Goal: Check status: Check status

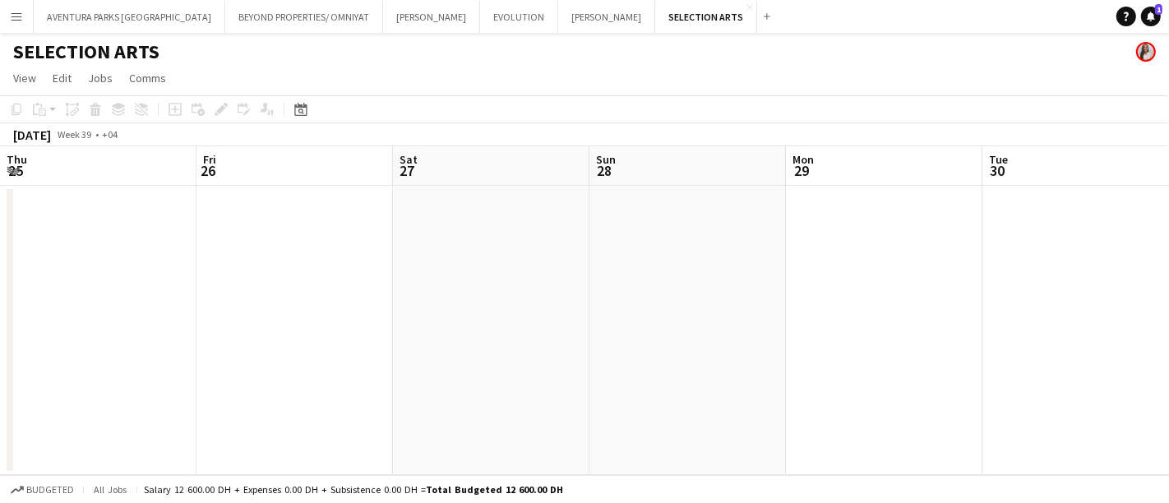
scroll to position [0, 500]
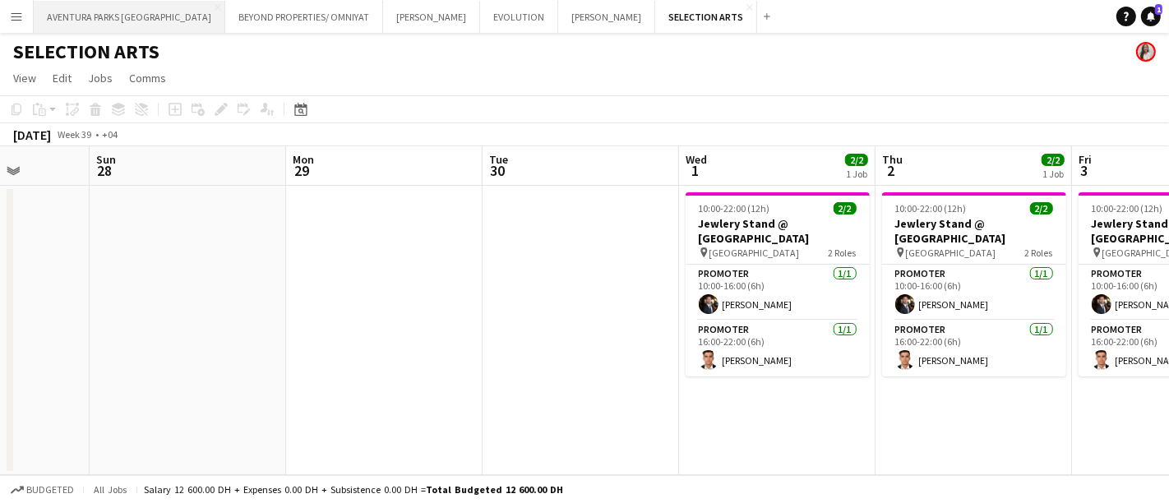
click at [114, 20] on button "AVENTURA PARKS DUBAI Close" at bounding box center [130, 17] width 192 height 32
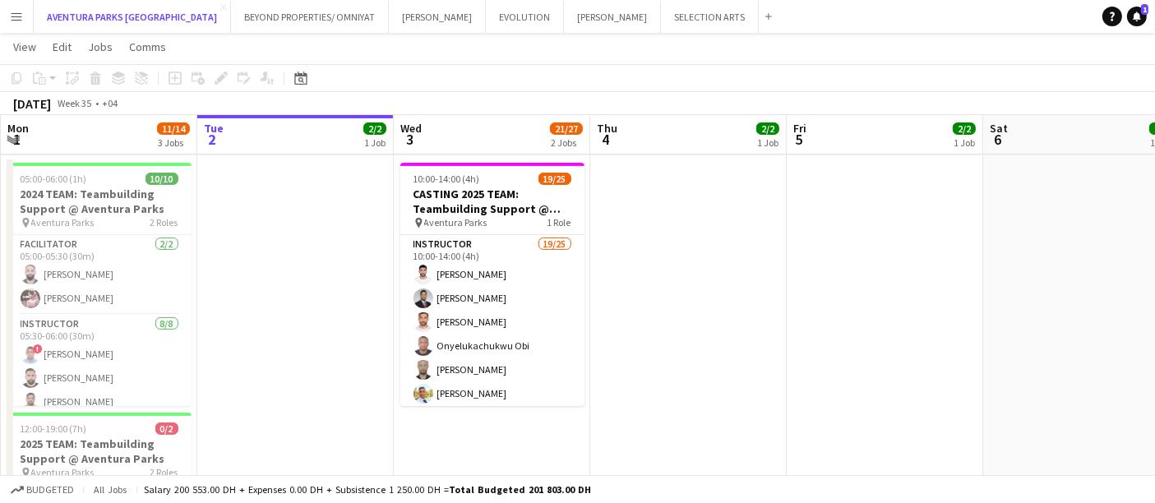
scroll to position [376, 0]
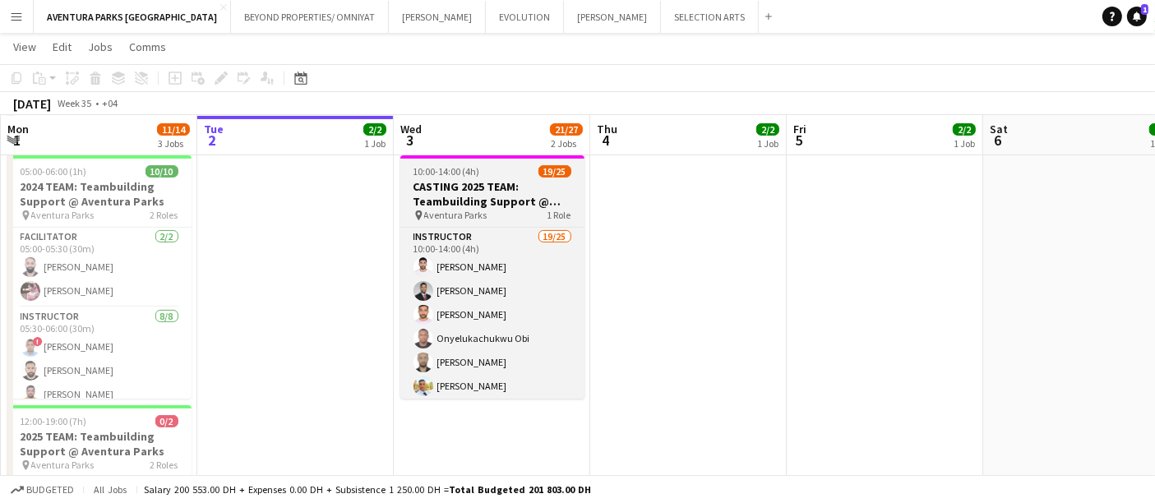
click at [481, 194] on h3 "CASTING 2025 TEAM: Teambuilding Support @ Aventura Parks" at bounding box center [492, 194] width 184 height 30
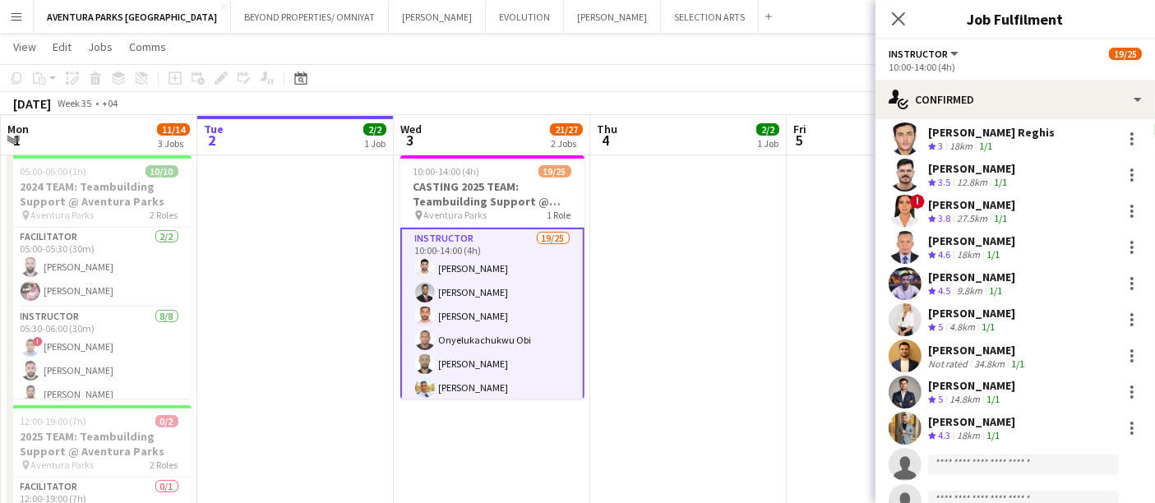
scroll to position [409, 0]
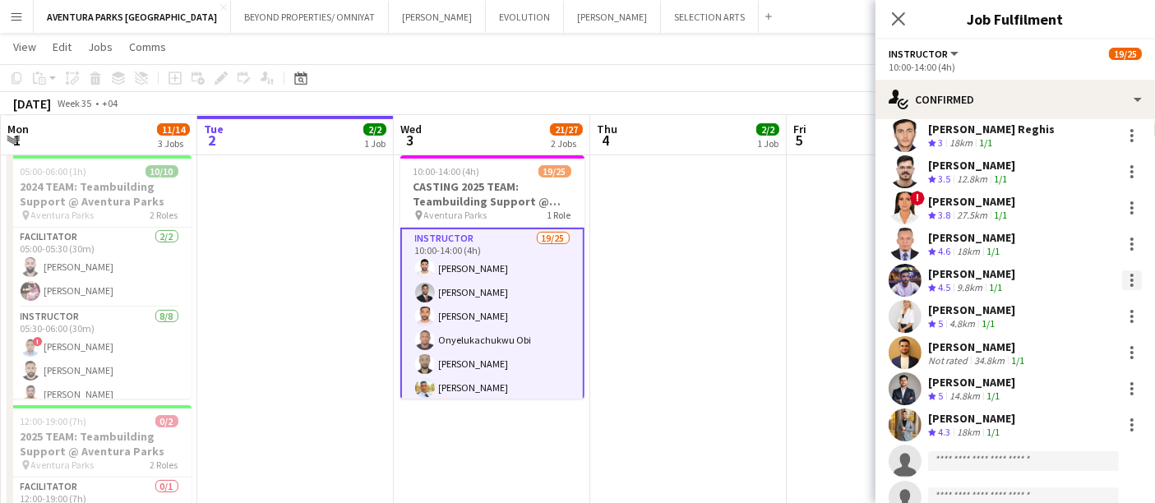
click at [1122, 275] on div at bounding box center [1132, 281] width 20 height 20
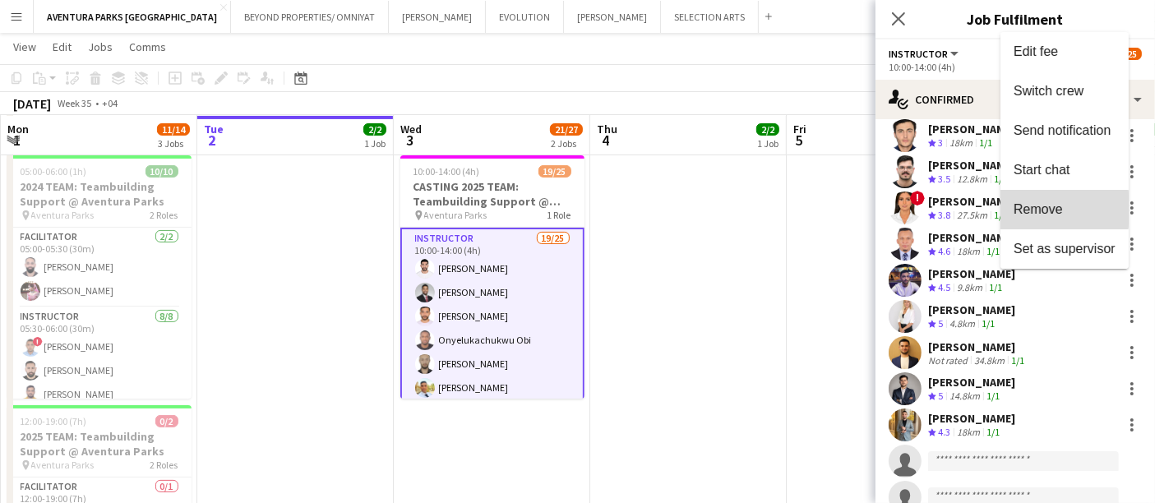
click at [1061, 210] on span "Remove" at bounding box center [1038, 209] width 49 height 14
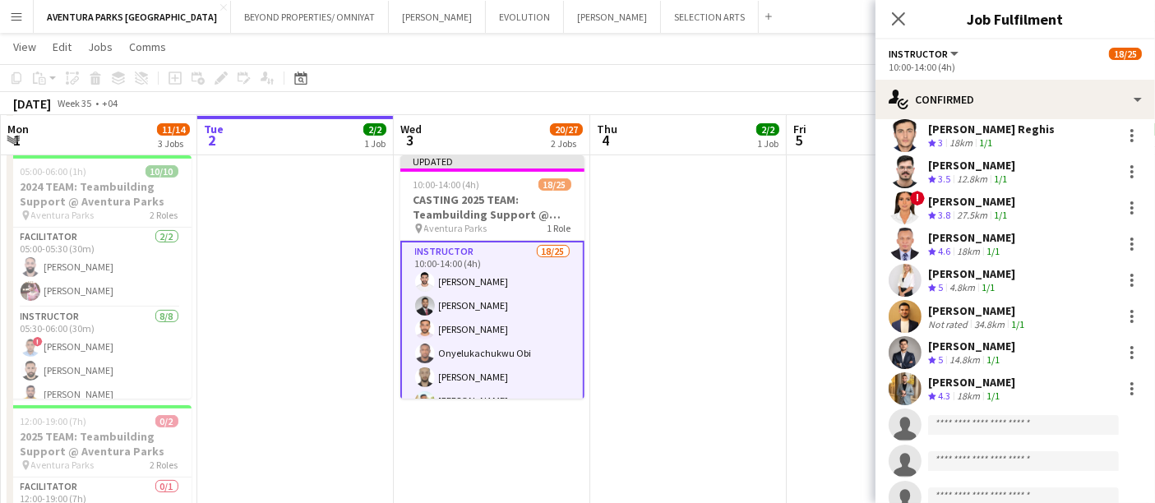
click at [636, 323] on app-date-cell at bounding box center [688, 386] width 197 height 475
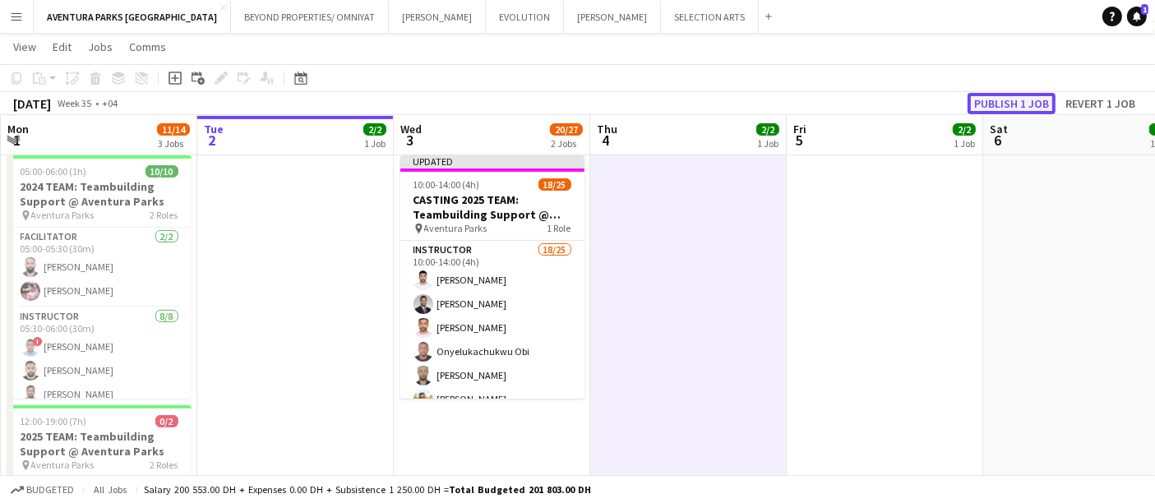
click at [1021, 102] on button "Publish 1 job" at bounding box center [1012, 103] width 88 height 21
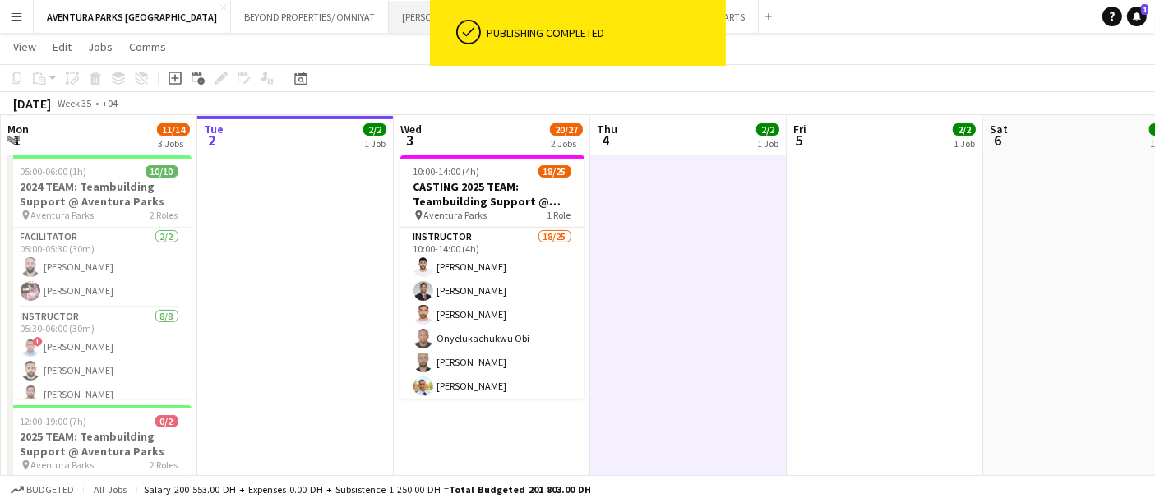
click at [389, 20] on button "[PERSON_NAME] Close" at bounding box center [437, 17] width 97 height 32
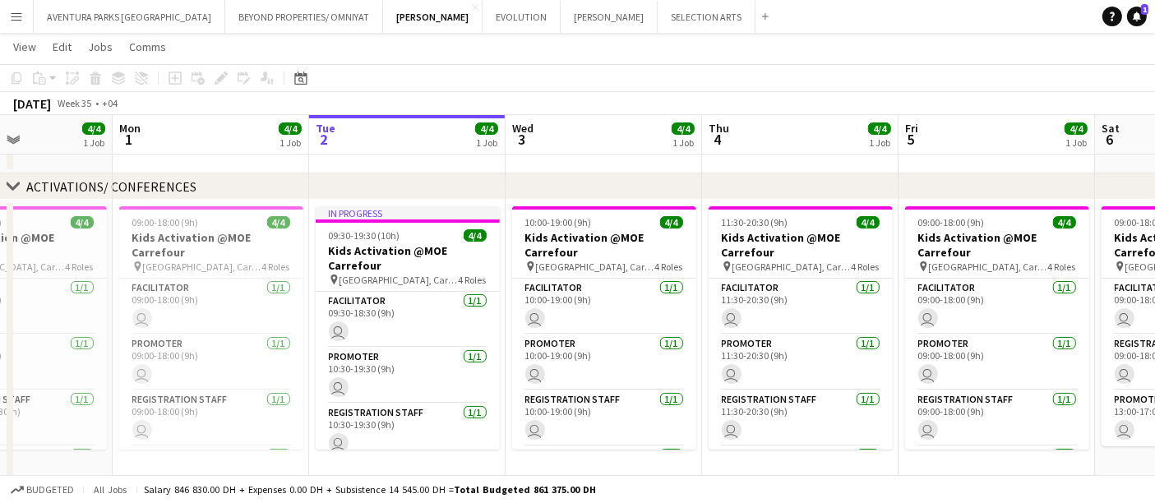
scroll to position [214, 0]
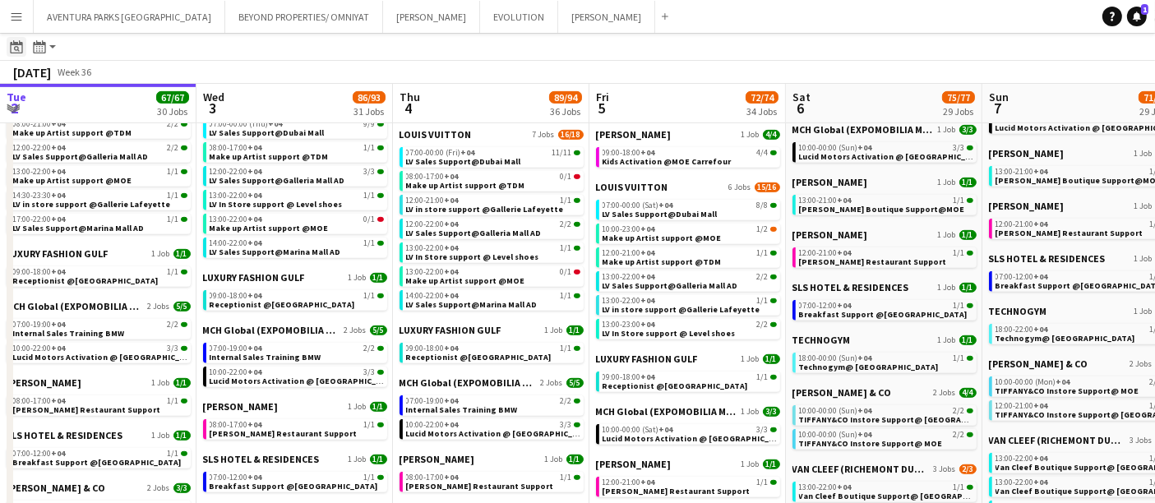
scroll to position [0, 492]
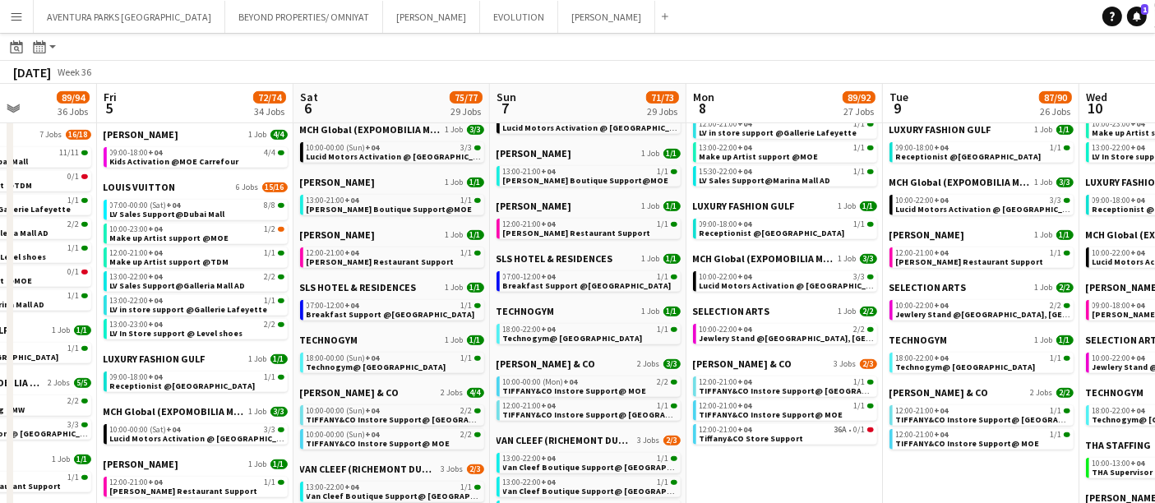
click at [23, 17] on button "Menu" at bounding box center [16, 16] width 33 height 33
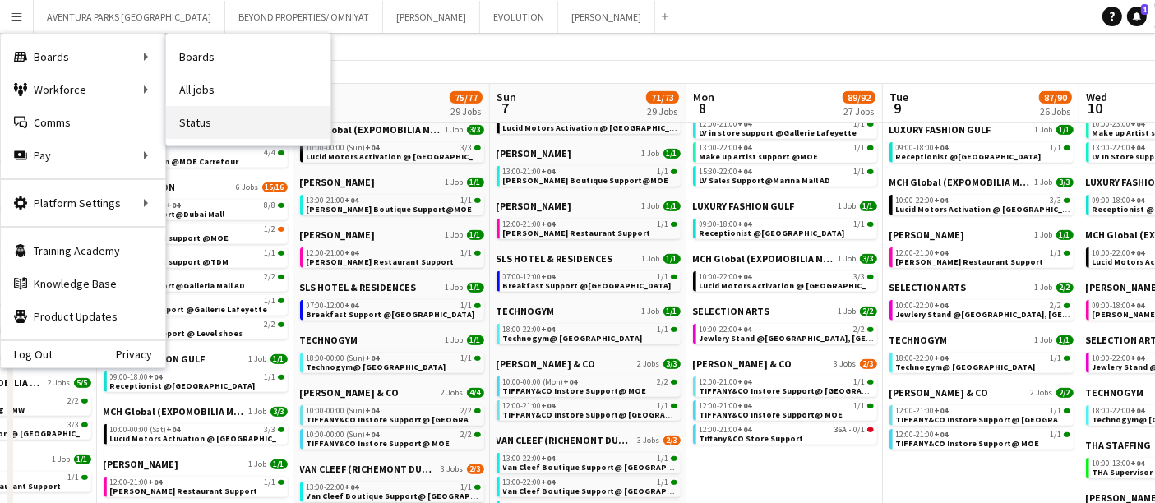
click at [217, 118] on link "Status" at bounding box center [248, 122] width 164 height 33
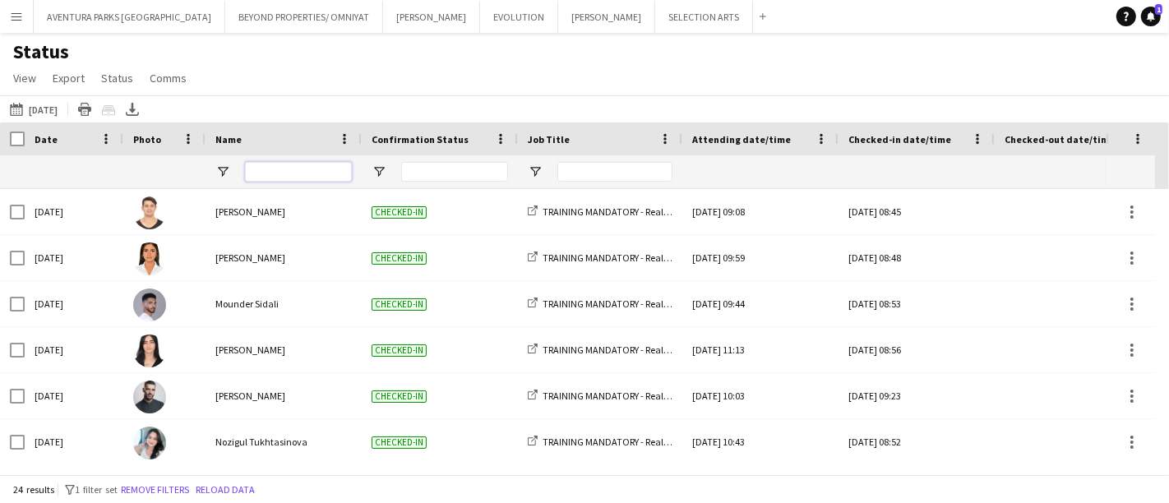
click at [308, 164] on input "Name Filter Input" at bounding box center [298, 172] width 107 height 20
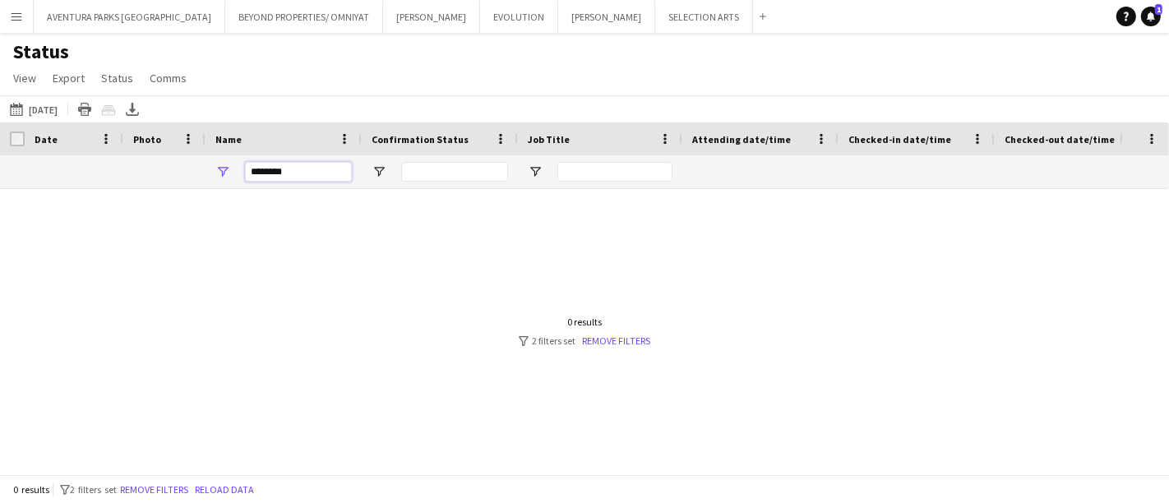
click at [263, 173] on input "********" at bounding box center [298, 172] width 107 height 20
click at [117, 243] on div at bounding box center [560, 324] width 1120 height 271
drag, startPoint x: 322, startPoint y: 170, endPoint x: 225, endPoint y: 189, distance: 98.8
click at [225, 189] on div "Crew Shift Details Date Photo Name" at bounding box center [584, 299] width 1169 height 352
type input "*"
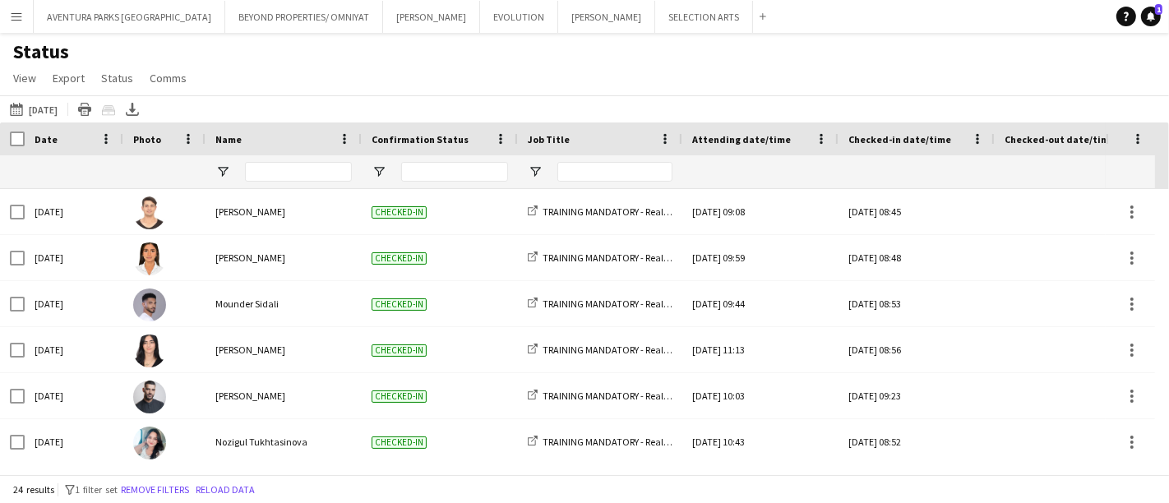
drag, startPoint x: 1044, startPoint y: 174, endPoint x: 562, endPoint y: 176, distance: 482.6
drag, startPoint x: 1168, startPoint y: 135, endPoint x: 815, endPoint y: 158, distance: 354.3
click at [815, 158] on div "Crew Shift Details Date Photo Name" at bounding box center [584, 156] width 1169 height 67
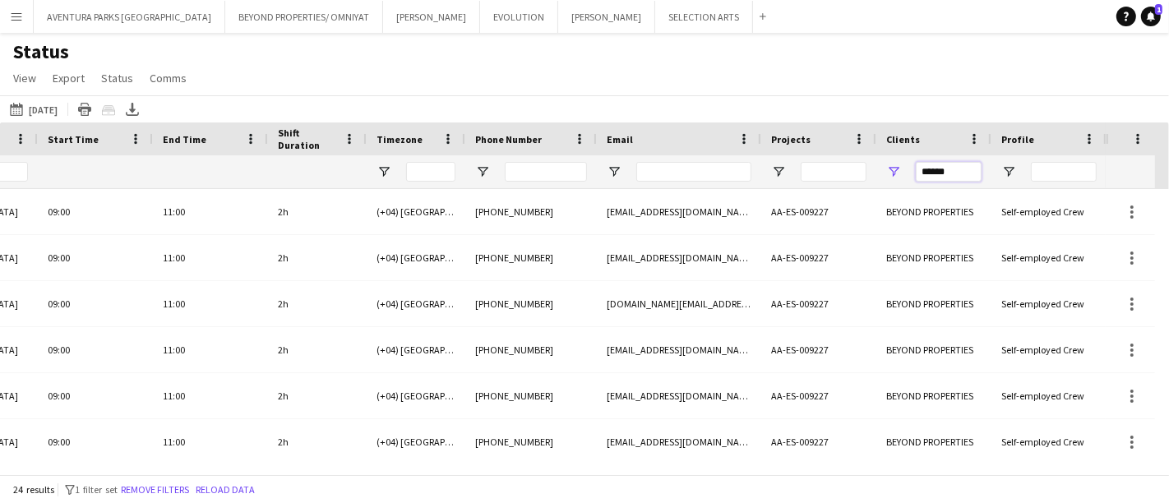
drag, startPoint x: 958, startPoint y: 173, endPoint x: 904, endPoint y: 182, distance: 55.0
click at [904, 182] on div "******" at bounding box center [933, 171] width 115 height 33
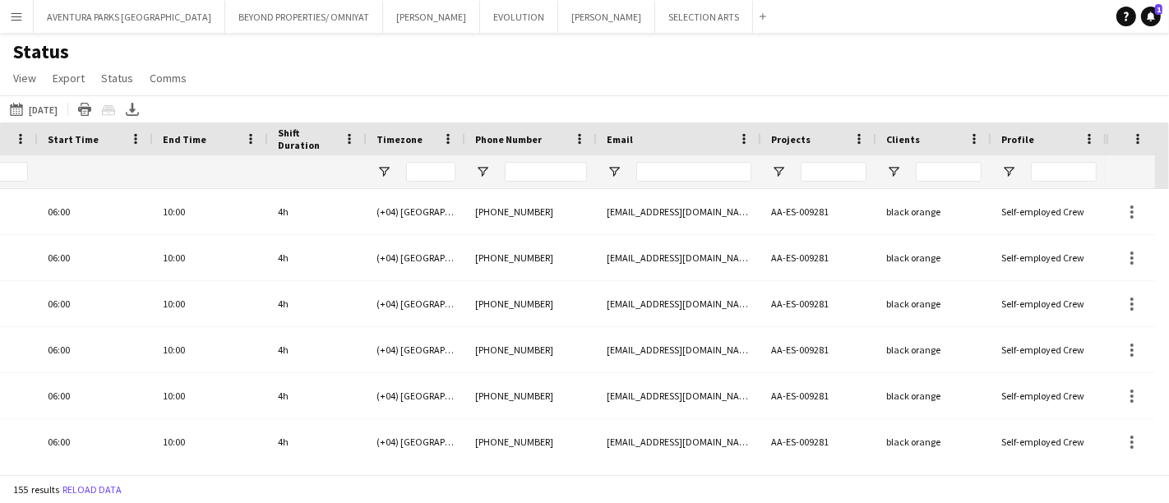
click at [25, 478] on div "155 results Reload data" at bounding box center [584, 489] width 1169 height 28
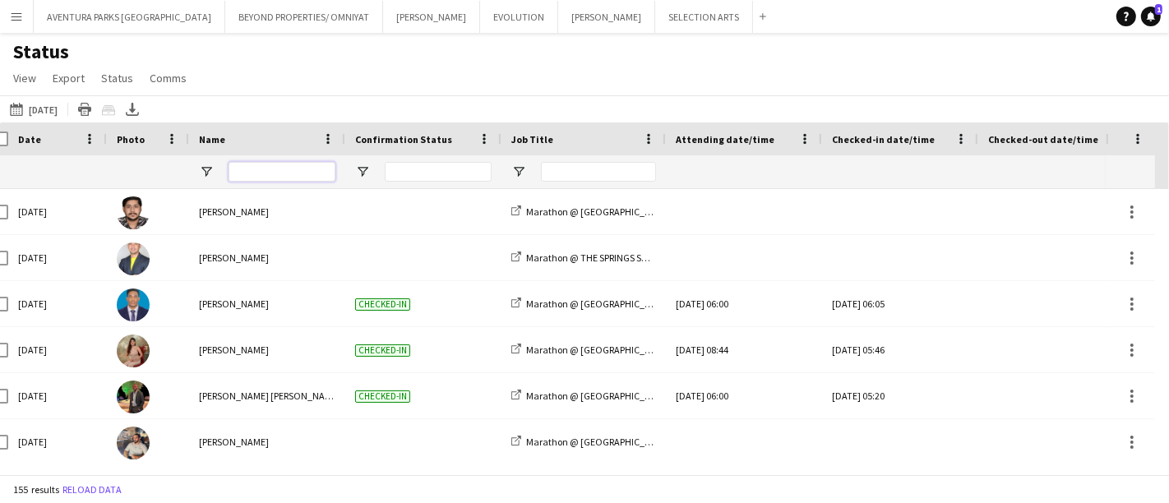
click at [261, 174] on input "Name Filter Input" at bounding box center [282, 172] width 107 height 20
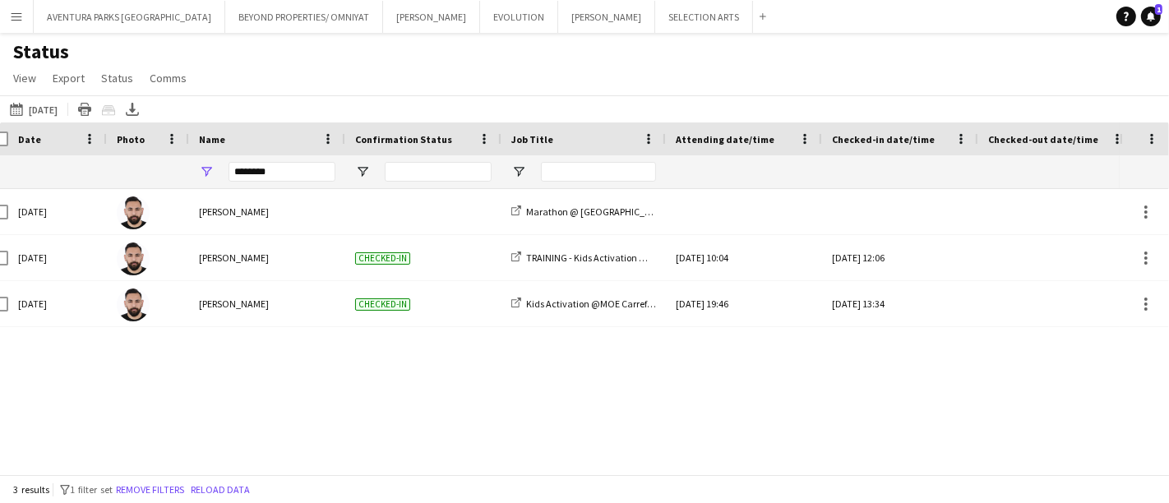
drag, startPoint x: 321, startPoint y: 370, endPoint x: 570, endPoint y: 371, distance: 249.1
click at [570, 371] on div "Fri, 29 Aug 2025 Moustafa Hamada Marathon @ DUBAI HILLS MALL Sun, 3 Aug 2025 20…" at bounding box center [560, 324] width 1120 height 271
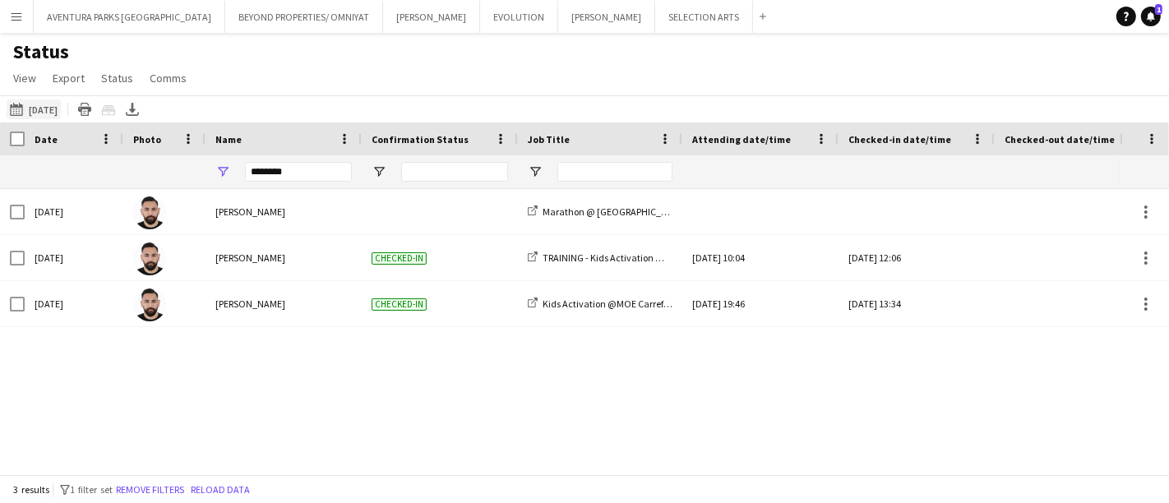
click at [25, 104] on app-icon "[DATE] to [DATE]" at bounding box center [19, 109] width 19 height 13
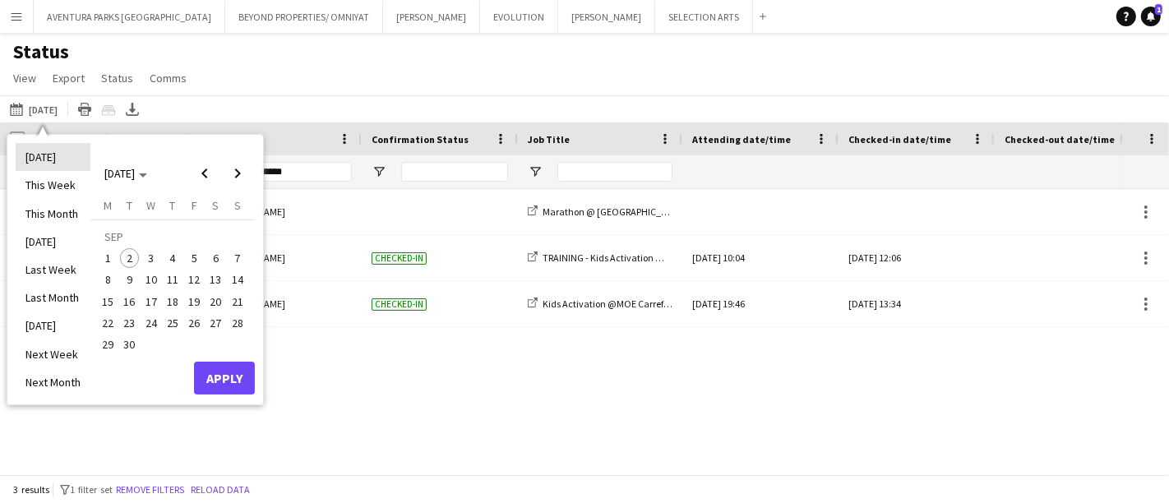
click at [70, 155] on li "[DATE]" at bounding box center [53, 157] width 75 height 28
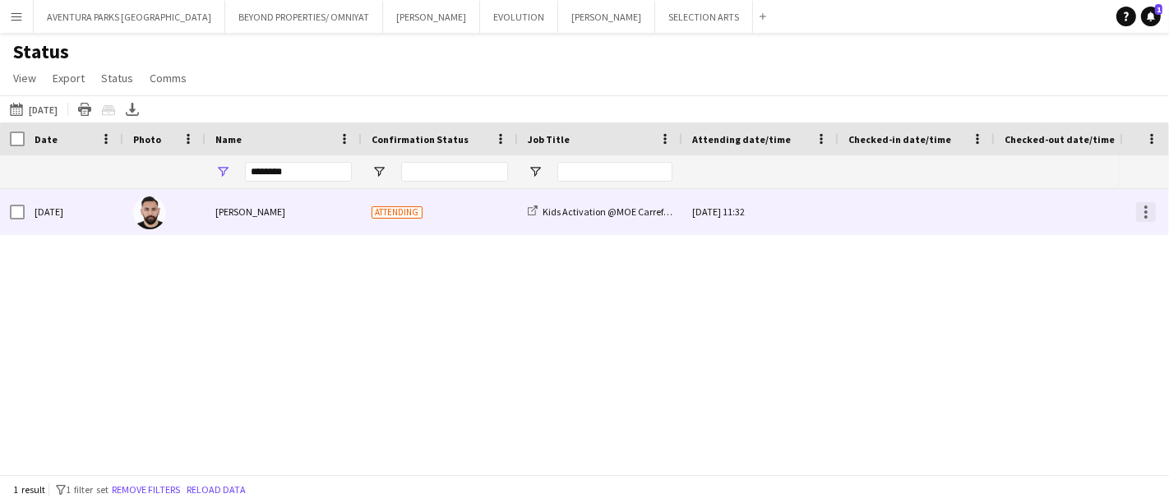
click at [1147, 206] on div at bounding box center [1145, 207] width 3 height 3
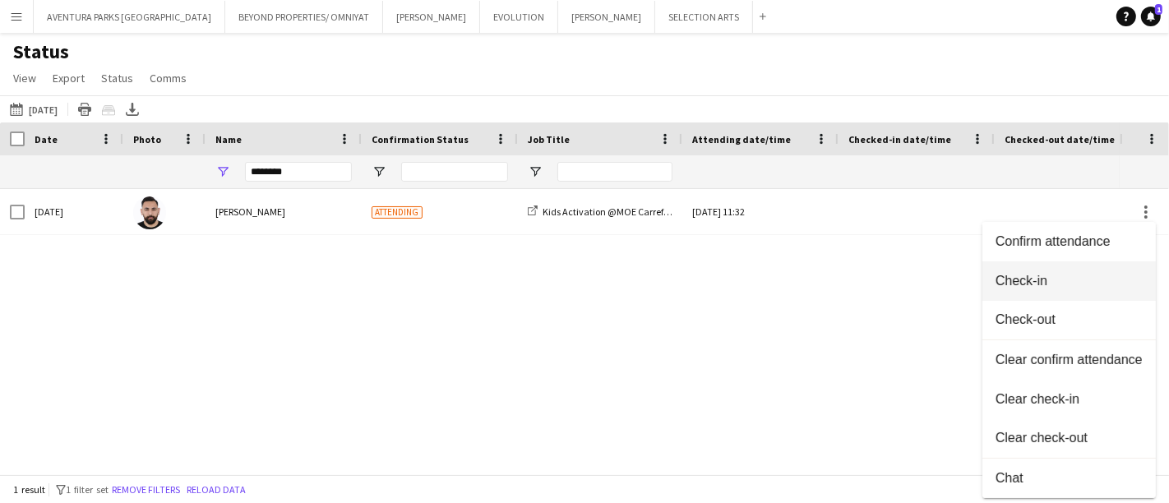
click at [1106, 277] on span "Check-in" at bounding box center [1069, 280] width 147 height 15
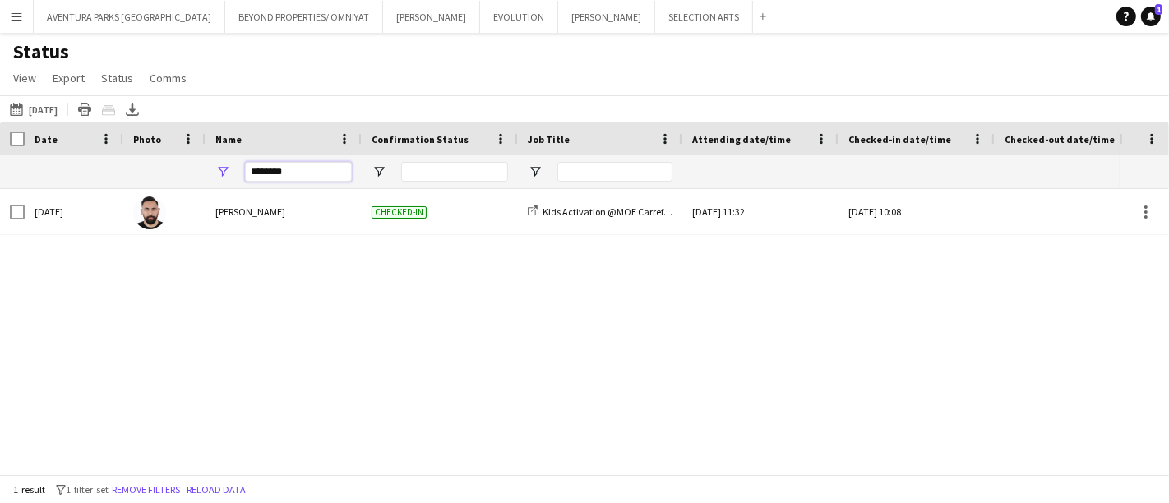
drag, startPoint x: 305, startPoint y: 171, endPoint x: 243, endPoint y: 182, distance: 62.6
click at [243, 182] on div "********" at bounding box center [284, 171] width 156 height 33
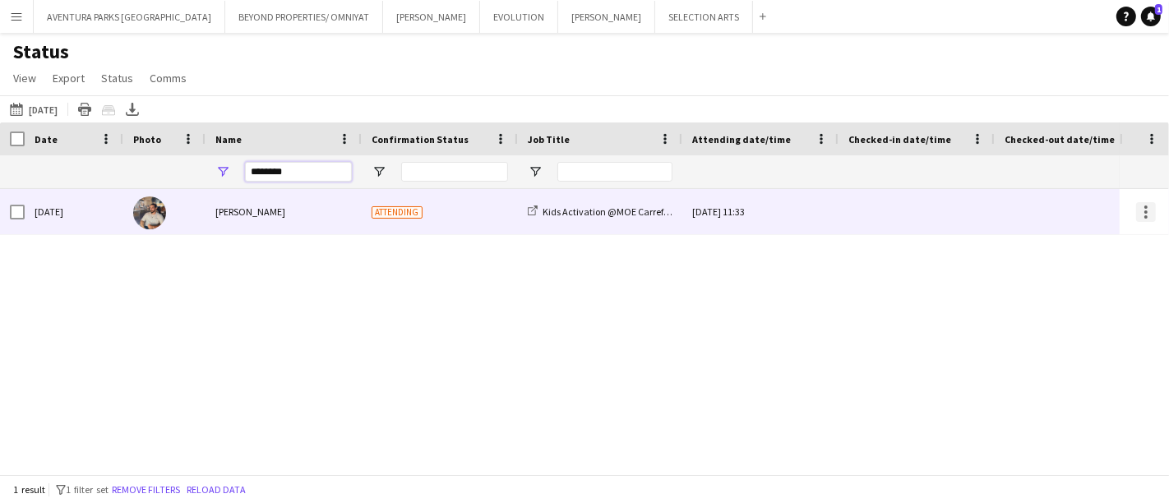
type input "********"
click at [1145, 206] on div at bounding box center [1145, 207] width 3 height 3
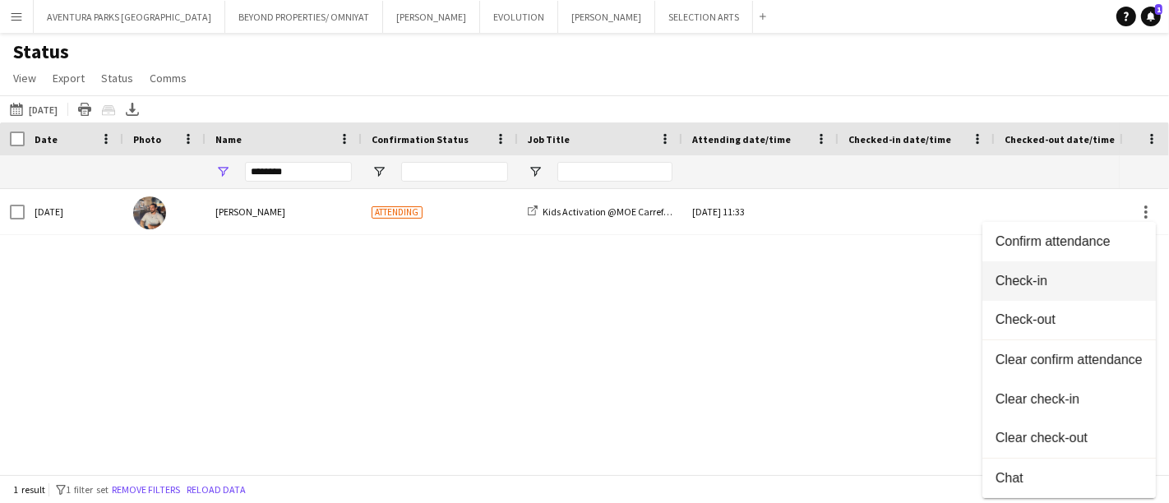
click at [1061, 287] on span "Check-in" at bounding box center [1069, 280] width 147 height 15
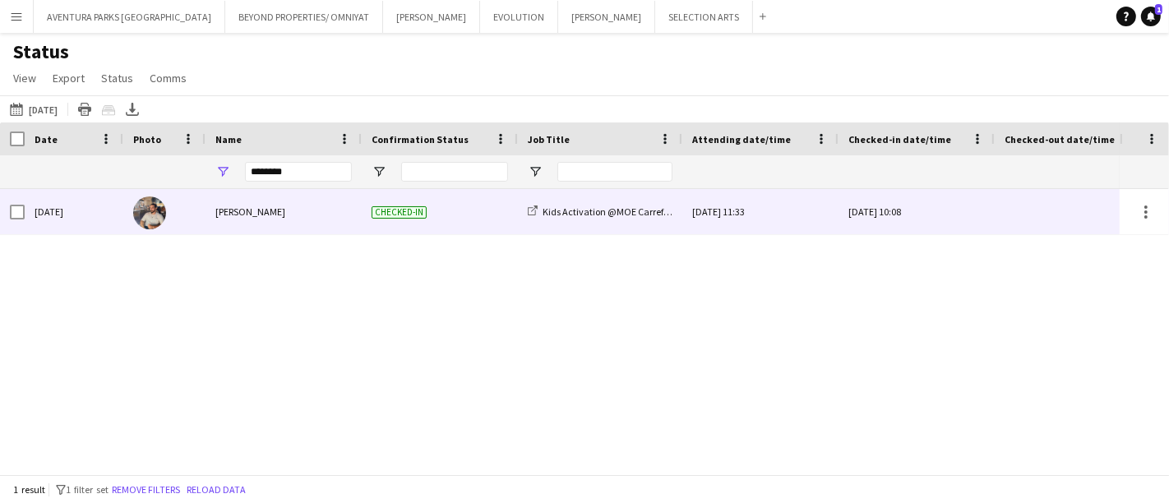
click at [158, 206] on img at bounding box center [149, 213] width 33 height 33
click at [229, 221] on div "Muhammad Fayaz" at bounding box center [284, 211] width 156 height 45
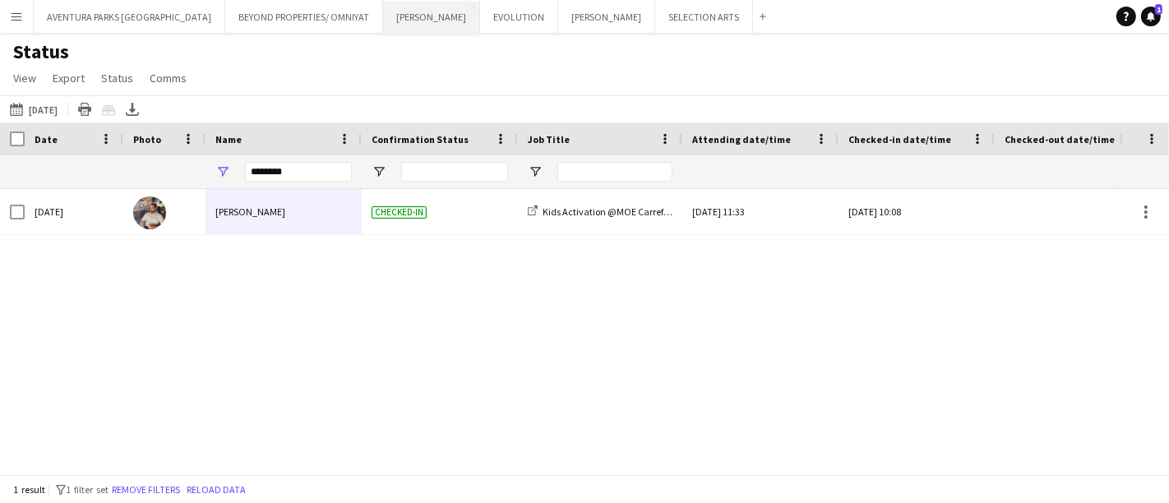
click at [383, 16] on button "JACK MORTON Close" at bounding box center [431, 17] width 97 height 32
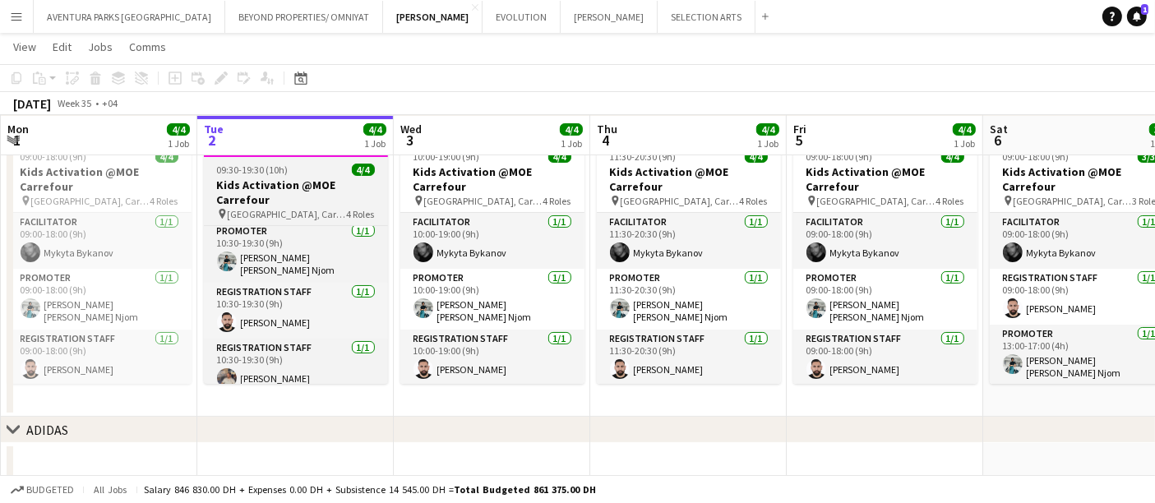
scroll to position [65, 0]
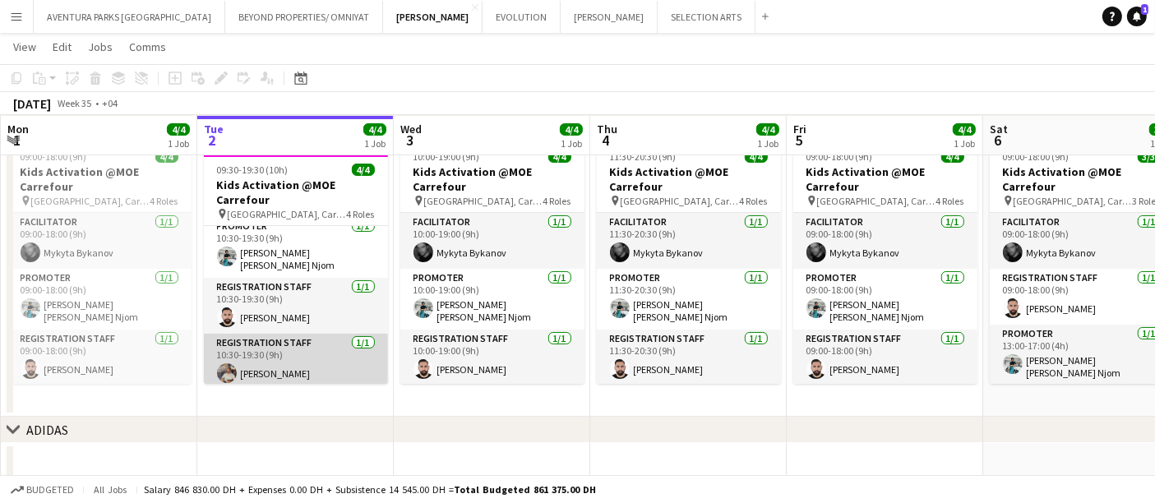
click at [306, 360] on app-card-role "Registration Staff 1/1 10:30-19:30 (9h) Muhammad Fayaz" at bounding box center [296, 362] width 184 height 56
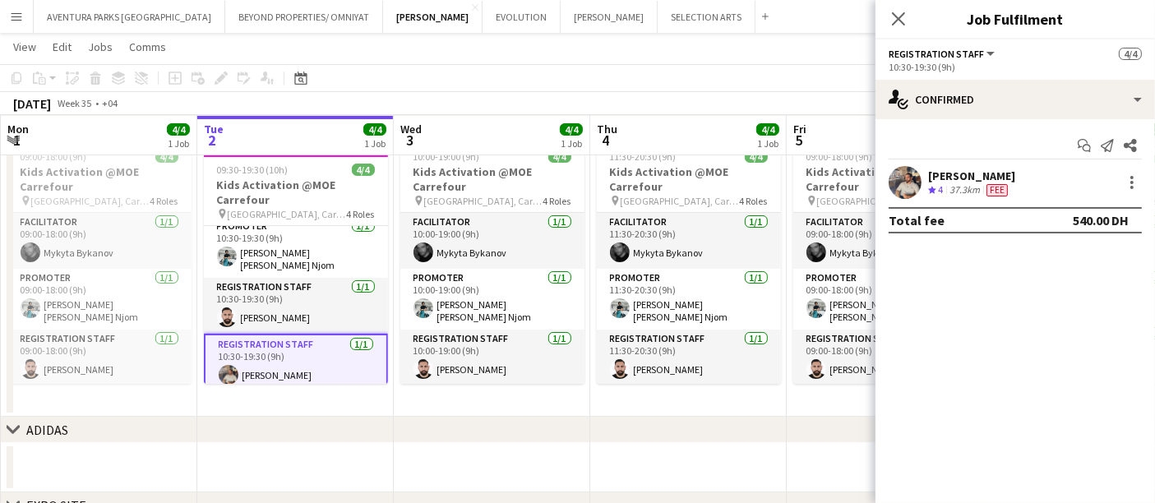
click at [913, 179] on app-user-avatar at bounding box center [905, 182] width 33 height 33
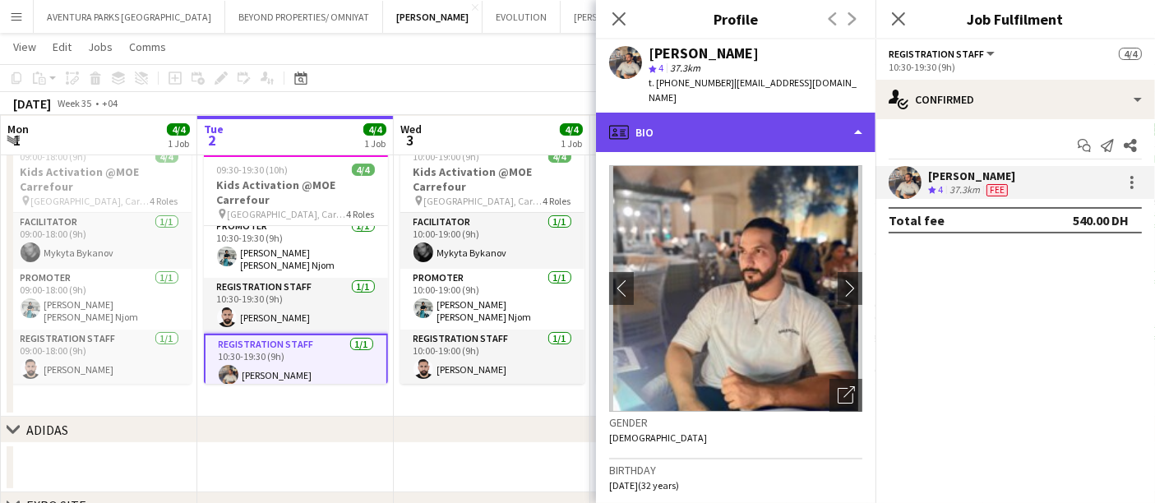
click at [756, 113] on div "profile Bio" at bounding box center [736, 132] width 280 height 39
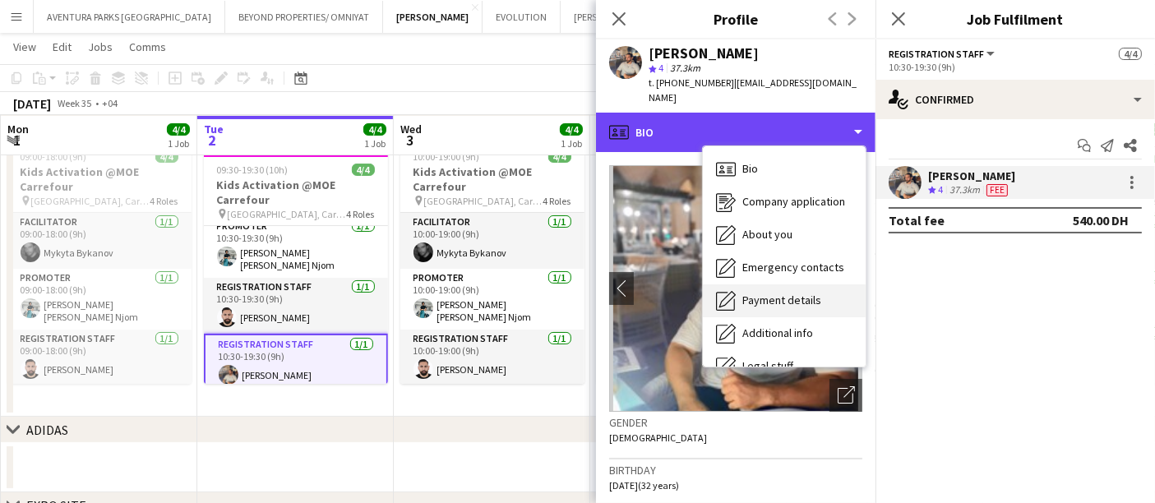
scroll to position [88, 0]
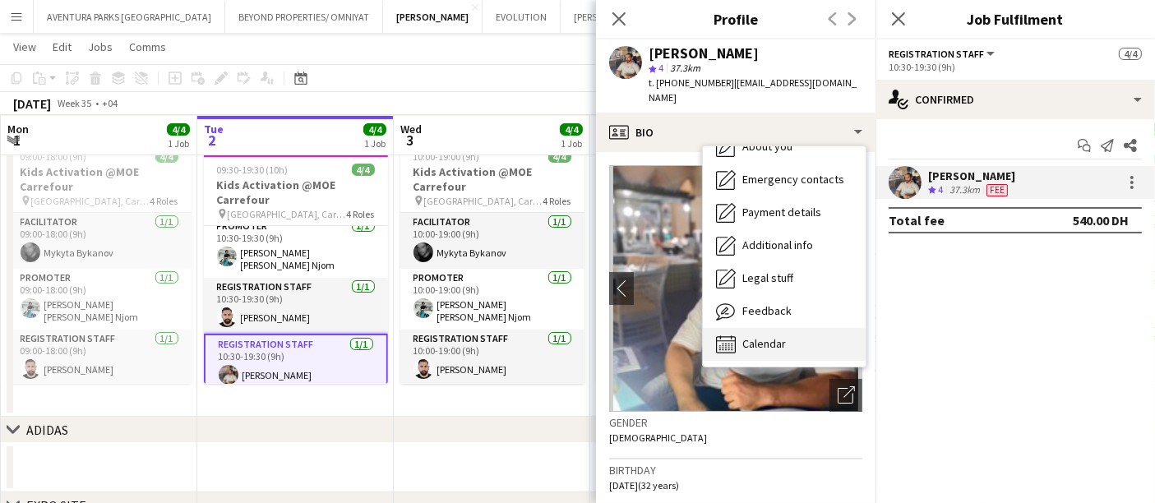
click at [782, 336] on span "Calendar" at bounding box center [764, 343] width 44 height 15
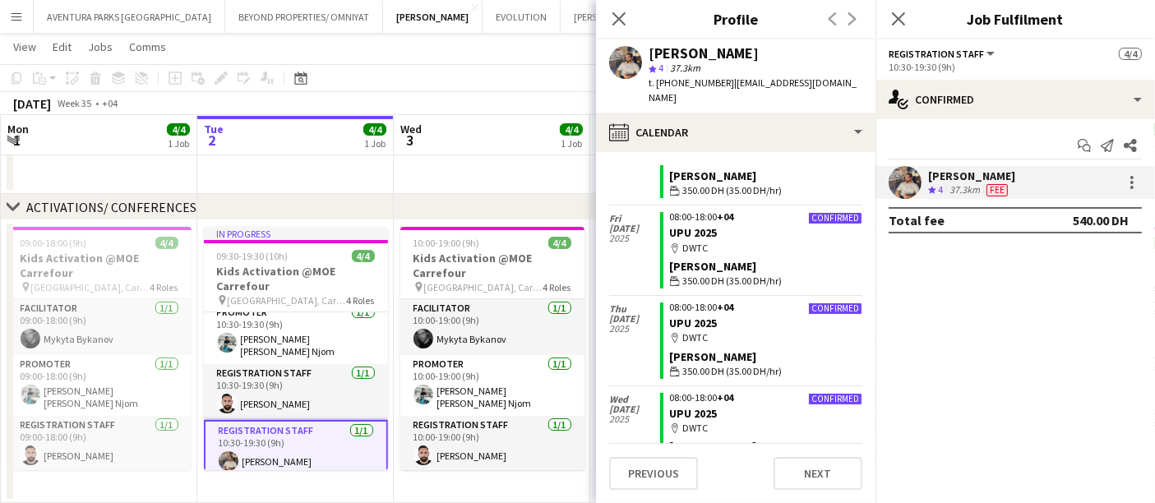
scroll to position [741, 0]
click at [625, 17] on icon "Close pop-in" at bounding box center [619, 19] width 16 height 16
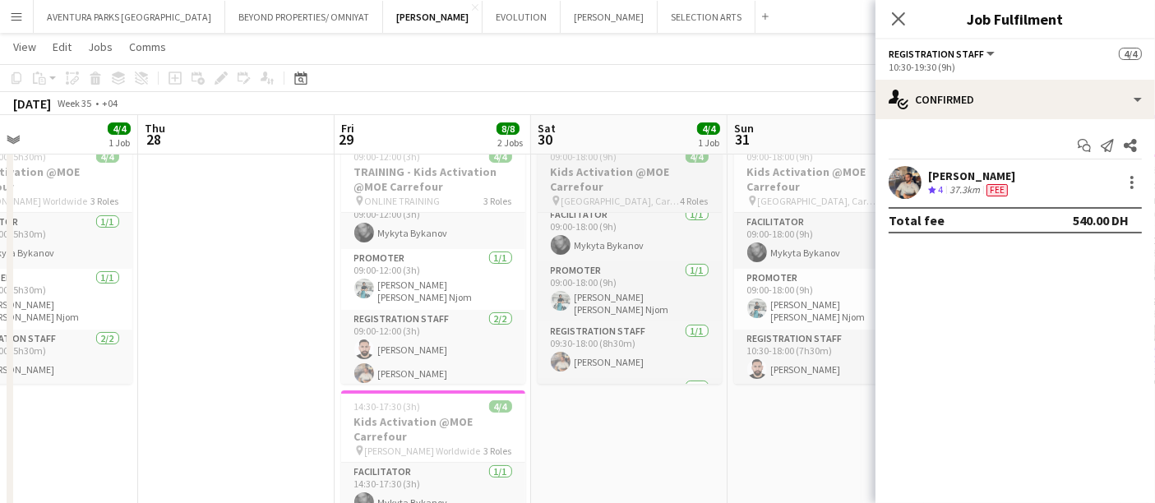
scroll to position [0, 0]
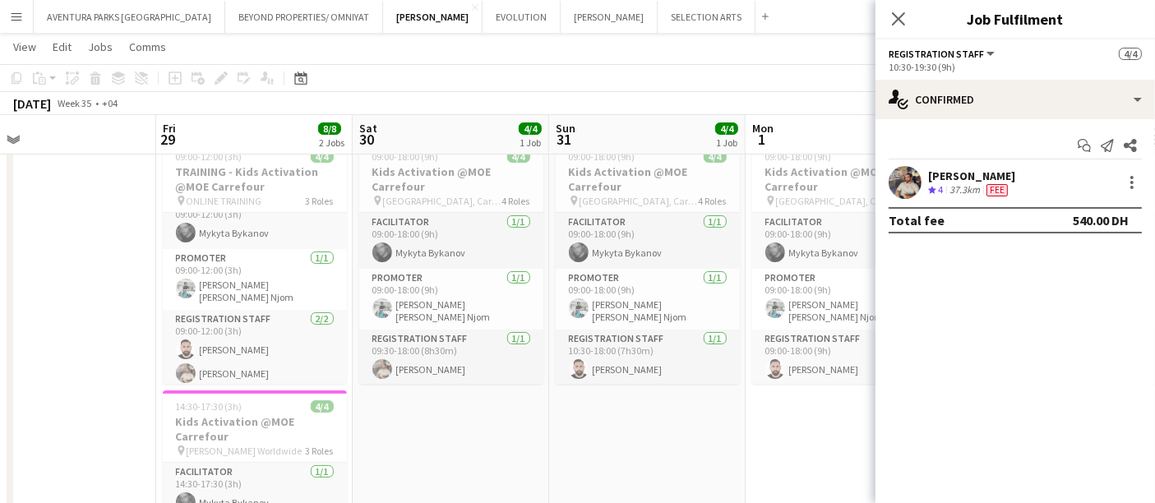
drag, startPoint x: 784, startPoint y: 298, endPoint x: 601, endPoint y: 358, distance: 191.9
click at [601, 358] on app-calendar-viewport "Mon 25 3/3 1 Job Tue 26 3/3 1 Job Wed 27 4/4 1 Job Thu 28 Fri 29 8/8 2 Jobs Sat…" at bounding box center [577, 378] width 1155 height 1031
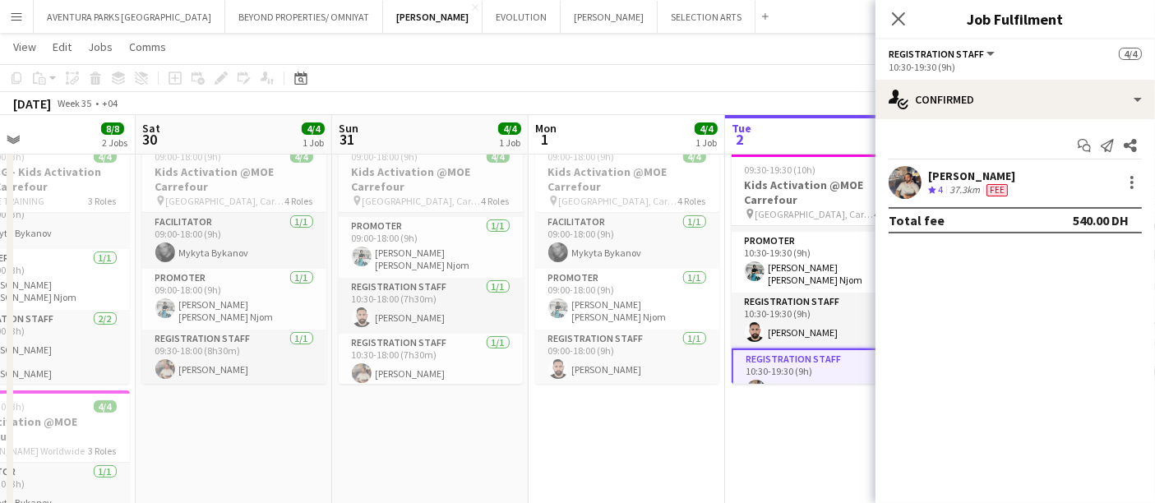
scroll to position [0, 646]
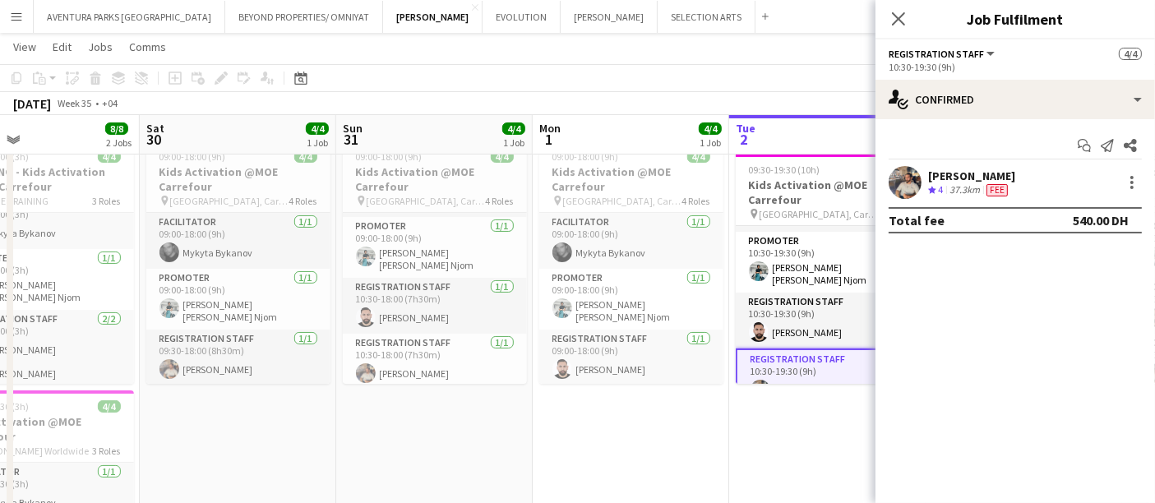
drag, startPoint x: 802, startPoint y: 340, endPoint x: 594, endPoint y: 369, distance: 210.9
click at [594, 369] on app-calendar-viewport "Tue 26 3/3 1 Job Wed 27 4/4 1 Job Thu 28 Fri 29 8/8 2 Jobs Sat 30 4/4 1 Job Sun…" at bounding box center [577, 378] width 1155 height 1031
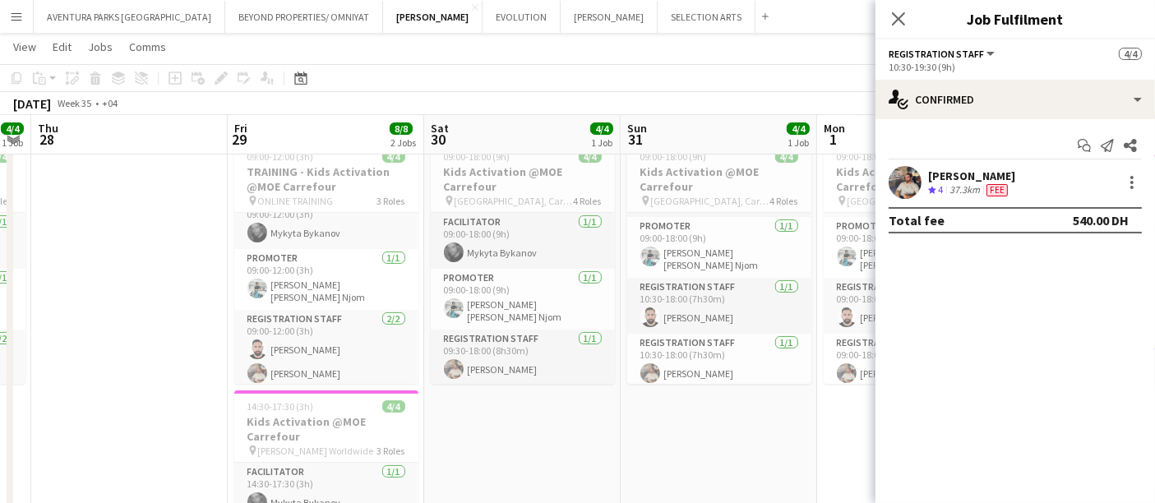
drag, startPoint x: 343, startPoint y: 452, endPoint x: 627, endPoint y: 417, distance: 285.9
click at [627, 417] on app-calendar-viewport "Tue 26 3/3 1 Job Wed 27 4/4 1 Job Thu 28 Fri 29 8/8 2 Jobs Sat 30 4/4 1 Job Sun…" at bounding box center [577, 378] width 1155 height 1031
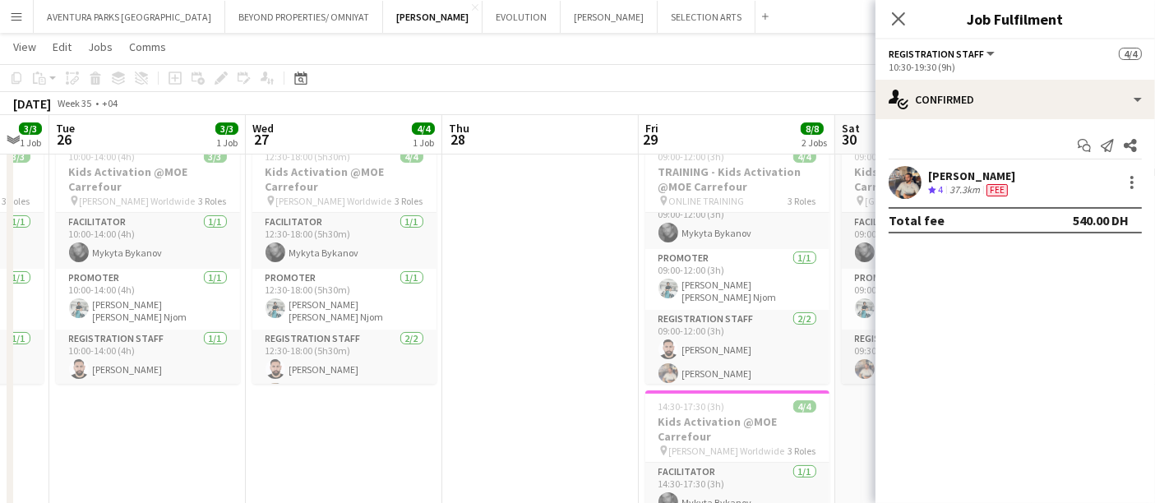
scroll to position [0, 345]
drag, startPoint x: 444, startPoint y: 317, endPoint x: 552, endPoint y: 323, distance: 107.9
click at [552, 323] on app-calendar-viewport "Sun 24 Mon 25 3/3 1 Job Tue 26 3/3 1 Job Wed 27 4/4 1 Job Thu 28 Fri 29 8/8 2 J…" at bounding box center [577, 378] width 1155 height 1031
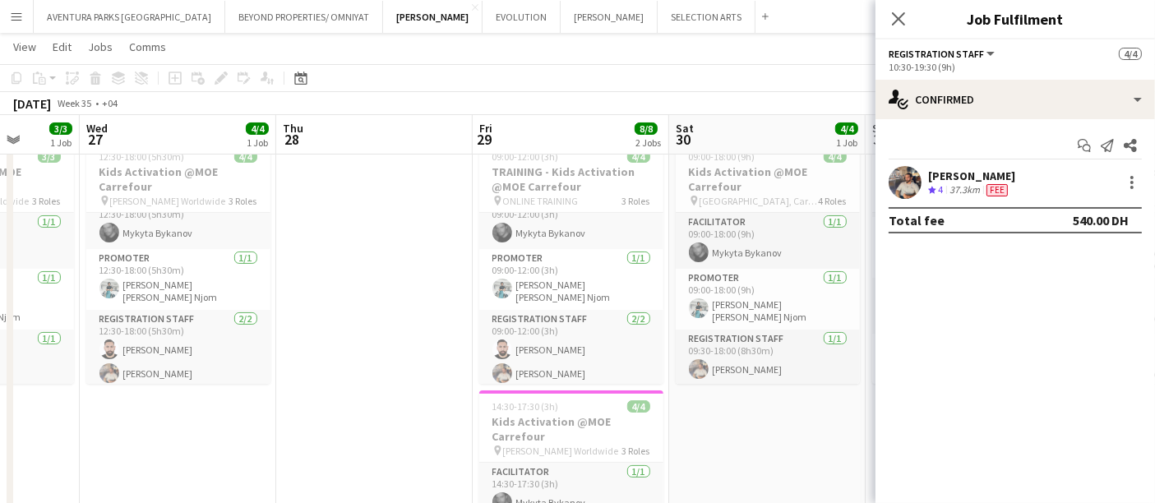
scroll to position [0, 533]
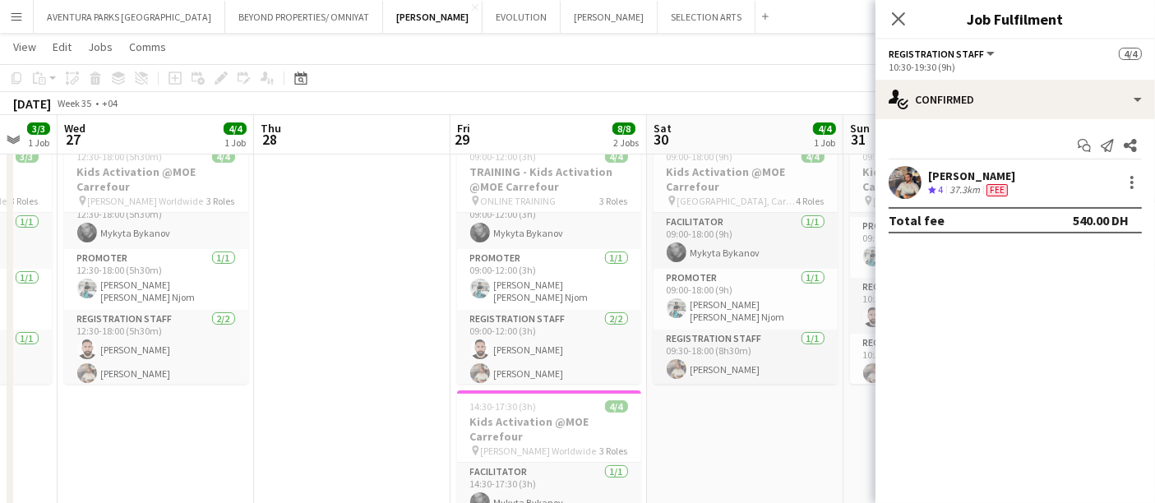
drag, startPoint x: 563, startPoint y: 337, endPoint x: 376, endPoint y: 366, distance: 189.7
click at [376, 366] on app-calendar-viewport "Sun 24 Mon 25 3/3 1 Job Tue 26 3/3 1 Job Wed 27 4/4 1 Job Thu 28 Fri 29 8/8 2 J…" at bounding box center [577, 378] width 1155 height 1031
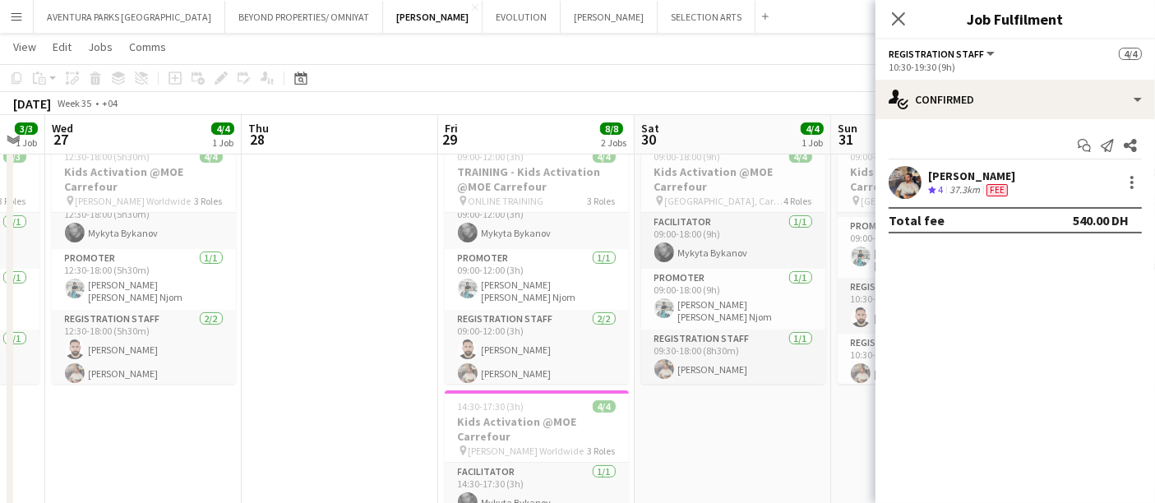
scroll to position [0, 580]
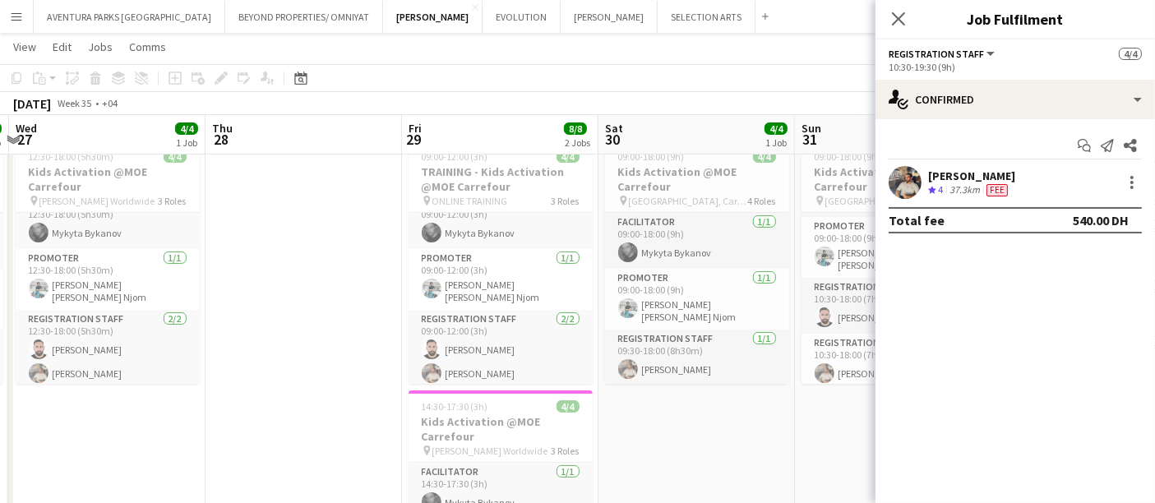
drag, startPoint x: 781, startPoint y: 416, endPoint x: 559, endPoint y: 445, distance: 223.8
click at [559, 445] on app-calendar-viewport "Sun 24 Mon 25 3/3 1 Job Tue 26 3/3 1 Job Wed 27 4/4 1 Job Thu 28 Fri 29 8/8 2 J…" at bounding box center [577, 378] width 1155 height 1031
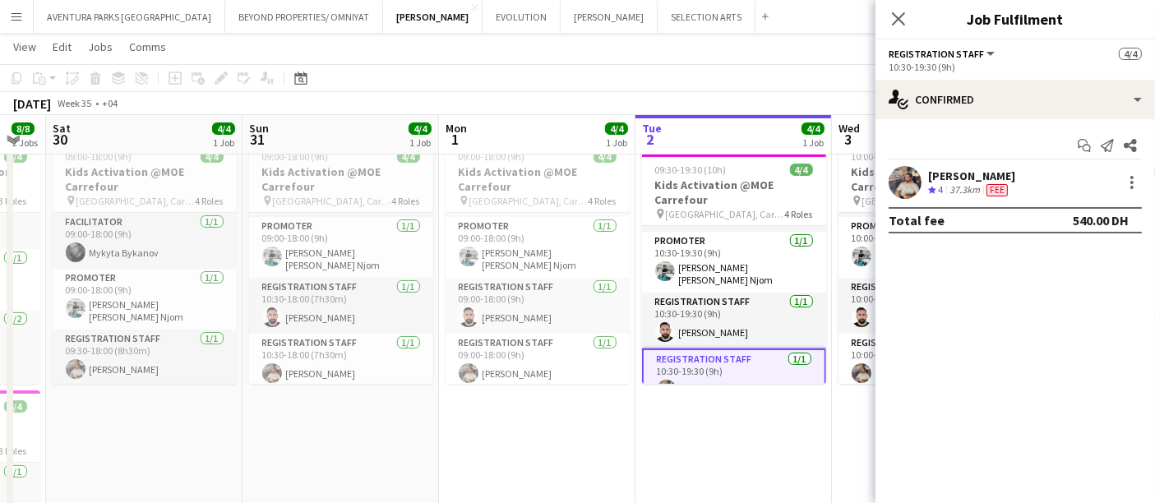
drag, startPoint x: 640, startPoint y: 381, endPoint x: 284, endPoint y: 470, distance: 367.1
click at [284, 470] on app-calendar-viewport "Wed 27 4/4 1 Job Thu 28 Fri 29 8/8 2 Jobs Sat 30 4/4 1 Job Sun 31 4/4 1 Job Mon…" at bounding box center [577, 378] width 1155 height 1031
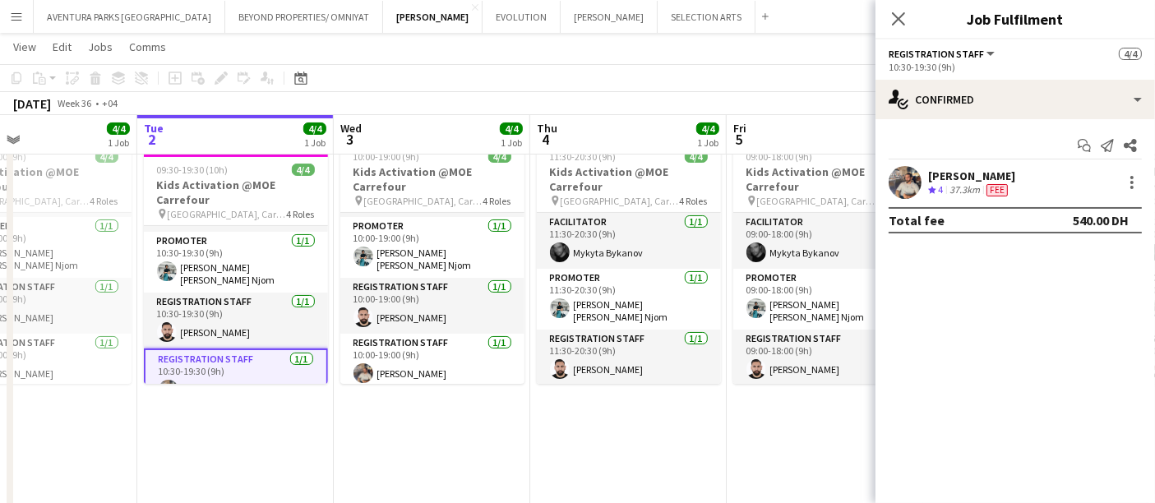
drag, startPoint x: 613, startPoint y: 459, endPoint x: 115, endPoint y: 478, distance: 498.6
click at [115, 478] on app-calendar-viewport "Fri 29 8/8 2 Jobs Sat 30 4/4 1 Job Sun 31 4/4 1 Job Mon 1 4/4 1 Job Tue 2 4/4 1…" at bounding box center [577, 378] width 1155 height 1031
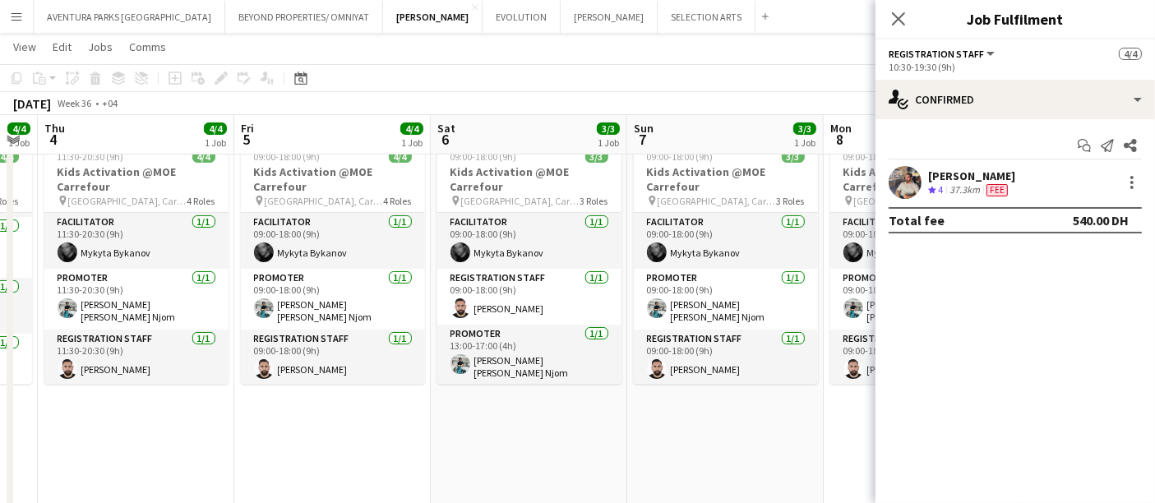
drag, startPoint x: 150, startPoint y: 401, endPoint x: 44, endPoint y: 420, distance: 106.9
click at [44, 420] on app-calendar-viewport "Mon 1 4/4 1 Job Tue 2 4/4 1 Job Wed 3 4/4 1 Job Thu 4 4/4 1 Job Fri 5 4/4 1 Job…" at bounding box center [577, 378] width 1155 height 1031
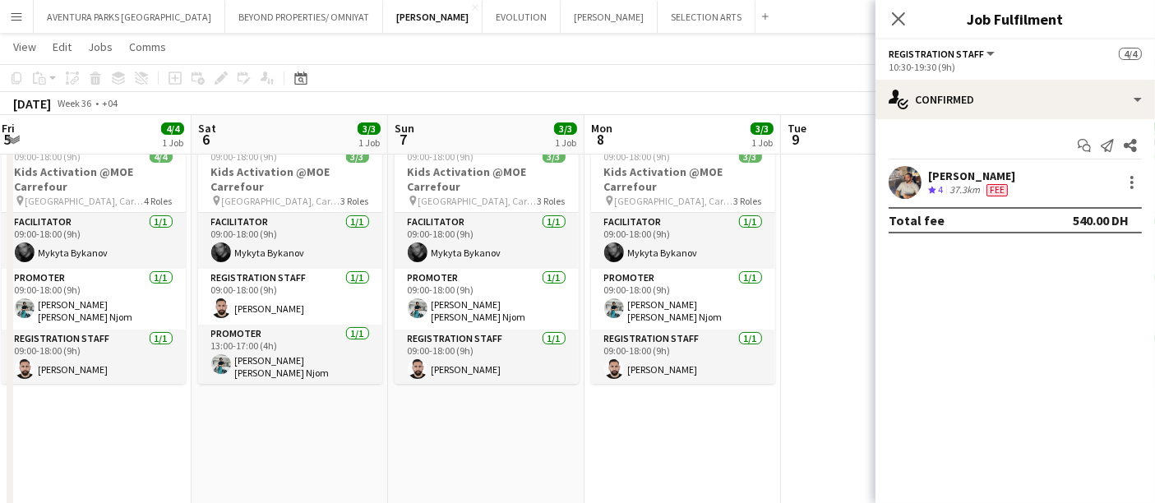
scroll to position [0, 608]
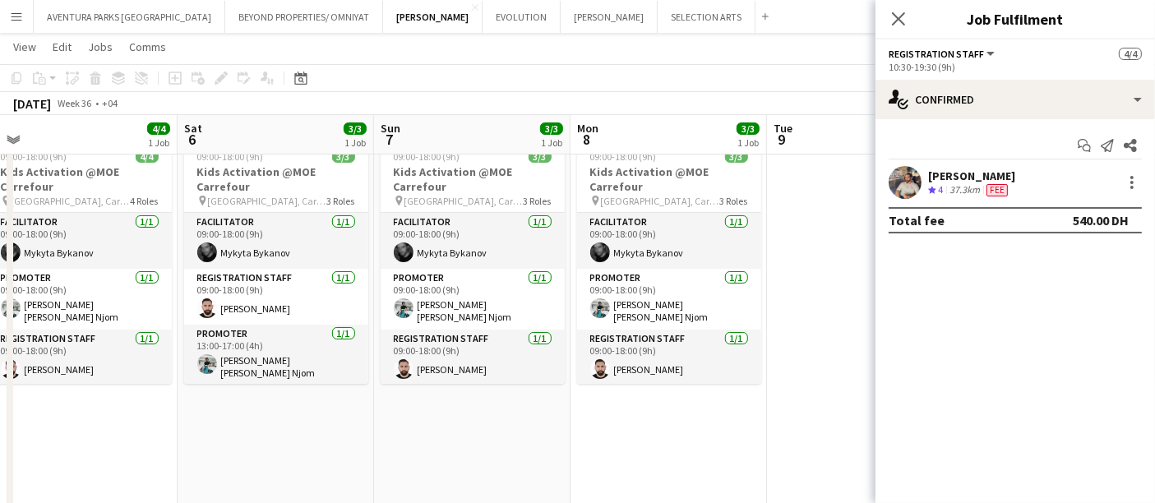
drag, startPoint x: 479, startPoint y: 409, endPoint x: 226, endPoint y: 459, distance: 257.2
click at [226, 459] on app-calendar-viewport "Tue 2 4/4 1 Job Wed 3 4/4 1 Job Thu 4 4/4 1 Job Fri 5 4/4 1 Job Sat 6 3/3 1 Job…" at bounding box center [577, 378] width 1155 height 1031
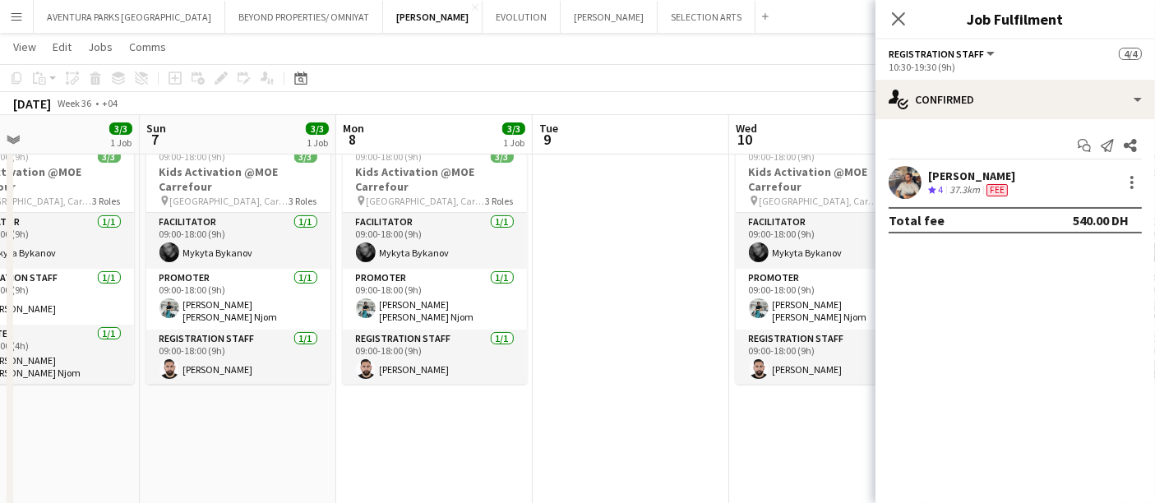
scroll to position [0, 645]
drag, startPoint x: 686, startPoint y: 386, endPoint x: 451, endPoint y: 426, distance: 237.6
click at [451, 426] on app-calendar-viewport "Wed 3 4/4 1 Job Thu 4 4/4 1 Job Fri 5 4/4 1 Job Sat 6 3/3 1 Job Sun 7 3/3 1 Job…" at bounding box center [577, 378] width 1155 height 1031
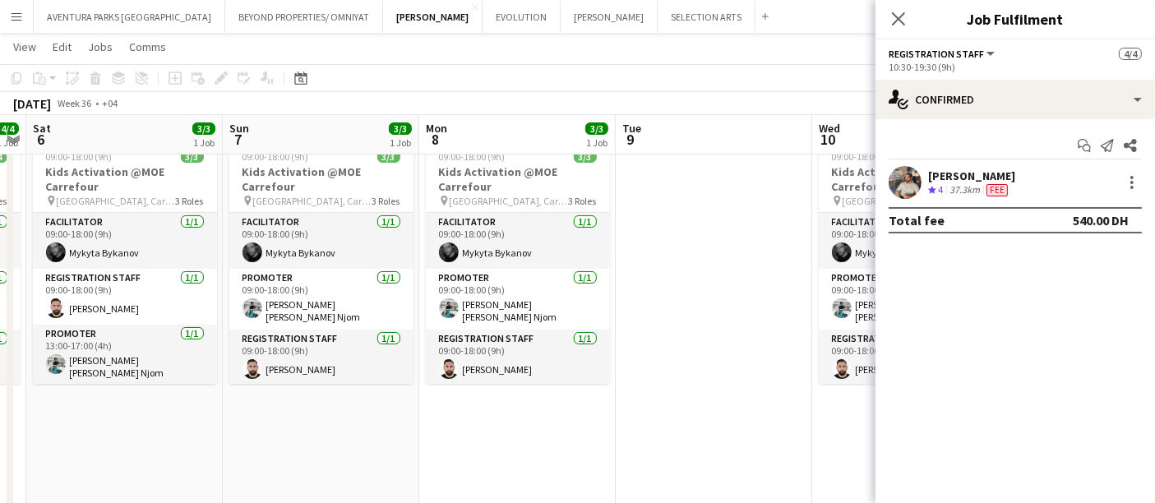
drag, startPoint x: 256, startPoint y: 414, endPoint x: 335, endPoint y: 386, distance: 83.7
click at [335, 386] on app-calendar-viewport "Wed 3 4/4 1 Job Thu 4 4/4 1 Job Fri 5 4/4 1 Job Sat 6 3/3 1 Job Sun 7 3/3 1 Job…" at bounding box center [577, 378] width 1155 height 1031
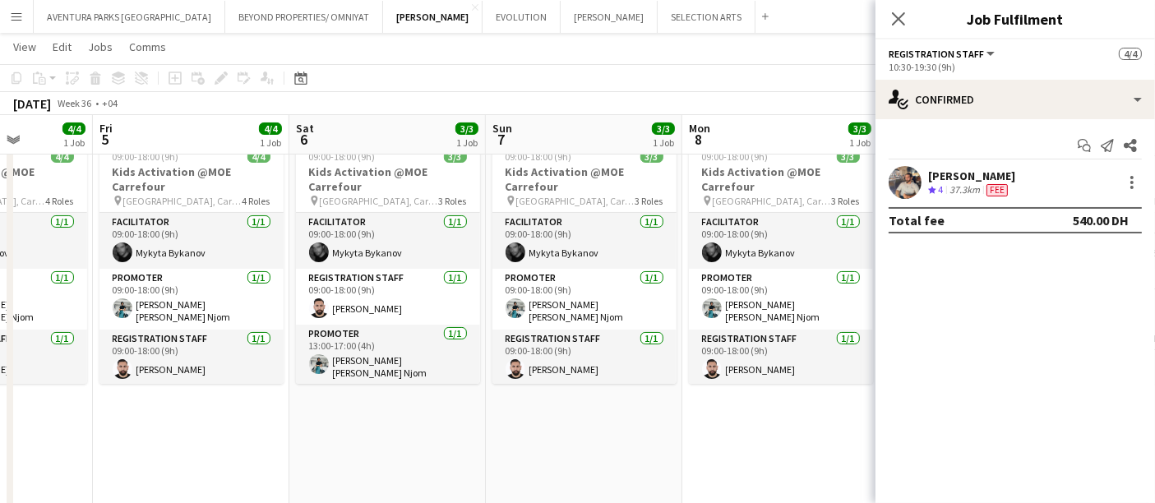
scroll to position [0, 484]
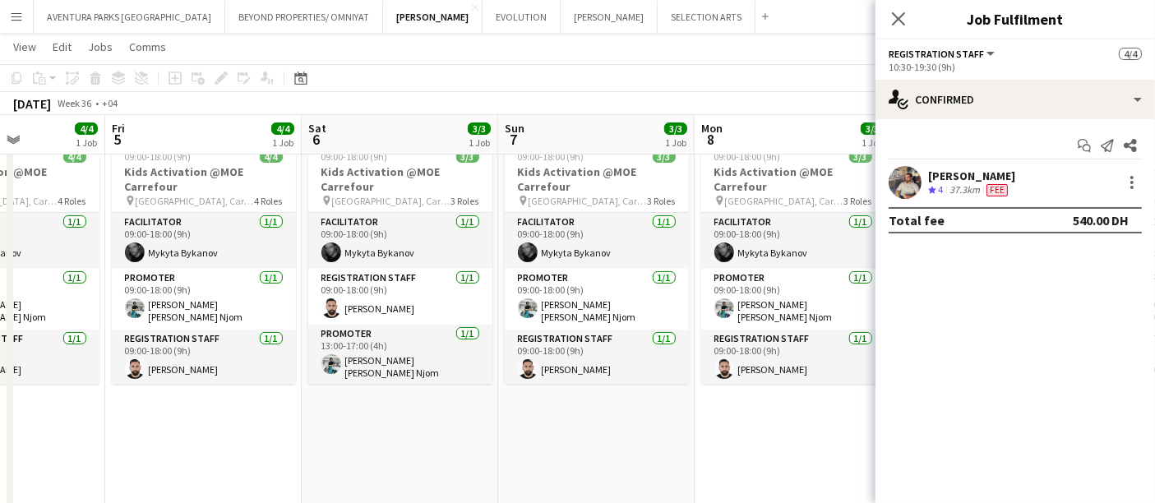
drag, startPoint x: 180, startPoint y: 445, endPoint x: 459, endPoint y: 446, distance: 278.7
click at [459, 446] on app-calendar-viewport "Tue 2 4/4 1 Job Wed 3 4/4 1 Job Thu 4 4/4 1 Job Fri 5 4/4 1 Job Sat 6 3/3 1 Job…" at bounding box center [577, 378] width 1155 height 1031
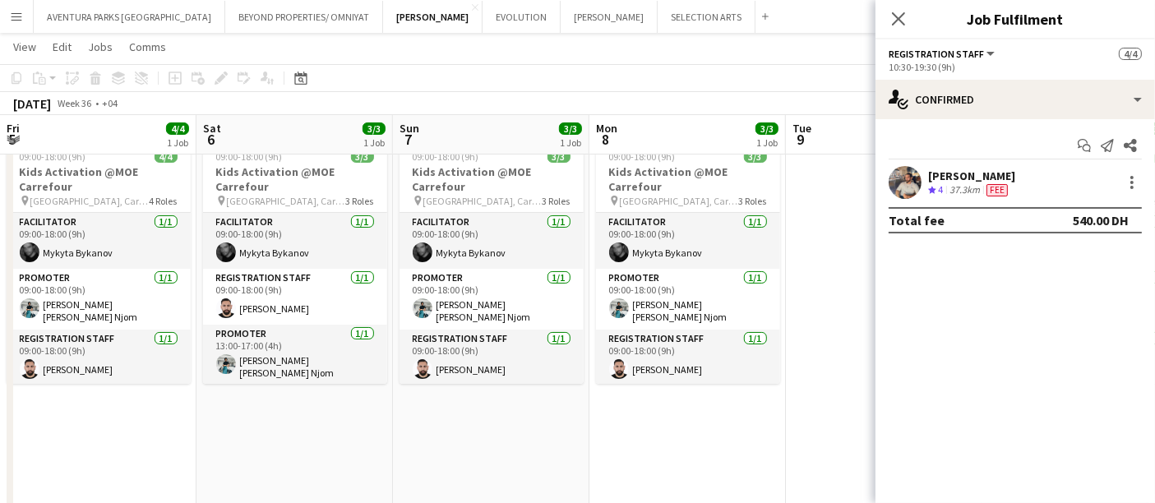
drag, startPoint x: 762, startPoint y: 439, endPoint x: 658, endPoint y: 456, distance: 105.8
click at [658, 456] on app-calendar-viewport "Tue 2 4/4 1 Job Wed 3 4/4 1 Job Thu 4 4/4 1 Job Fri 5 4/4 1 Job Sat 6 3/3 1 Job…" at bounding box center [577, 378] width 1155 height 1031
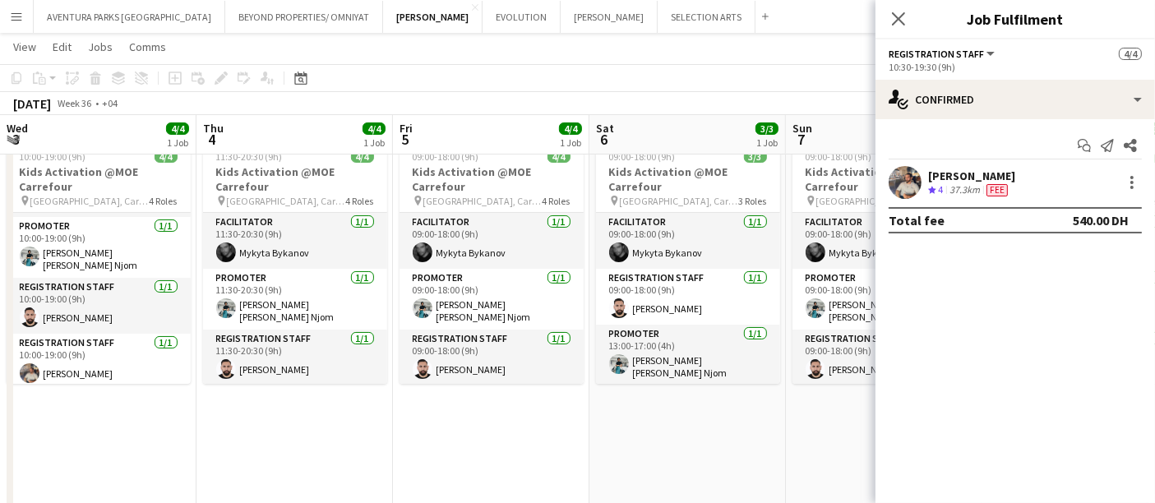
scroll to position [0, 392]
drag, startPoint x: 290, startPoint y: 407, endPoint x: 683, endPoint y: 386, distance: 393.6
click at [683, 386] on app-calendar-viewport "Mon 1 4/4 1 Job Tue 2 4/4 1 Job Wed 3 4/4 1 Job Thu 4 4/4 1 Job Fri 5 4/4 1 Job…" at bounding box center [577, 378] width 1155 height 1031
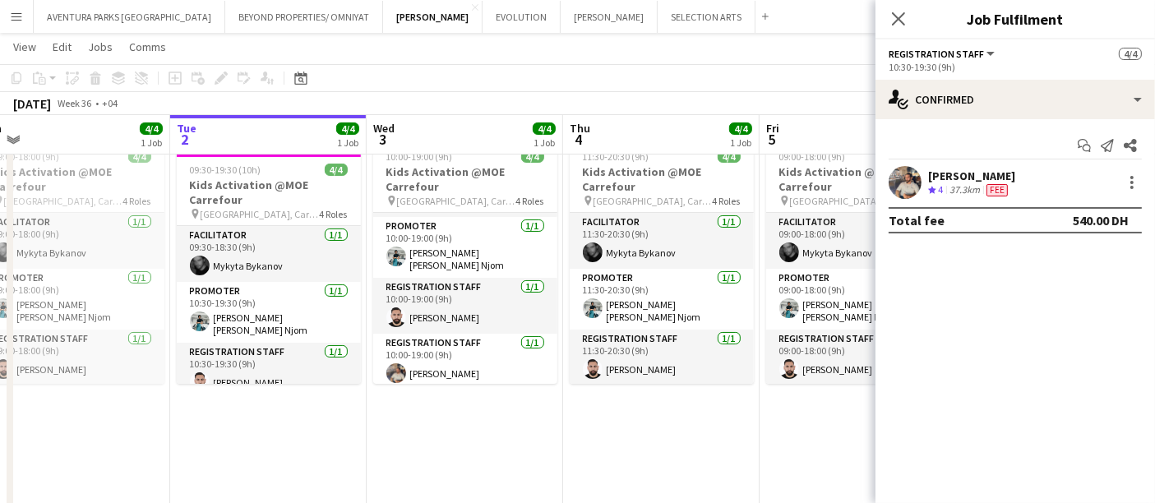
scroll to position [0, 418]
drag, startPoint x: 290, startPoint y: 426, endPoint x: 658, endPoint y: 413, distance: 367.8
click at [658, 413] on app-calendar-viewport "Sat 30 4/4 1 Job Sun 31 4/4 1 Job Mon 1 4/4 1 Job Tue 2 4/4 1 Job Wed 3 4/4 1 J…" at bounding box center [577, 378] width 1155 height 1031
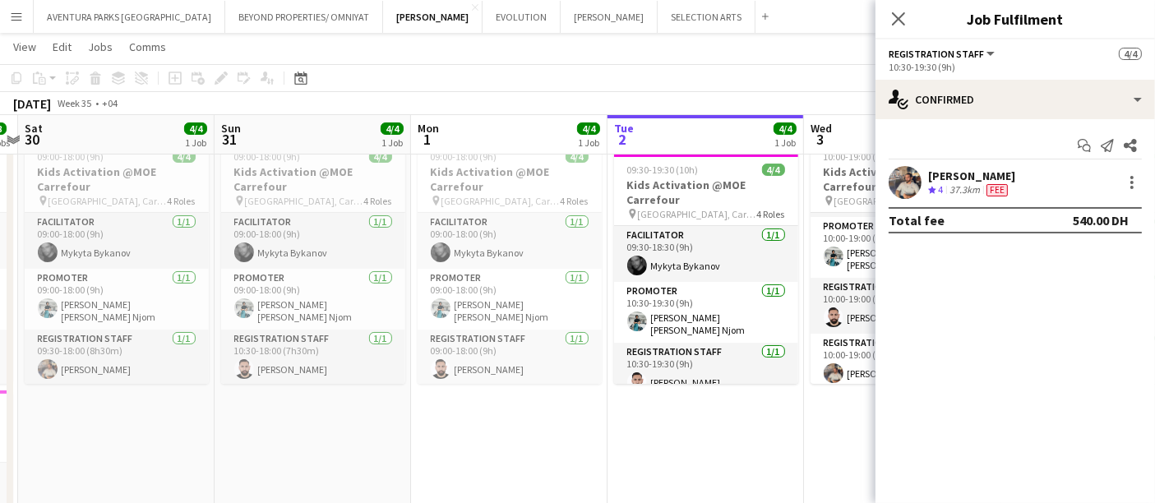
drag, startPoint x: 345, startPoint y: 373, endPoint x: 686, endPoint y: 424, distance: 344.2
click at [686, 424] on app-calendar-viewport "Thu 28 Fri 29 8/8 2 Jobs Sat 30 4/4 1 Job Sun 31 4/4 1 Job Mon 1 4/4 1 Job Tue …" at bounding box center [577, 378] width 1155 height 1031
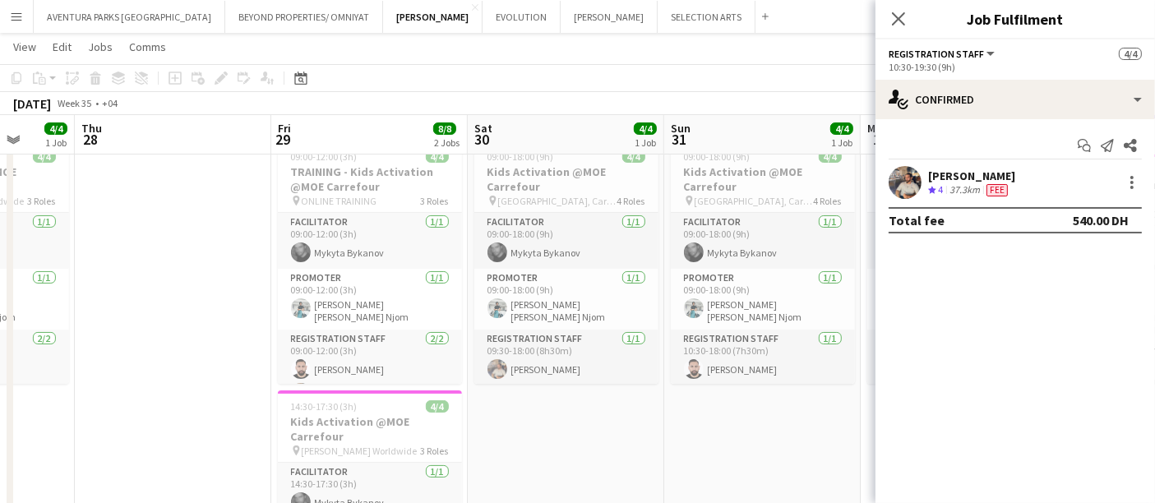
scroll to position [0, 514]
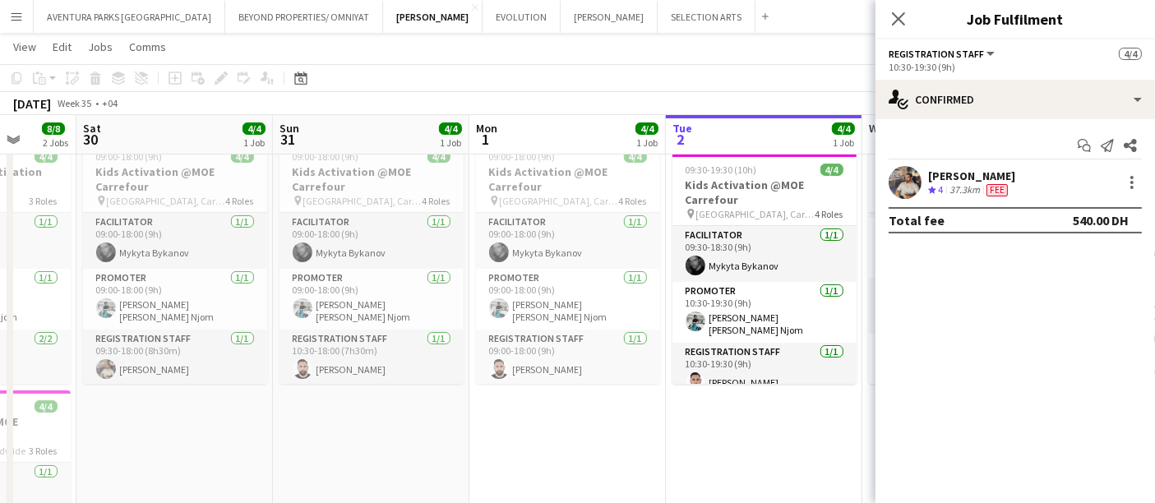
drag, startPoint x: 218, startPoint y: 428, endPoint x: 277, endPoint y: 421, distance: 59.7
click at [277, 421] on app-calendar-viewport "Wed 27 4/4 1 Job Thu 28 Fri 29 8/8 2 Jobs Sat 30 4/4 1 Job Sun 31 4/4 1 Job Mon…" at bounding box center [577, 378] width 1155 height 1031
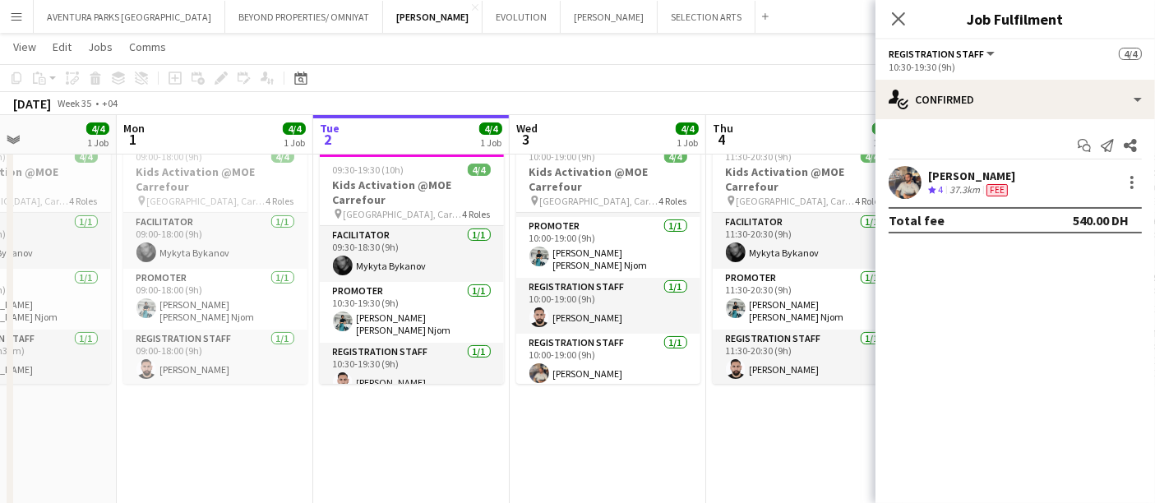
drag, startPoint x: 549, startPoint y: 455, endPoint x: 198, endPoint y: 470, distance: 351.4
click at [198, 470] on app-calendar-viewport "Thu 28 Fri 29 8/8 2 Jobs Sat 30 4/4 1 Job Sun 31 4/4 1 Job Mon 1 4/4 1 Job Tue …" at bounding box center [577, 378] width 1155 height 1031
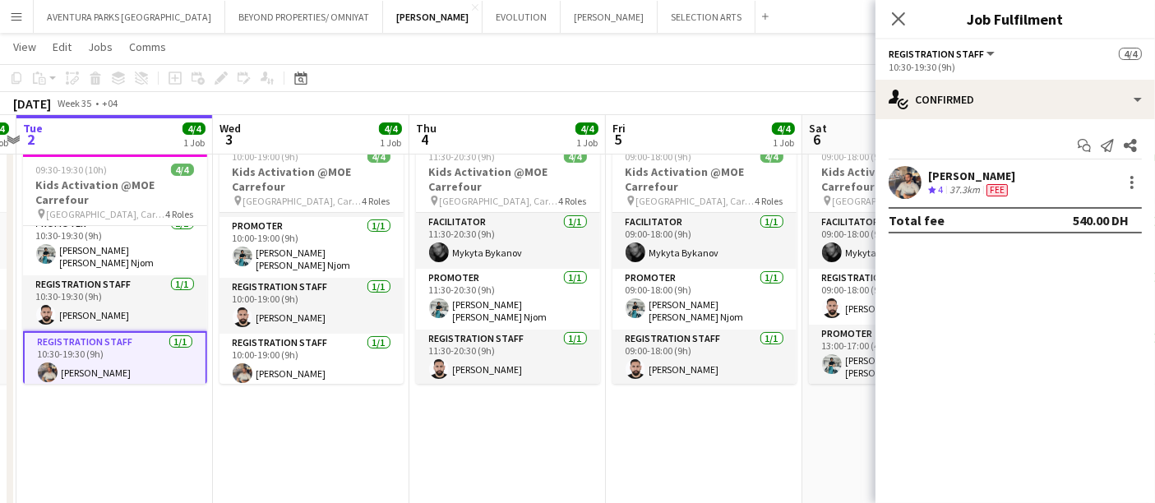
scroll to position [0, 572]
drag, startPoint x: 610, startPoint y: 423, endPoint x: 312, endPoint y: 448, distance: 298.7
click at [312, 448] on app-calendar-viewport "Sat 30 4/4 1 Job Sun 31 4/4 1 Job Mon 1 4/4 1 Job Tue 2 4/4 1 Job Wed 3 4/4 1 J…" at bounding box center [577, 378] width 1155 height 1031
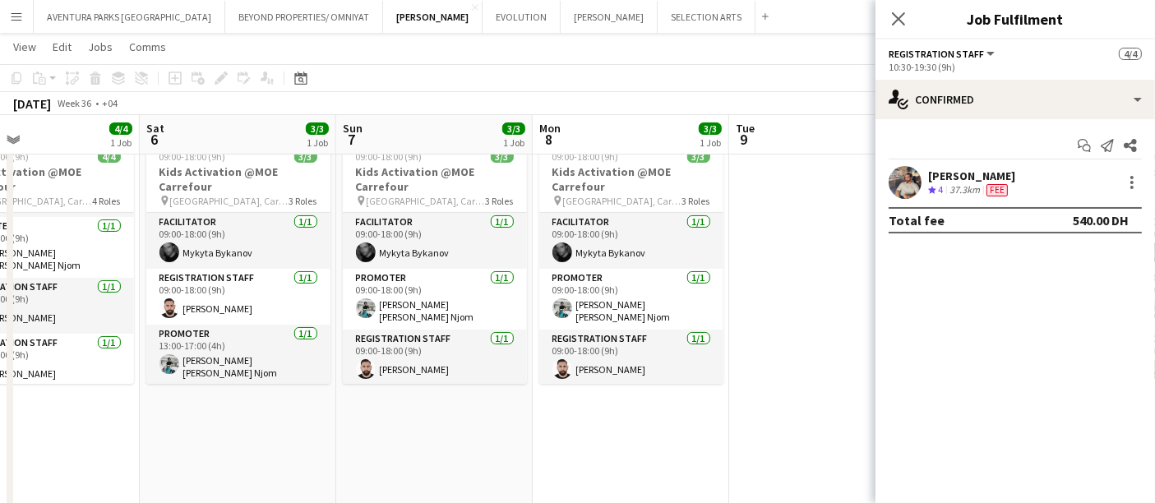
scroll to position [0, 664]
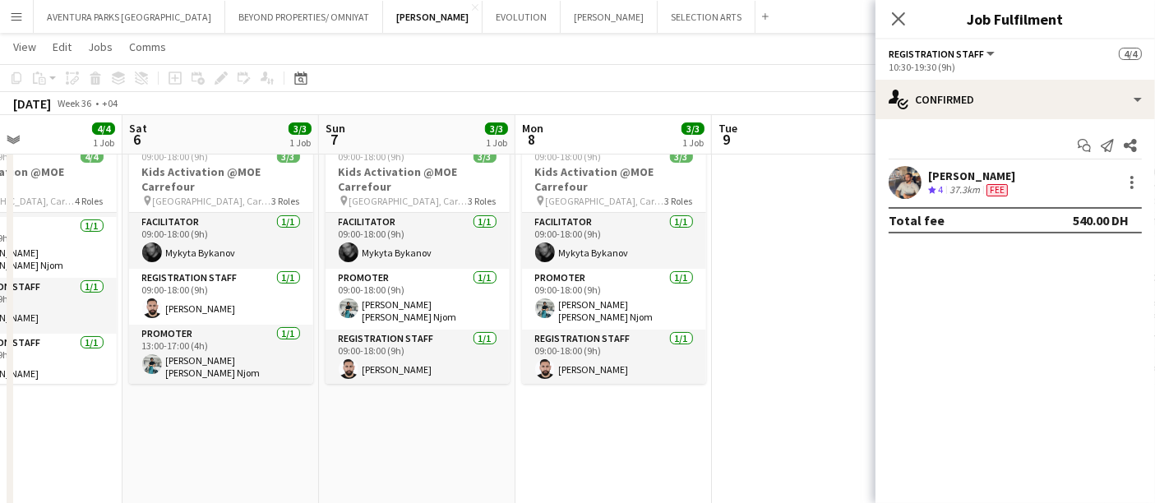
drag, startPoint x: 825, startPoint y: 423, endPoint x: 144, endPoint y: 466, distance: 682.2
click at [144, 466] on app-calendar-viewport "Tue 2 4/4 1 Job Wed 3 4/4 1 Job Thu 4 4/4 1 Job Fri 5 4/4 1 Job Sat 6 3/3 1 Job…" at bounding box center [577, 378] width 1155 height 1031
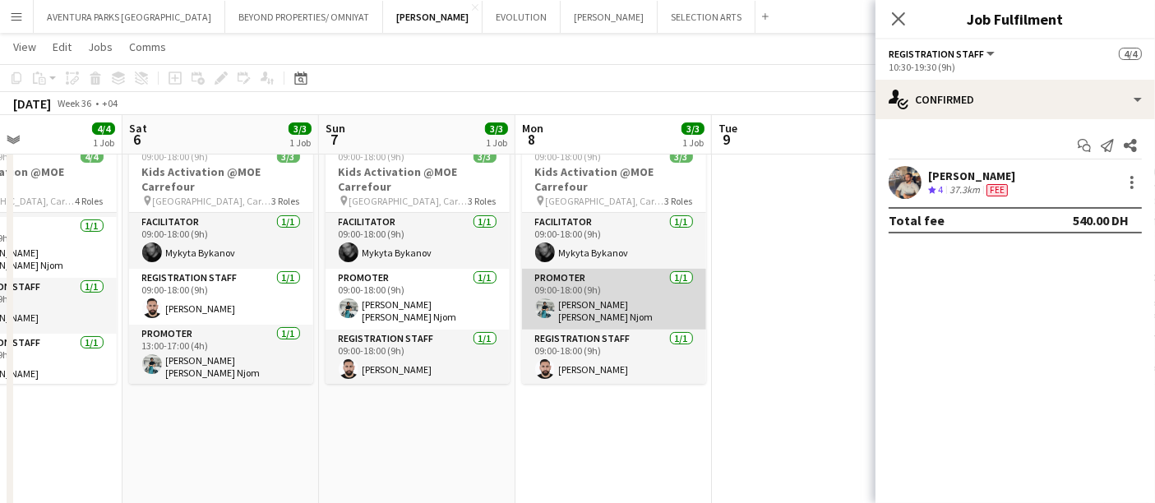
click at [619, 305] on app-card-role "Promoter 1/1 09:00-18:00 (9h) Denise Neng Njom" at bounding box center [614, 299] width 184 height 61
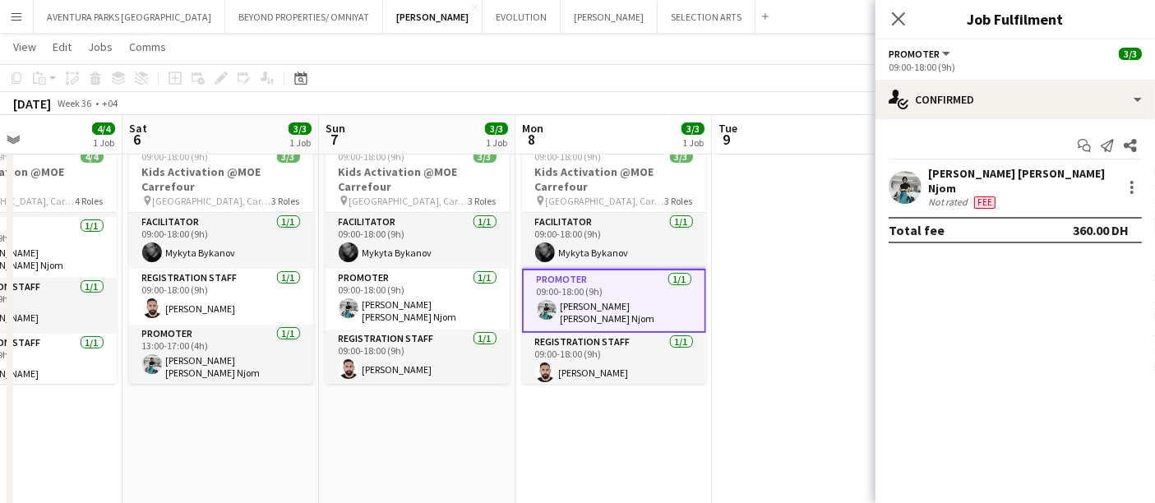
scroll to position [65, 0]
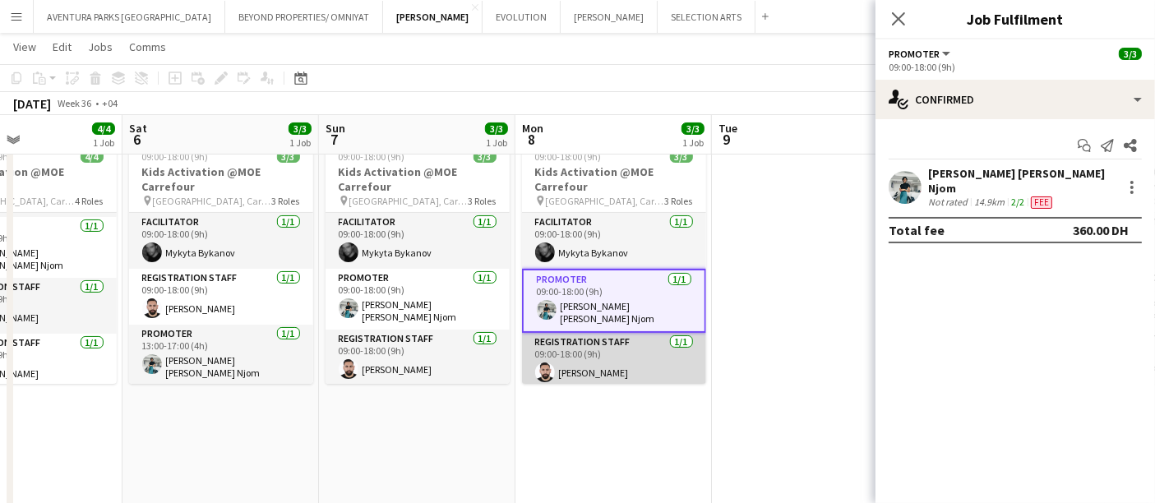
click at [617, 360] on app-card-role "Registration Staff 1/1 09:00-18:00 (9h) Moustafa Hamada" at bounding box center [614, 361] width 184 height 56
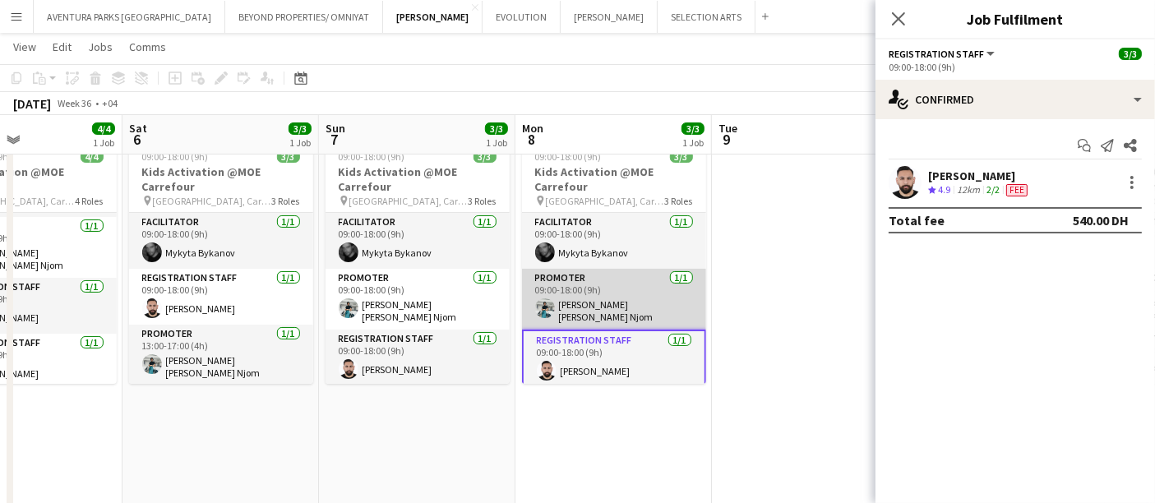
click at [590, 275] on app-card-role "Promoter 1/1 09:00-18:00 (9h) Denise Neng Njom" at bounding box center [614, 299] width 184 height 61
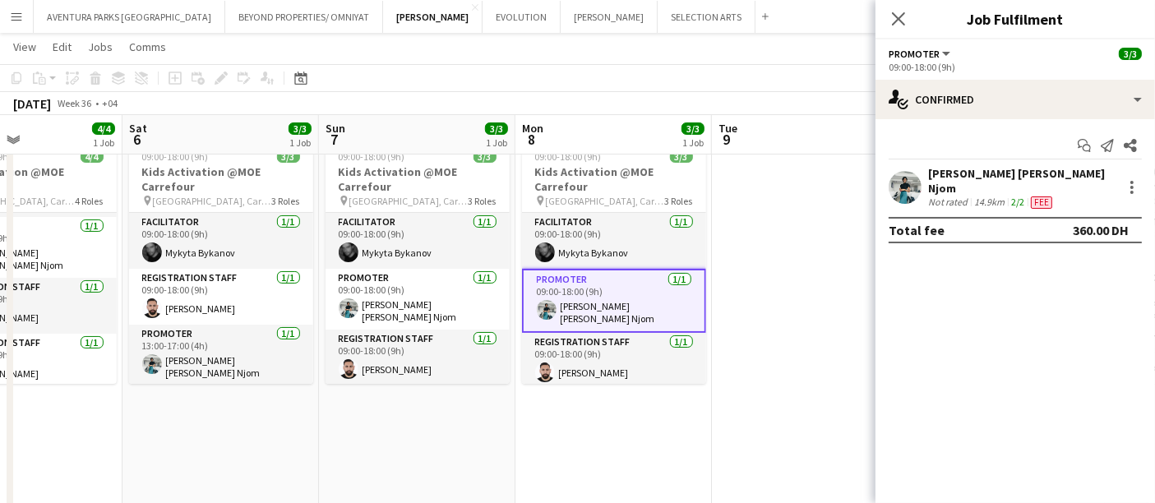
click at [530, 432] on app-date-cell "09:00-18:00 (9h) 3/3 Kids Activation @MOE Carrefour pin Mall of Emirates, Carre…" at bounding box center [614, 400] width 197 height 533
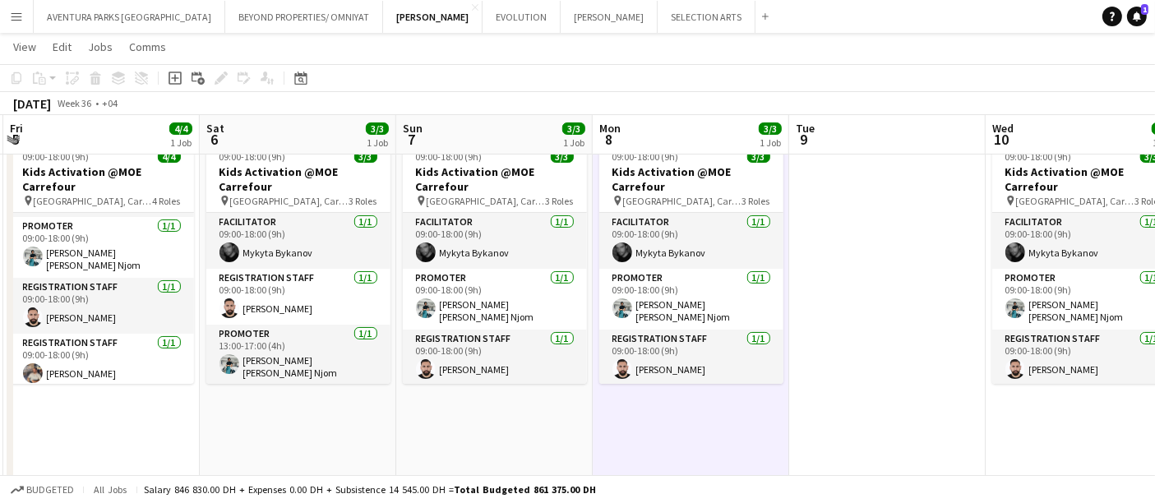
scroll to position [0, 585]
drag, startPoint x: 425, startPoint y: 465, endPoint x: 503, endPoint y: 423, distance: 88.7
click at [503, 423] on app-calendar-viewport "Tue 2 4/4 1 Job Wed 3 4/4 1 Job Thu 4 4/4 1 Job Fri 5 4/4 1 Job Sat 6 3/3 1 Job…" at bounding box center [577, 378] width 1155 height 1031
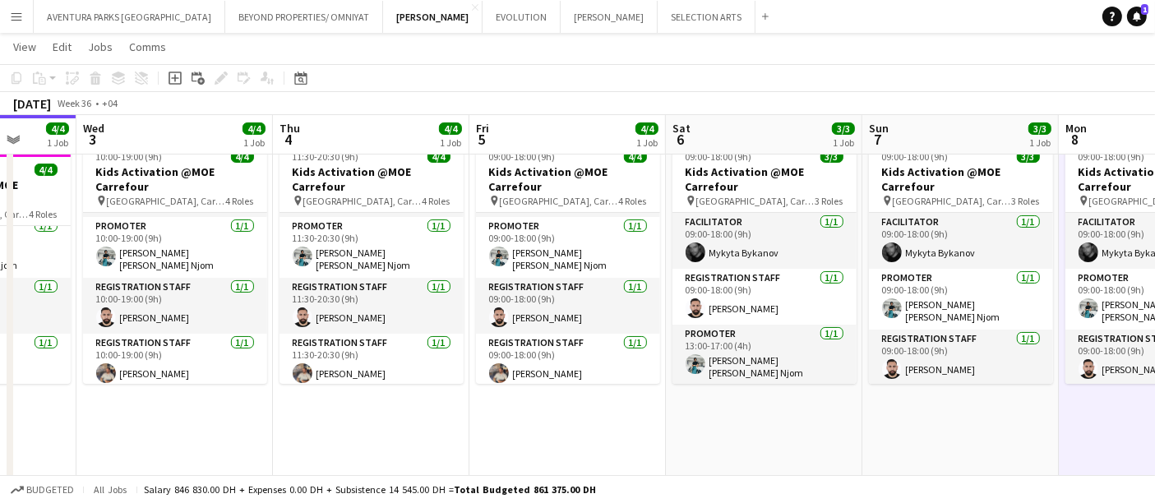
scroll to position [0, 505]
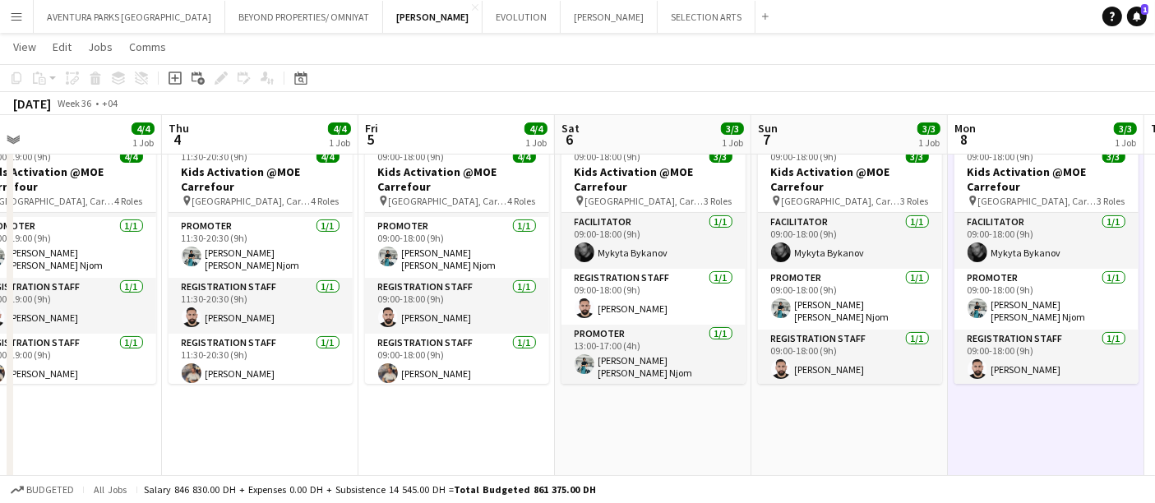
drag, startPoint x: 451, startPoint y: 383, endPoint x: 806, endPoint y: 324, distance: 360.1
click at [806, 324] on app-calendar-viewport "Sun 31 4/4 1 Job Mon 1 4/4 1 Job Tue 2 4/4 1 Job Wed 3 4/4 1 Job Thu 4 4/4 1 Jo…" at bounding box center [577, 378] width 1155 height 1031
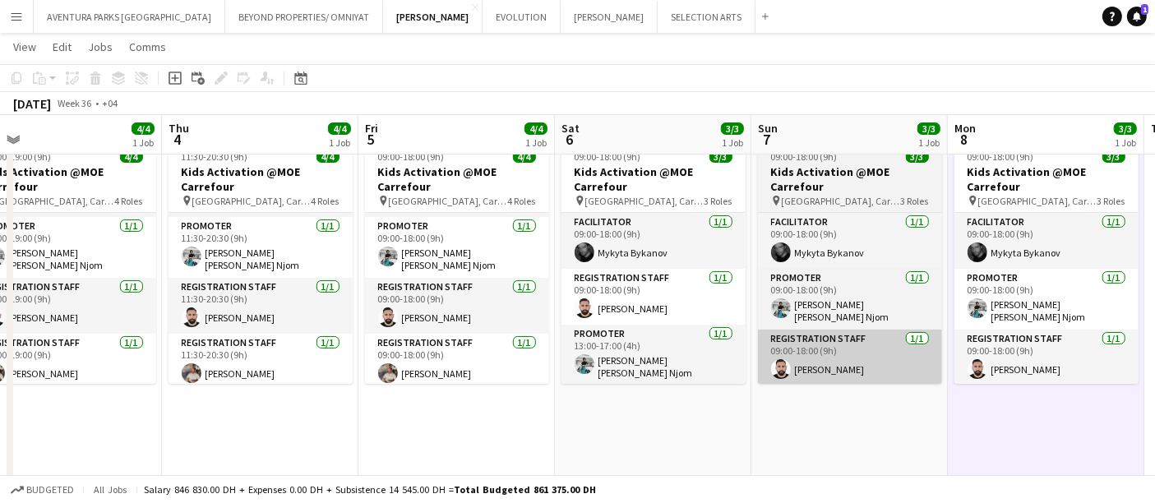
scroll to position [0, 623]
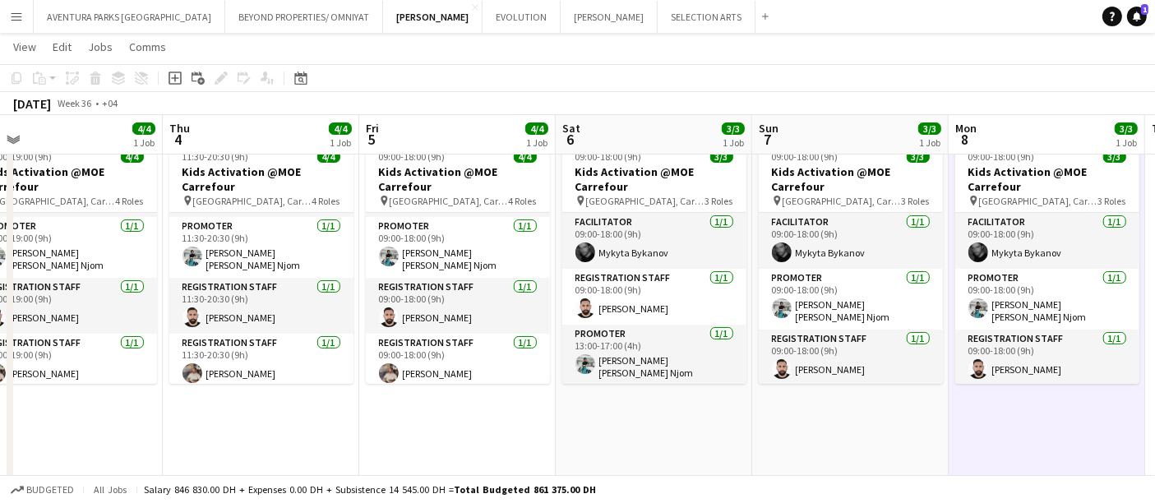
click at [530, 413] on app-date-cell "09:00-18:00 (9h) 4/4 Kids Activation @MOE Carrefour pin Mall of Emirates, Carre…" at bounding box center [457, 400] width 197 height 533
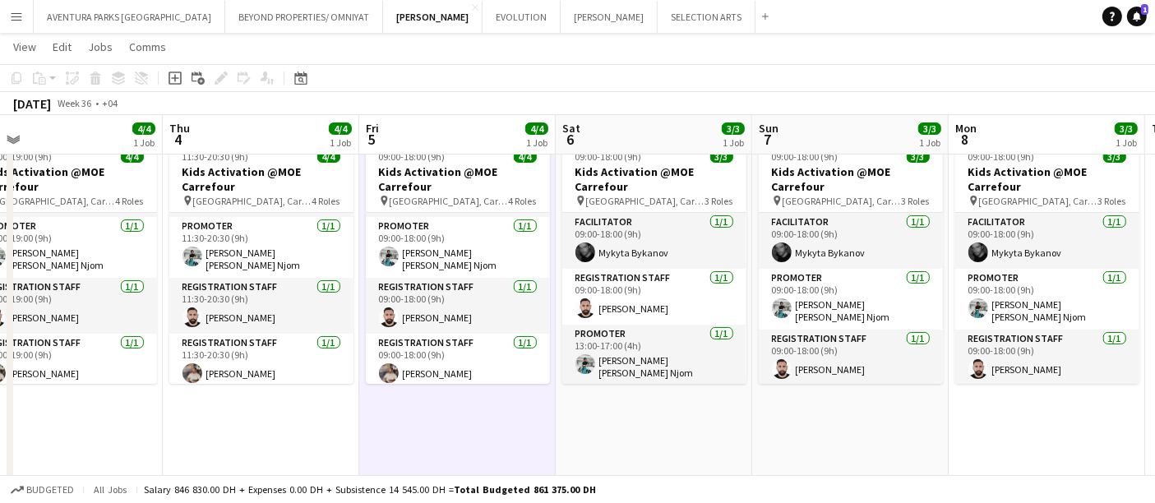
click at [18, 10] on app-icon "Menu" at bounding box center [16, 16] width 13 height 13
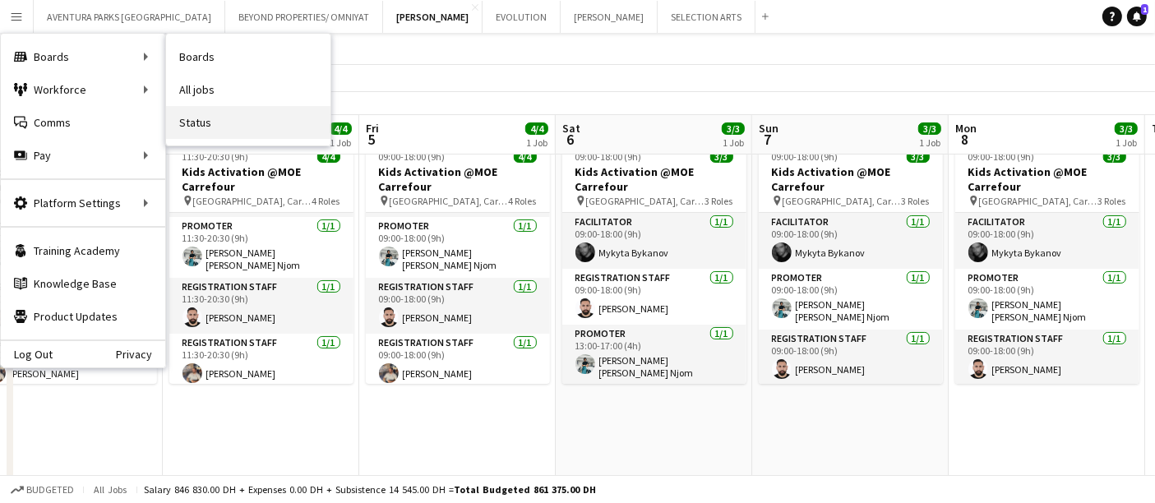
click at [210, 121] on link "Status" at bounding box center [248, 122] width 164 height 33
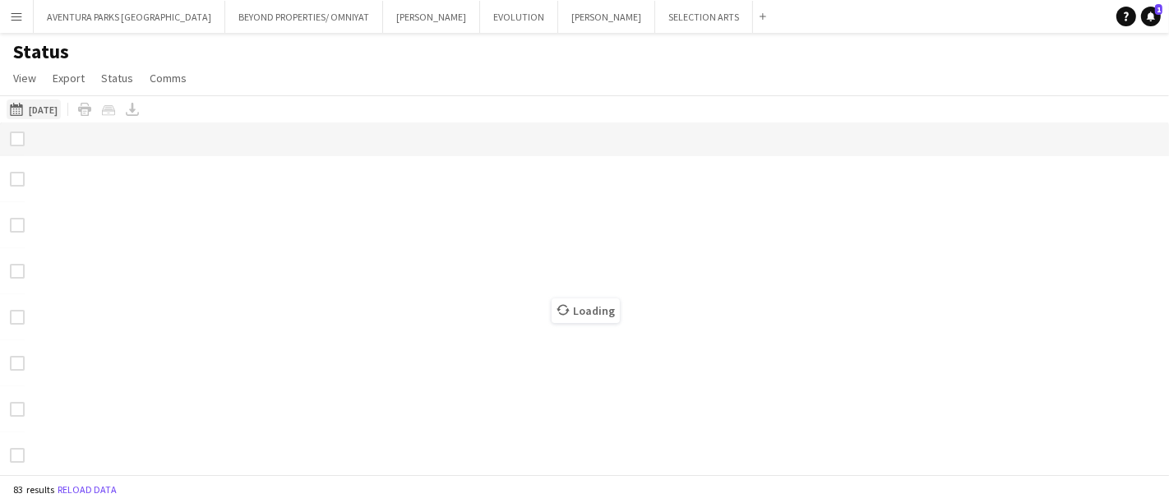
click at [33, 109] on button "Today Today" at bounding box center [34, 109] width 54 height 20
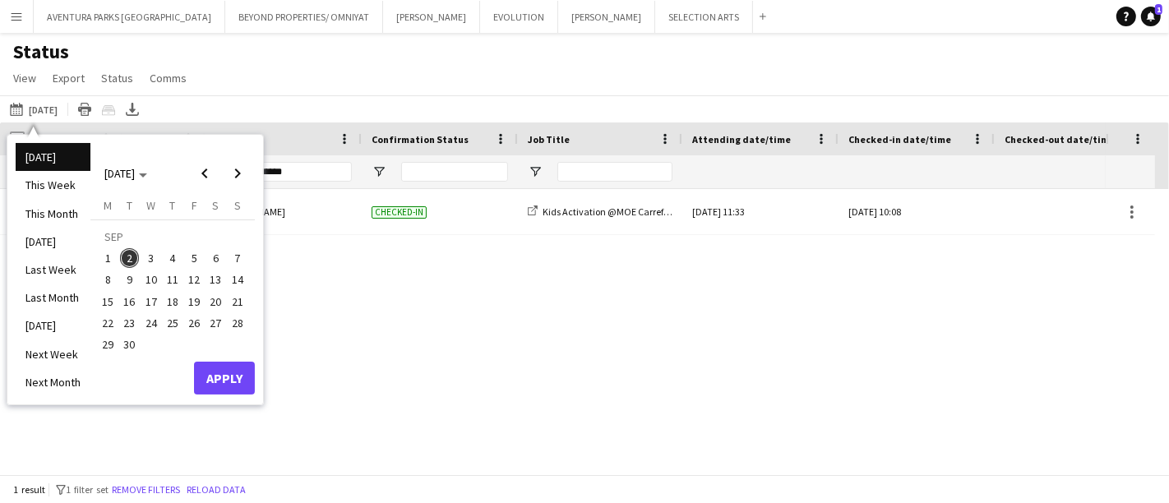
click at [58, 154] on li "[DATE]" at bounding box center [53, 157] width 75 height 28
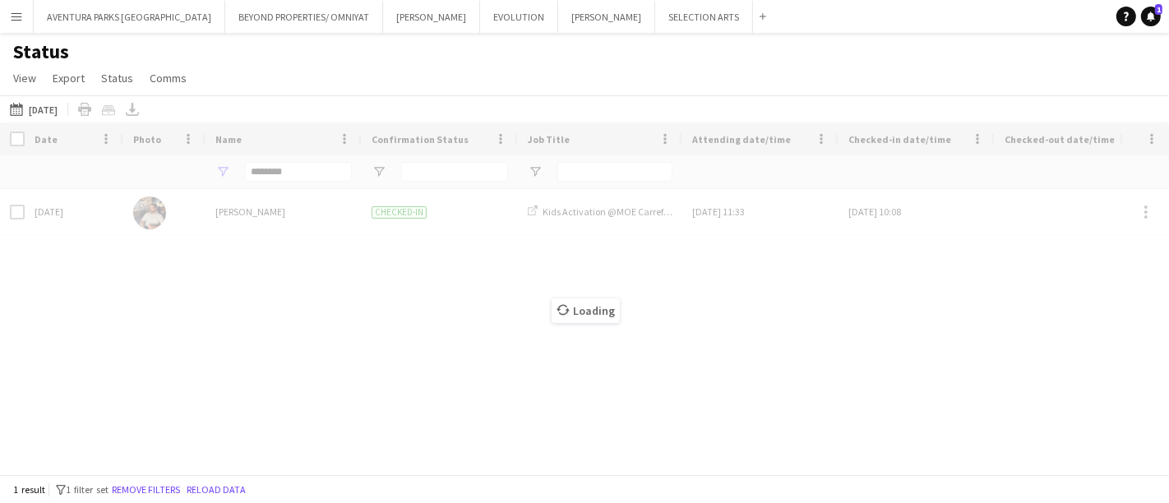
click at [320, 175] on div "Loading" at bounding box center [584, 299] width 1169 height 352
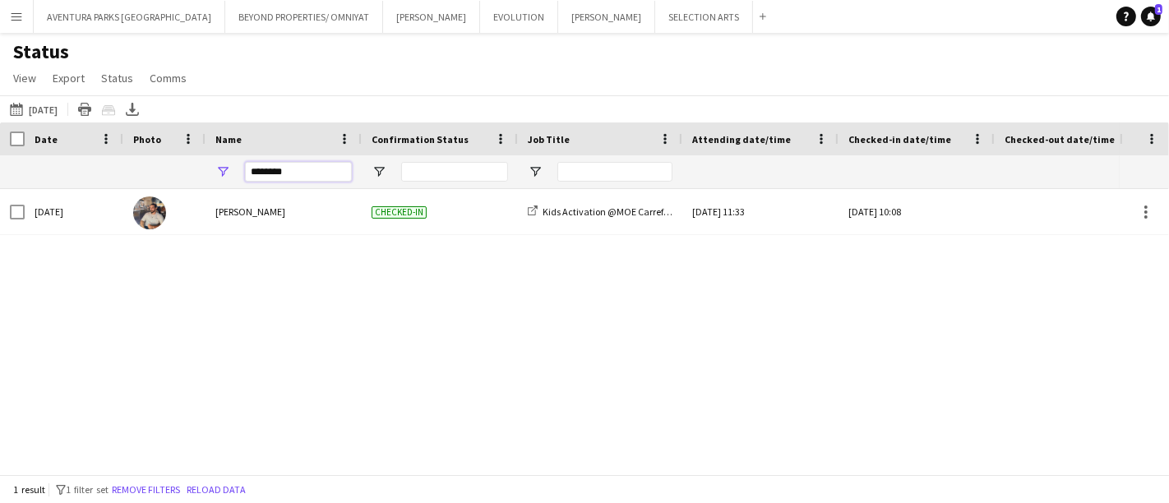
drag, startPoint x: 308, startPoint y: 168, endPoint x: 239, endPoint y: 173, distance: 69.2
click at [239, 173] on div "********" at bounding box center [284, 171] width 156 height 33
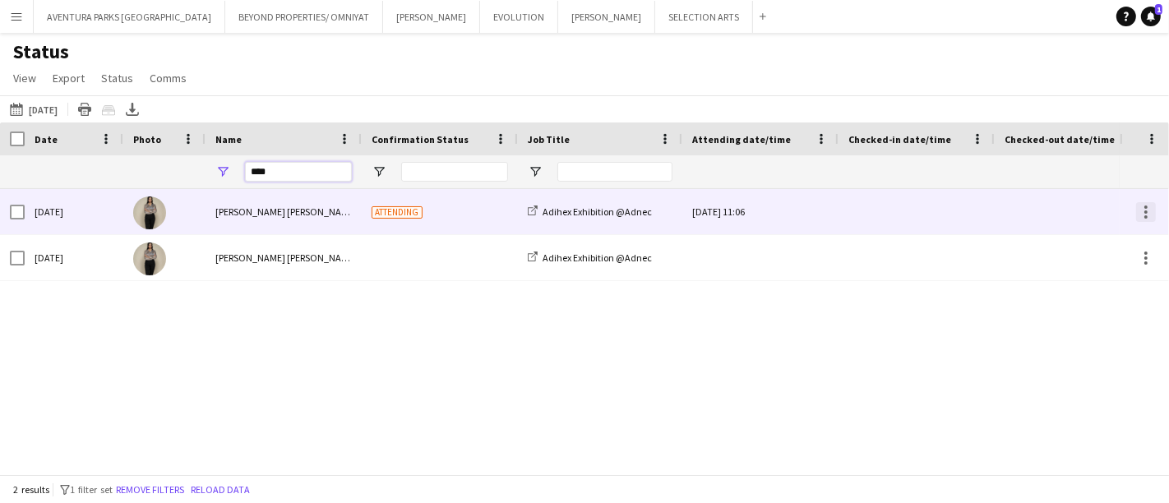
type input "****"
click at [1144, 208] on div at bounding box center [1146, 212] width 20 height 20
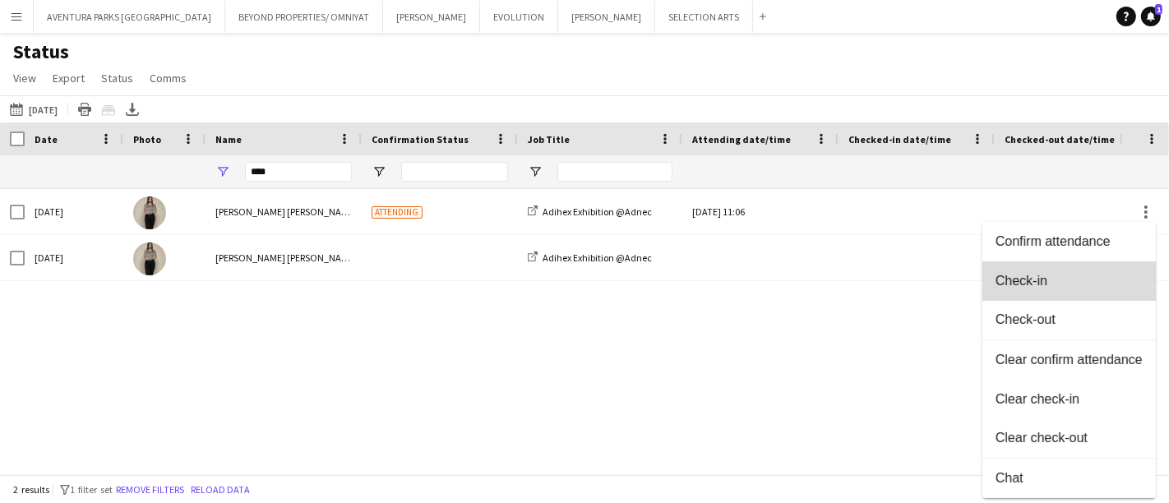
click at [1083, 284] on span "Check-in" at bounding box center [1069, 280] width 147 height 15
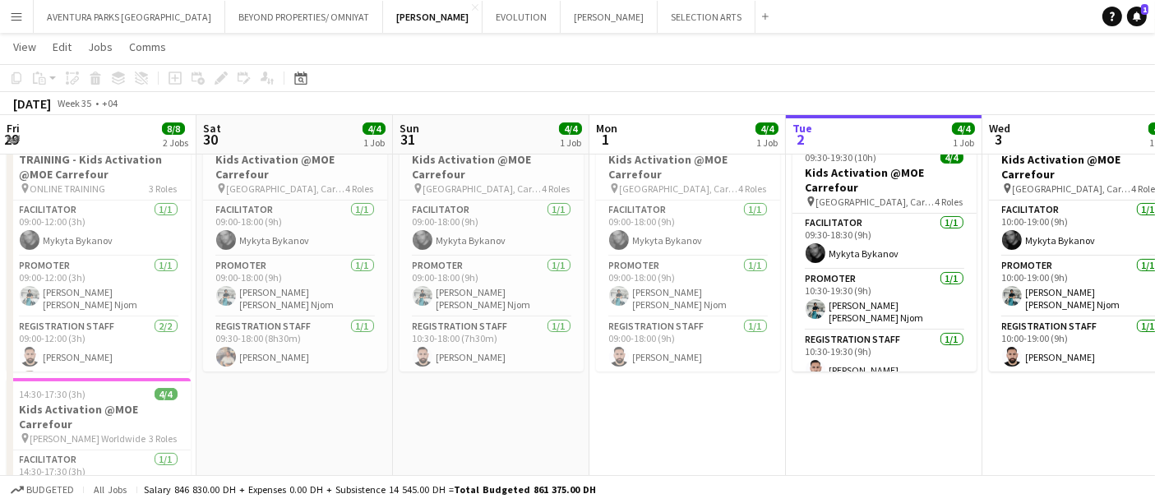
scroll to position [0, 477]
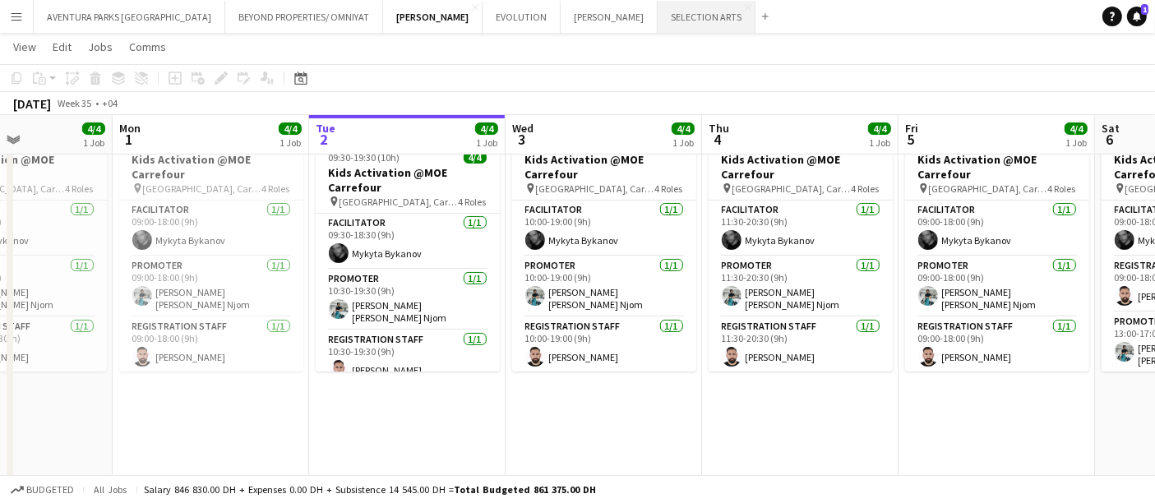
click at [658, 13] on button "SELECTION ARTS Close" at bounding box center [707, 17] width 98 height 32
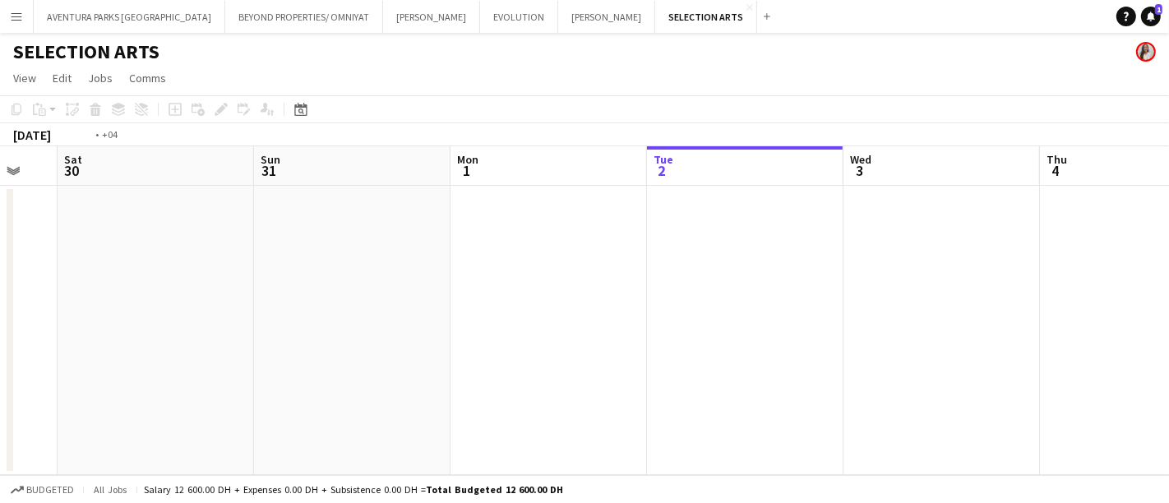
scroll to position [0, 610]
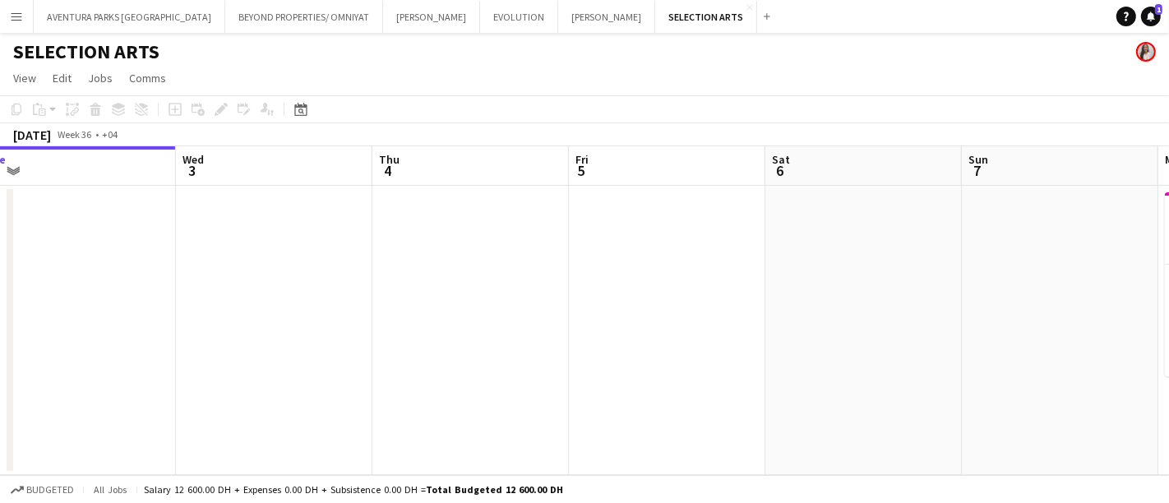
drag, startPoint x: 218, startPoint y: 271, endPoint x: 0, endPoint y: 273, distance: 217.9
click at [0, 273] on app-calendar-viewport "Sat 30 Sun 31 Mon 1 Tue 2 Wed 3 Thu 4 Fri 5 Sat 6 Sun 7 Mon 8 2/2 1 Job Tue 9 2…" at bounding box center [584, 310] width 1169 height 329
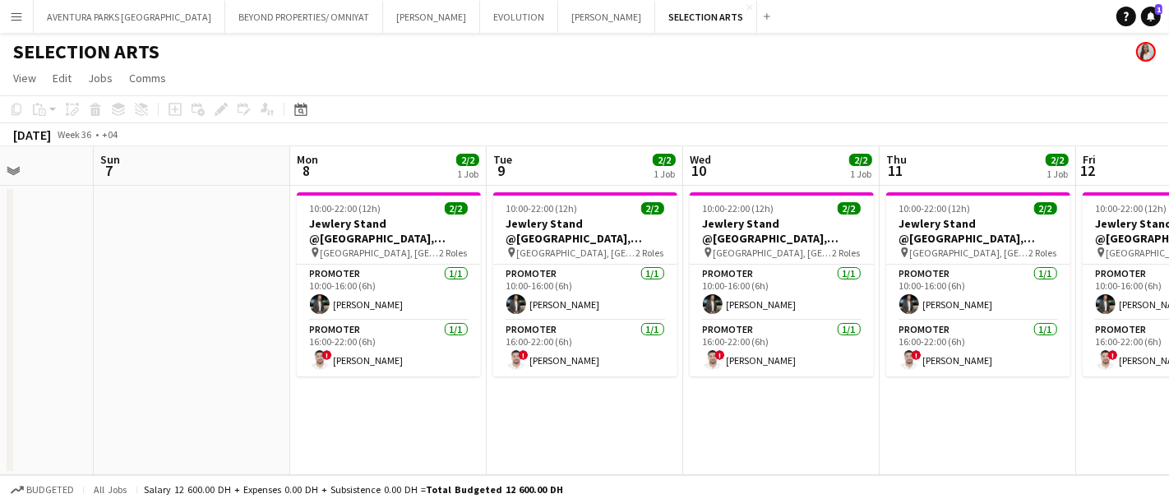
scroll to position [0, 596]
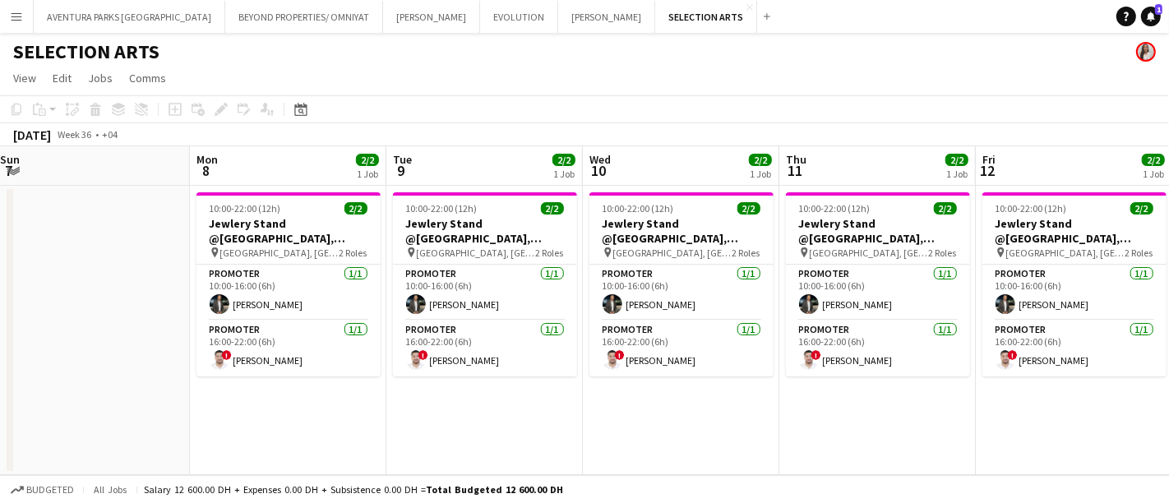
drag, startPoint x: 1006, startPoint y: 308, endPoint x: 37, endPoint y: 308, distance: 968.5
click at [37, 308] on app-calendar-viewport "Thu 4 Fri 5 Sat 6 Sun 7 Mon 8 2/2 1 Job Tue 9 2/2 1 Job Wed 10 2/2 1 Job Thu 11…" at bounding box center [584, 310] width 1169 height 329
click at [266, 293] on app-card-role "Promoter 1/1 10:00-16:00 (6h) Mohamad Tlayge" at bounding box center [289, 293] width 184 height 56
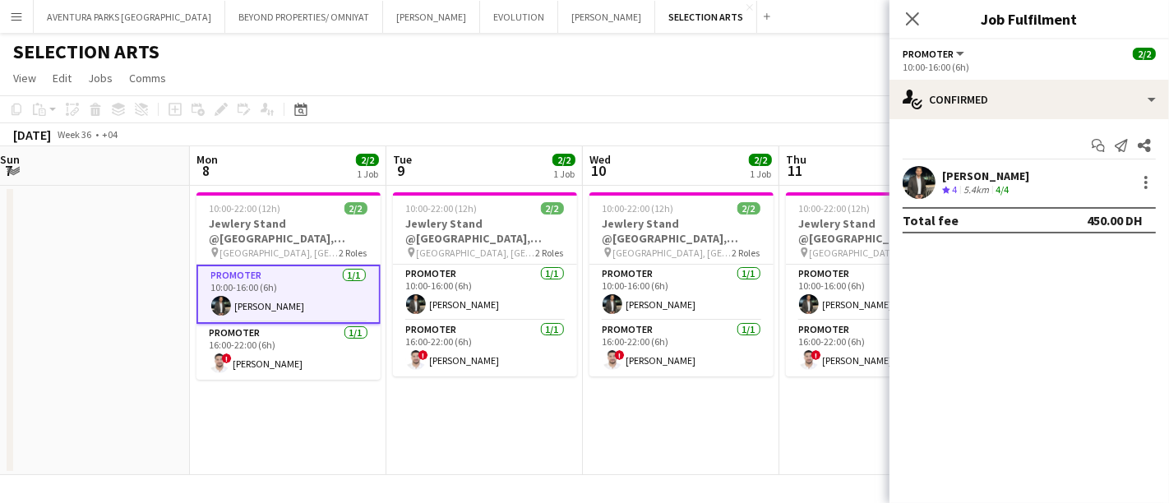
click at [984, 170] on div "Mohamad Tlayge" at bounding box center [985, 176] width 87 height 15
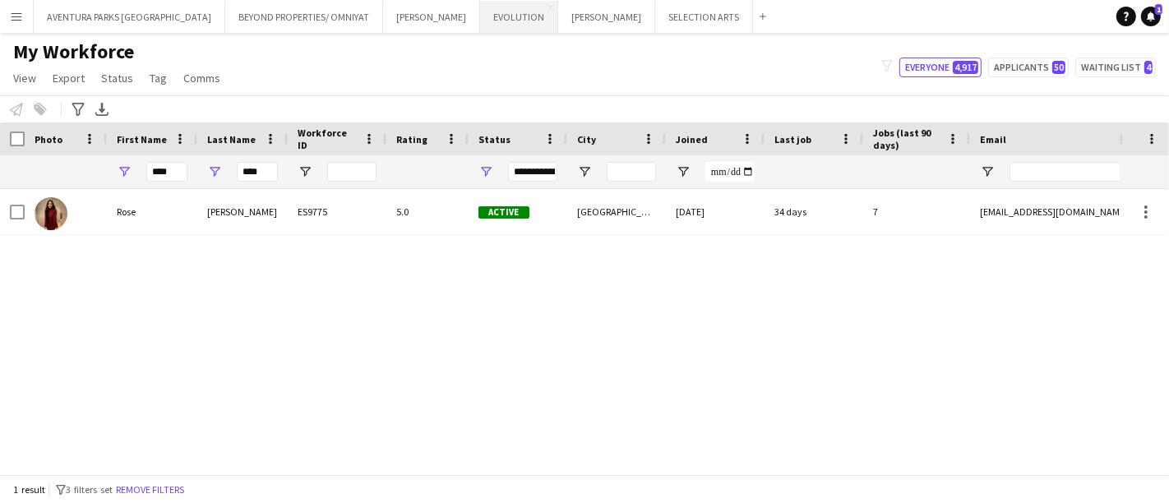
click at [480, 16] on button "EVOLUTION Close" at bounding box center [519, 17] width 78 height 32
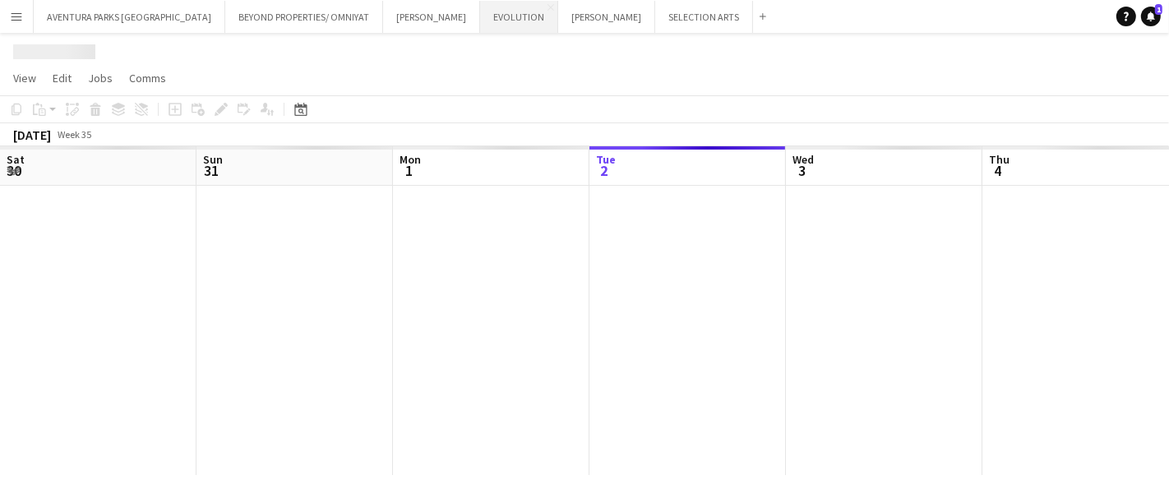
scroll to position [0, 392]
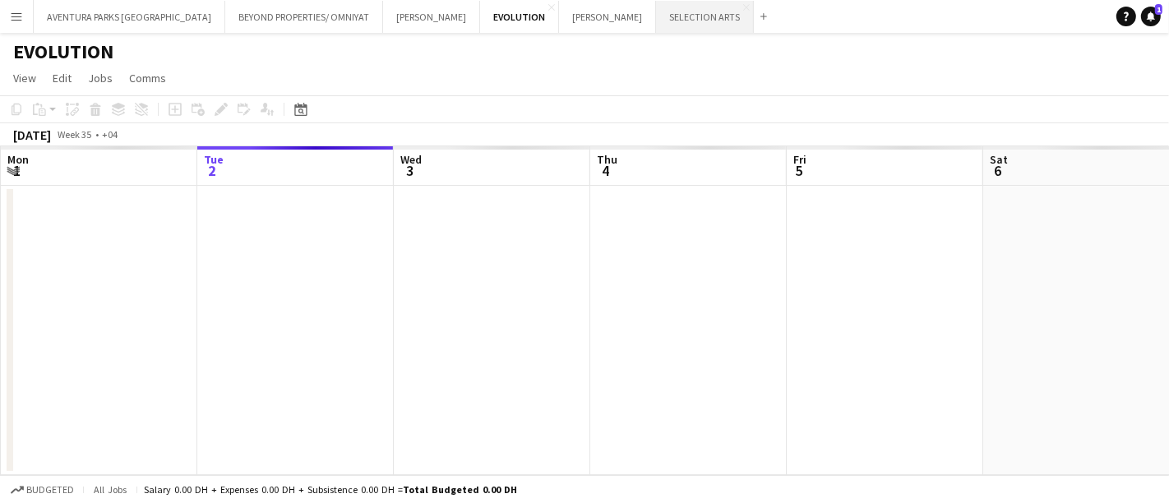
click at [656, 13] on button "SELECTION ARTS Close" at bounding box center [705, 17] width 98 height 32
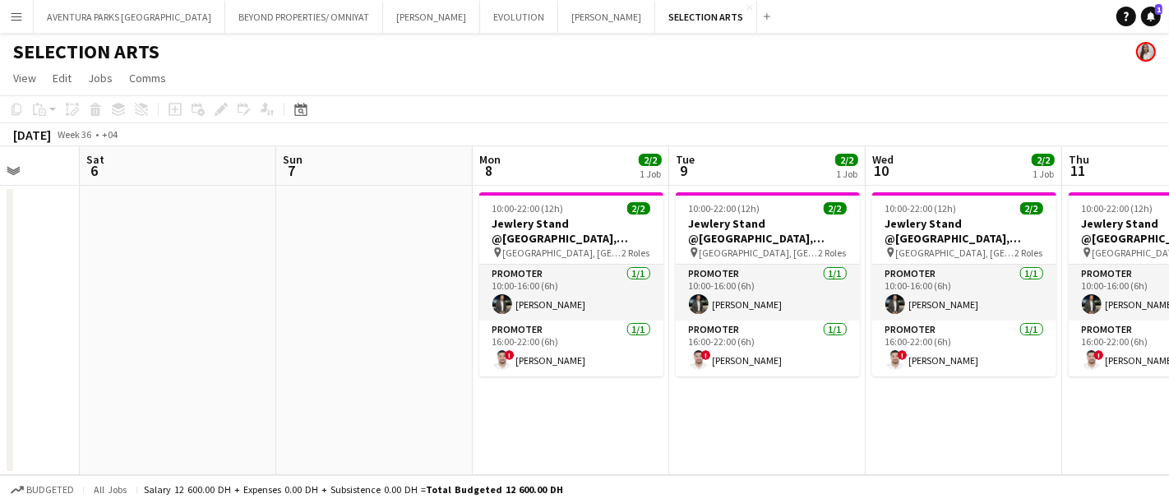
scroll to position [0, 608]
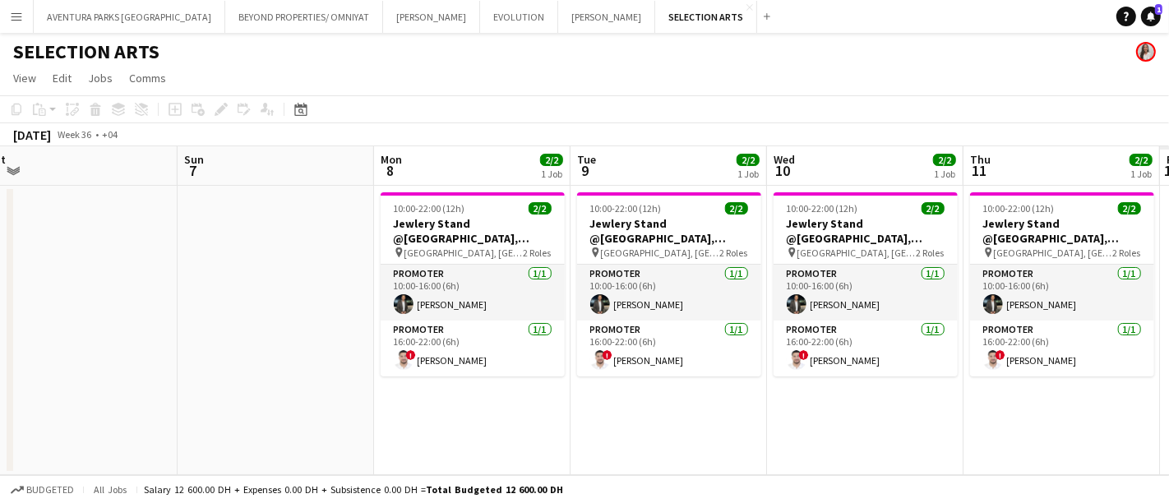
drag, startPoint x: 965, startPoint y: 280, endPoint x: 15, endPoint y: 281, distance: 950.5
click at [15, 281] on app-calendar-viewport "Wed 3 Thu 4 Fri 5 Sat 6 Sun 7 Mon 8 2/2 1 Job Tue 9 2/2 1 Job Wed 10 2/2 1 Job …" at bounding box center [584, 310] width 1169 height 329
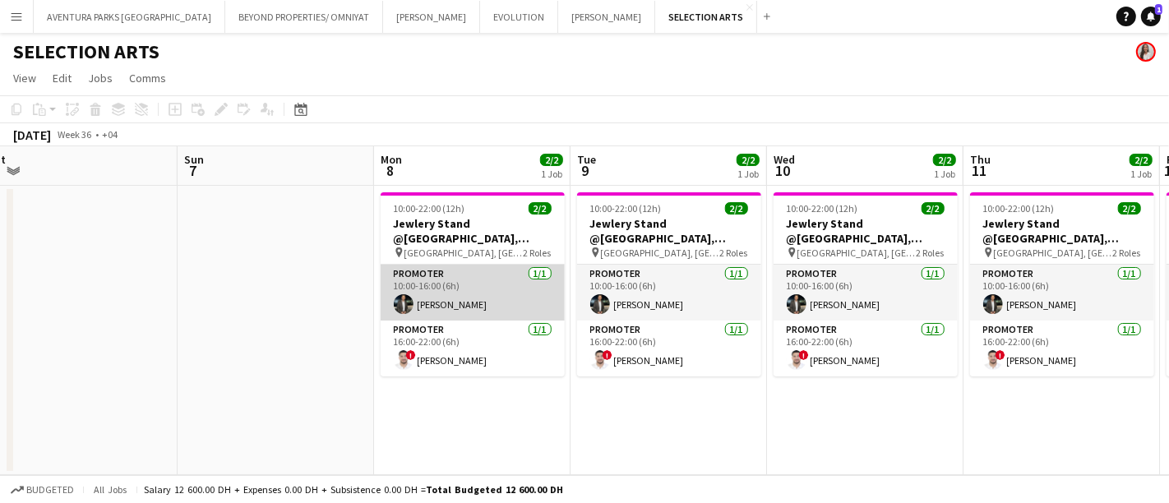
click at [476, 298] on app-card-role "Promoter [DATE] 10:00-16:00 (6h) [PERSON_NAME]" at bounding box center [473, 293] width 184 height 56
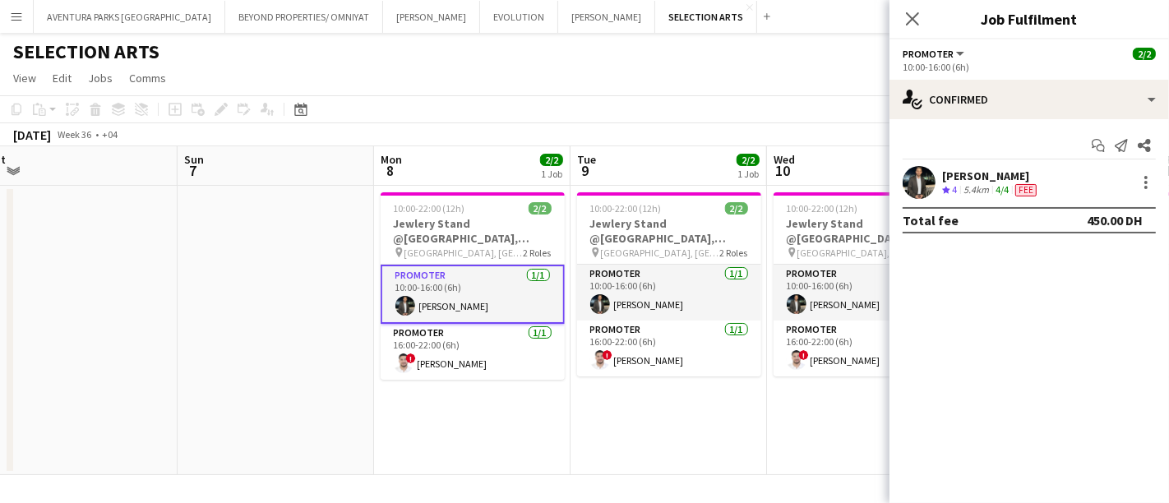
click at [932, 176] on app-user-avatar at bounding box center [919, 182] width 33 height 33
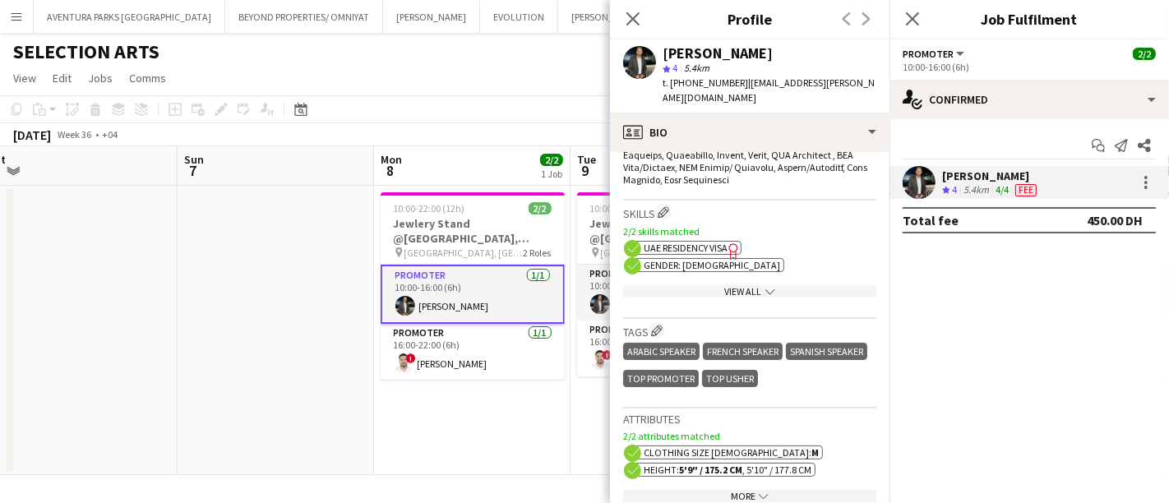
scroll to position [1005, 0]
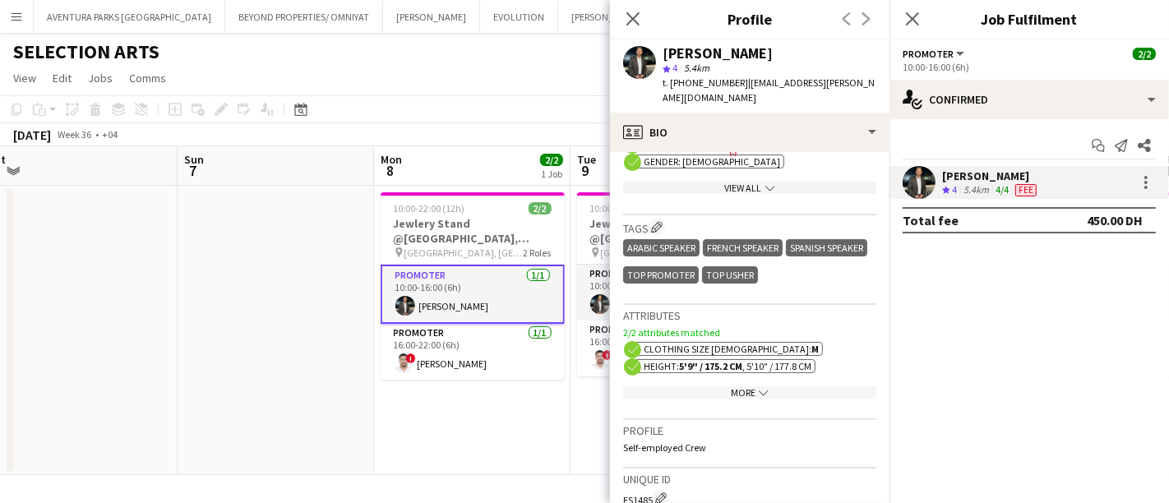
click at [744, 386] on div "More chevron-down" at bounding box center [749, 392] width 253 height 12
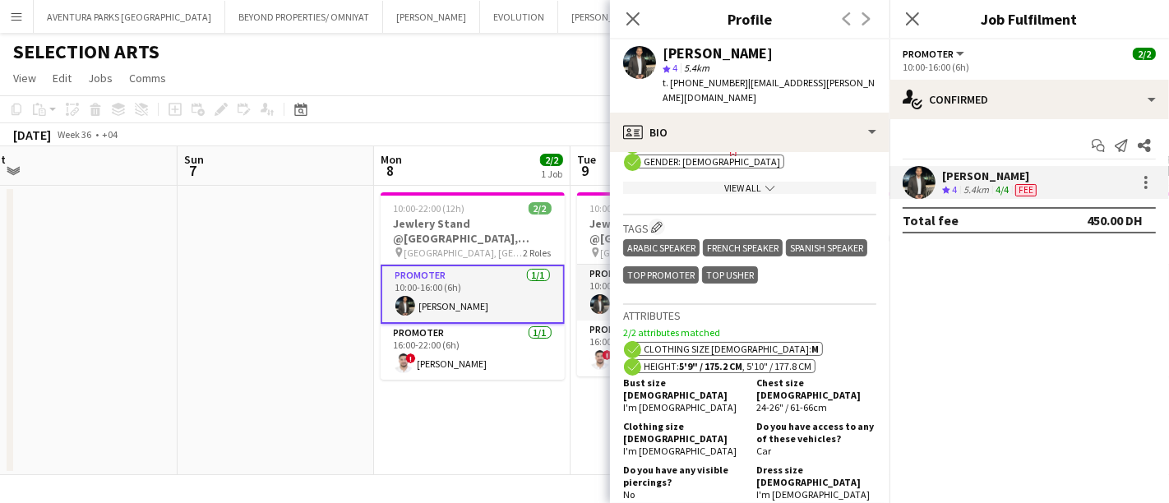
click at [765, 183] on icon "chevron-down" at bounding box center [770, 188] width 10 height 10
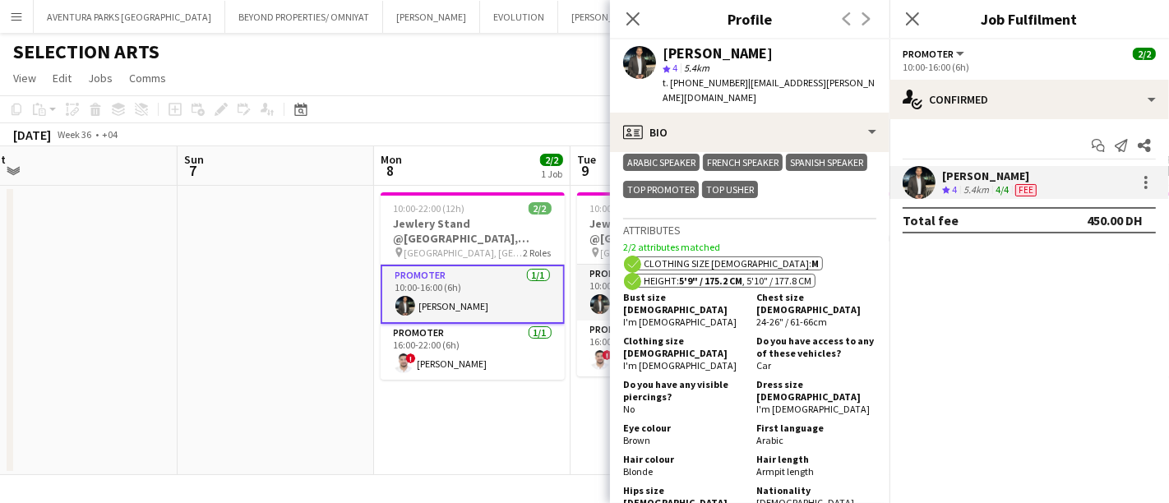
scroll to position [1827, 0]
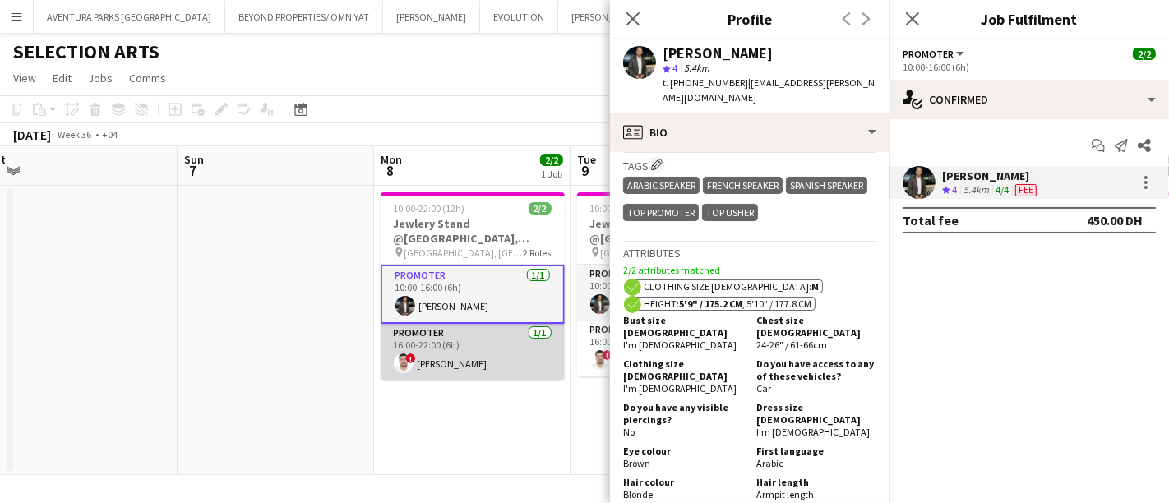
click at [466, 344] on app-card-role "Promoter [DATE] 16:00-22:00 (6h) ! [PERSON_NAME]" at bounding box center [473, 352] width 184 height 56
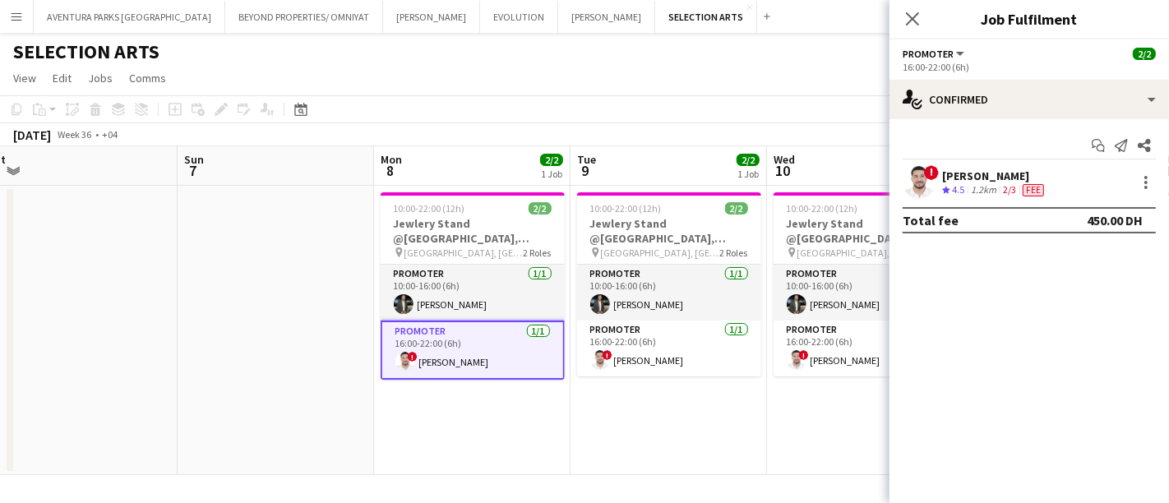
click at [964, 183] on span "4.5" at bounding box center [958, 189] width 12 height 12
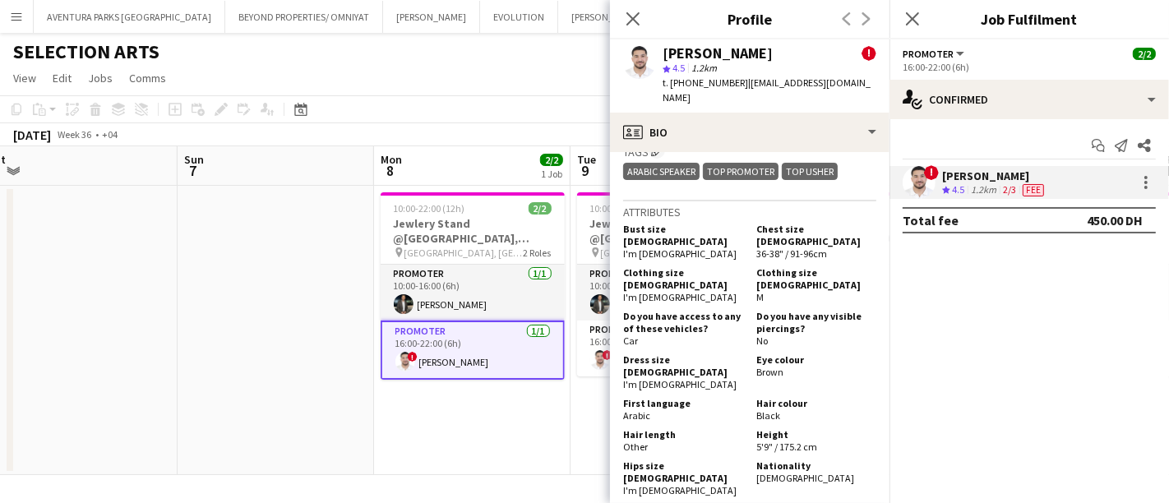
scroll to position [1096, 0]
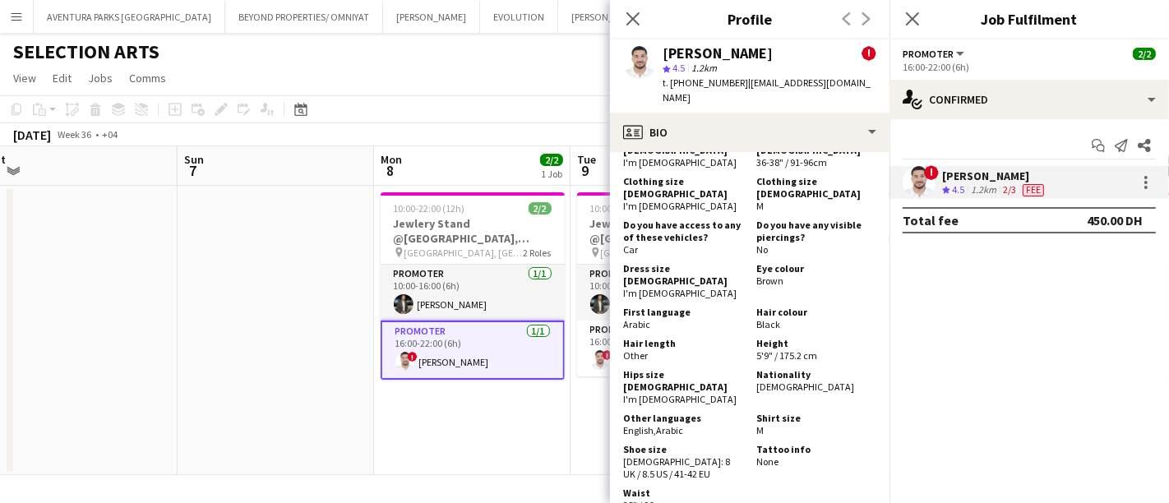
click at [462, 438] on app-date-cell "10:00-22:00 (12h) 2/2 Jewlery Stand @[GEOGRAPHIC_DATA], [GEOGRAPHIC_DATA] pin […" at bounding box center [472, 330] width 197 height 289
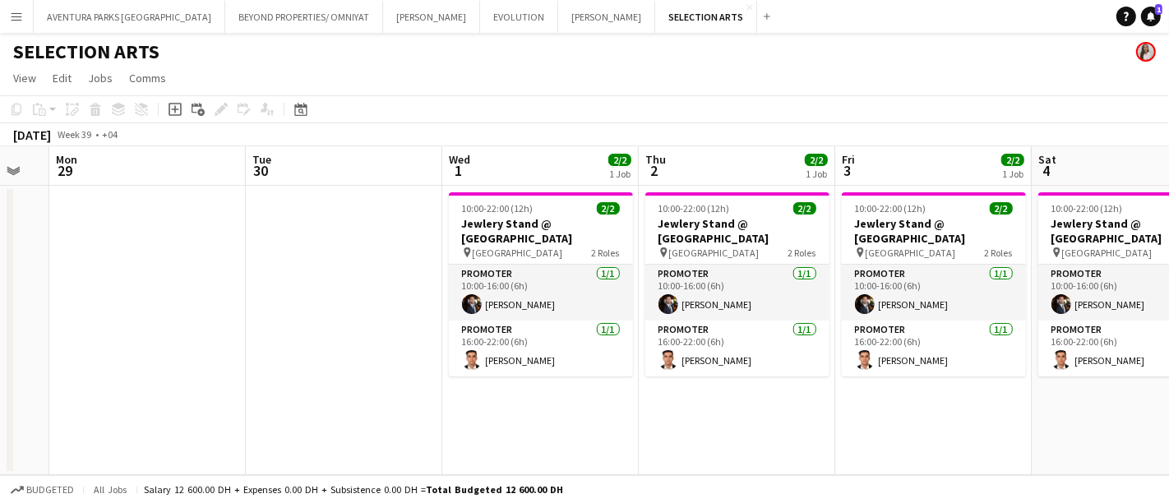
scroll to position [0, 540]
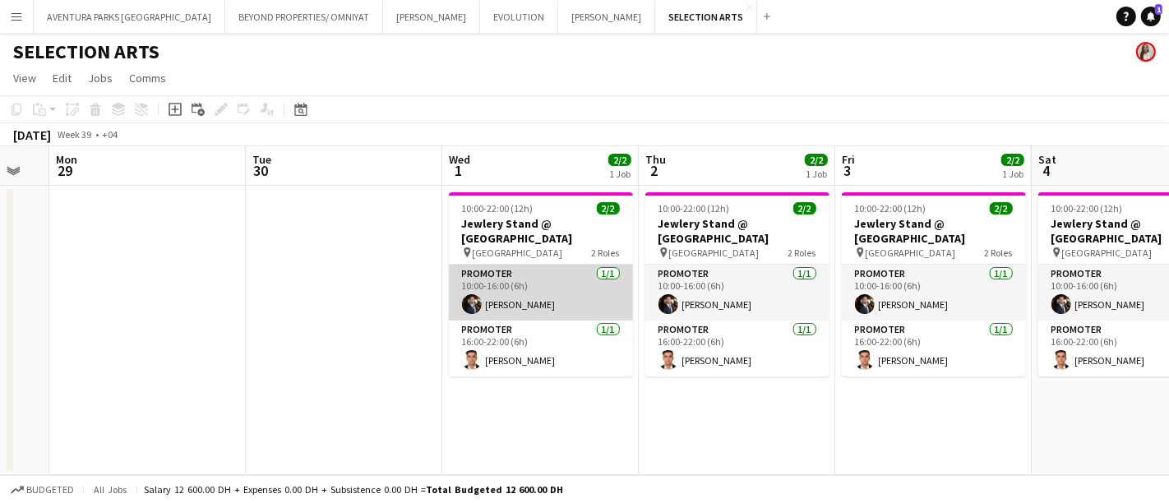
click at [518, 280] on app-card-role "Promoter [DATE] 10:00-16:00 (6h) [PERSON_NAME]" at bounding box center [541, 293] width 184 height 56
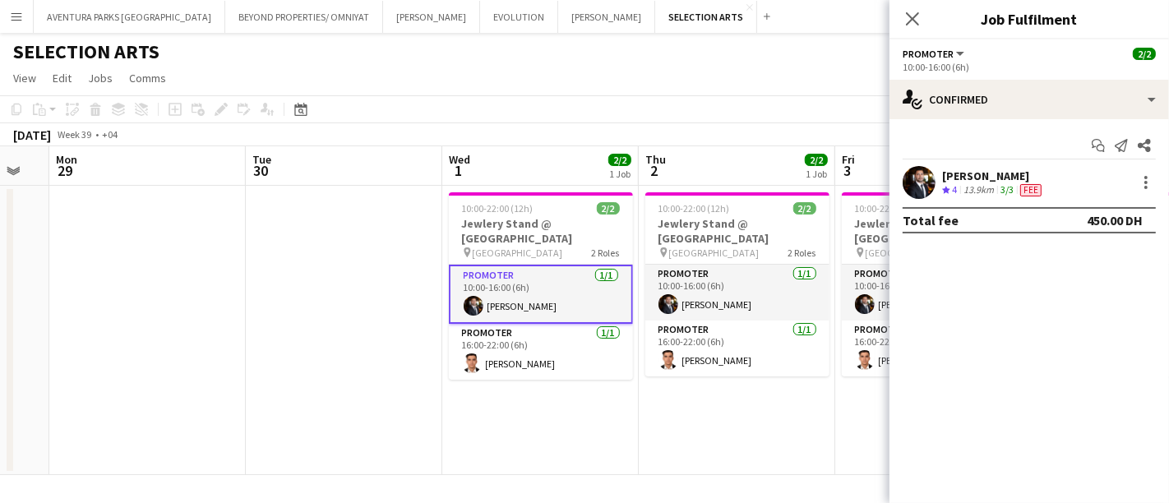
click at [952, 178] on div "[PERSON_NAME]" at bounding box center [993, 176] width 103 height 15
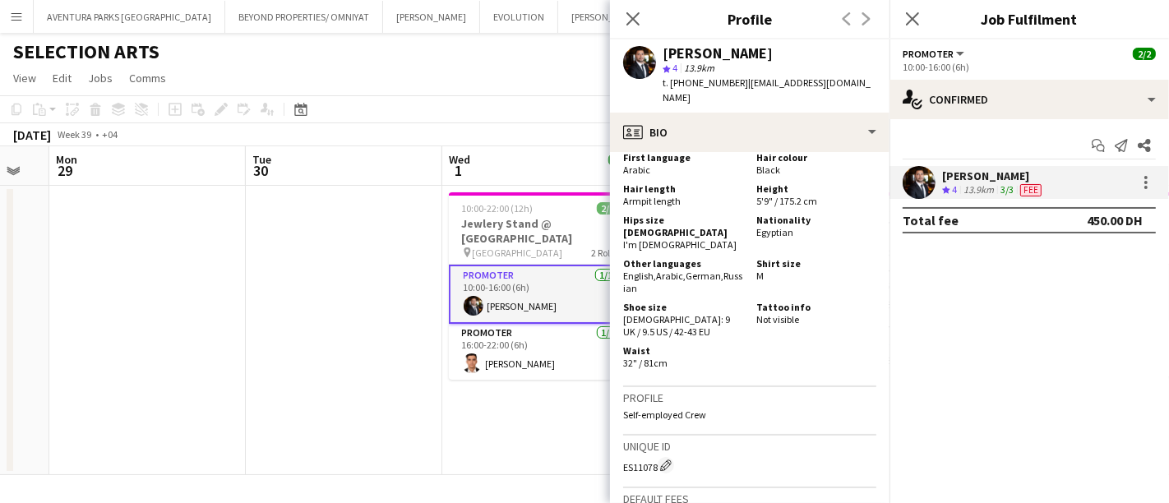
scroll to position [950, 0]
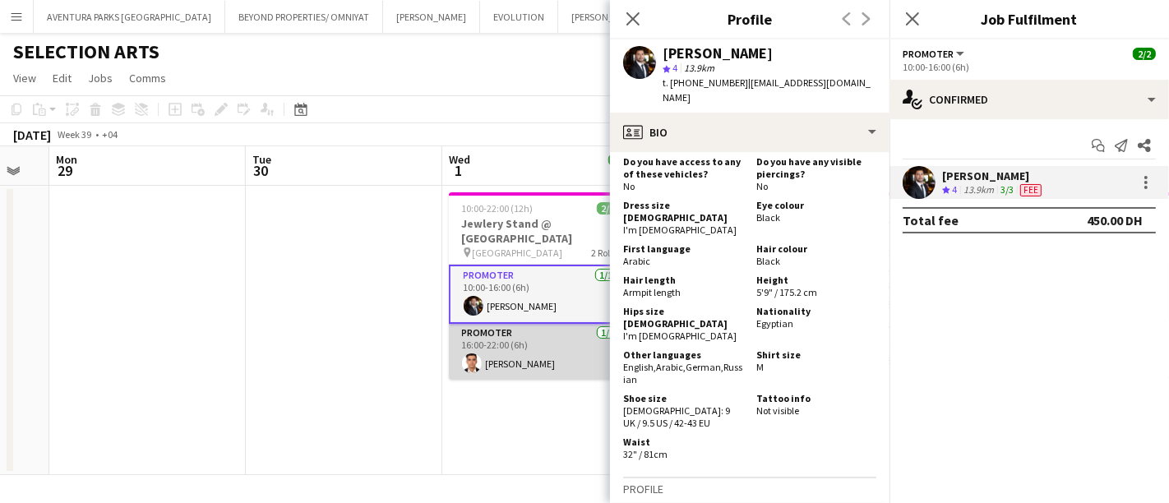
click at [534, 344] on app-card-role "Promoter [DATE] 16:00-22:00 (6h) [PERSON_NAME]" at bounding box center [541, 352] width 184 height 56
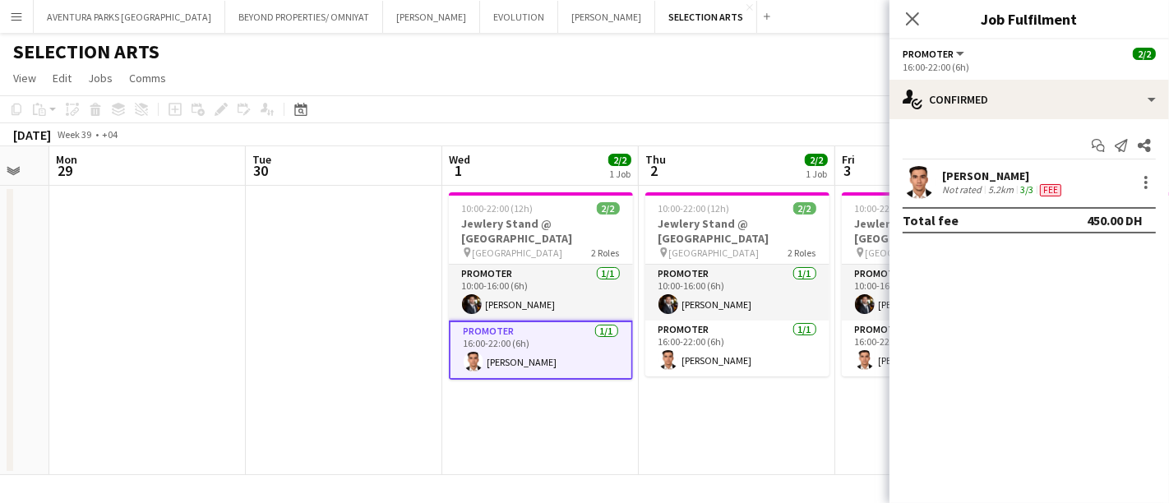
click at [993, 177] on div "[PERSON_NAME]" at bounding box center [1003, 176] width 123 height 15
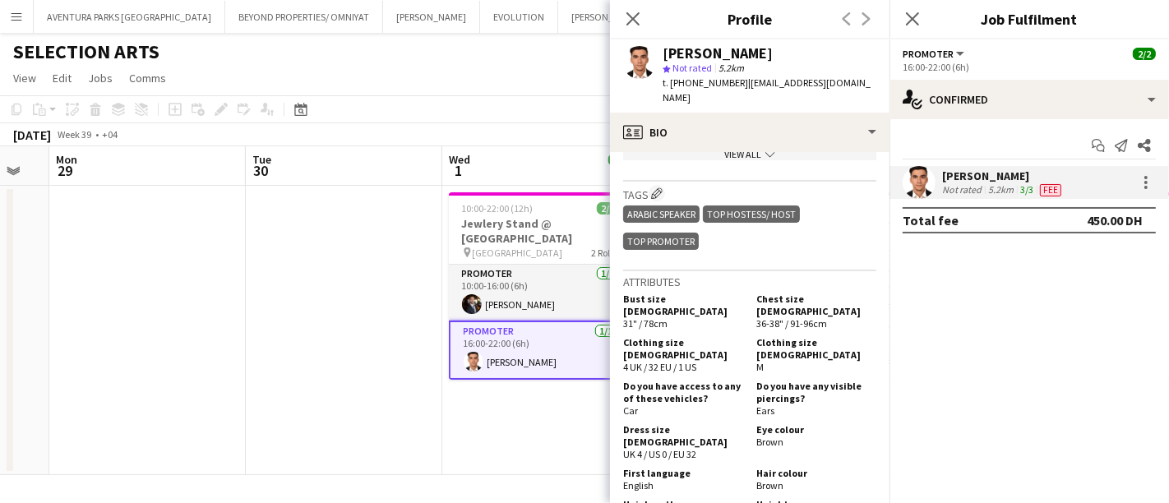
scroll to position [822, 0]
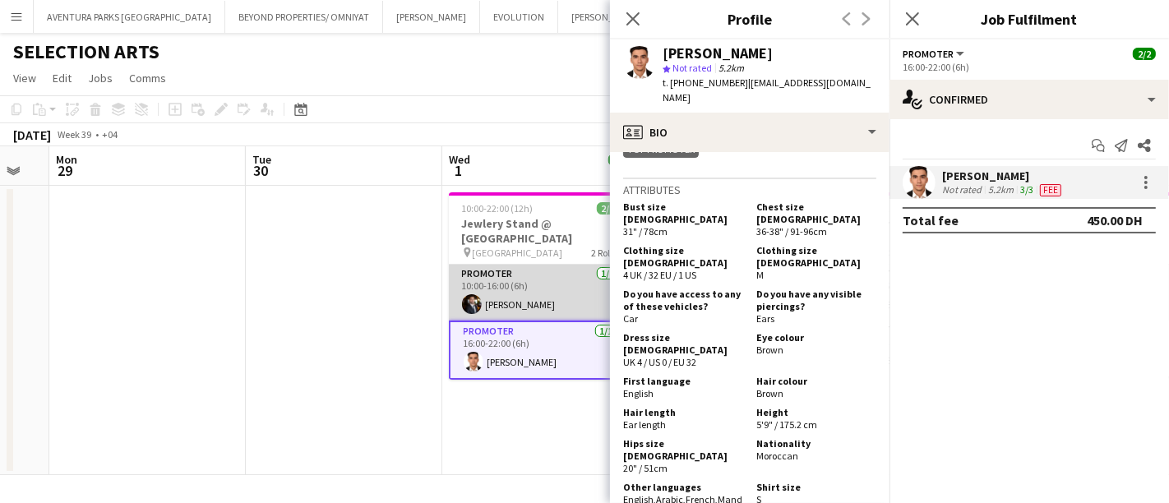
click at [539, 289] on app-card-role "Promoter [DATE] 10:00-16:00 (6h) [PERSON_NAME]" at bounding box center [541, 293] width 184 height 56
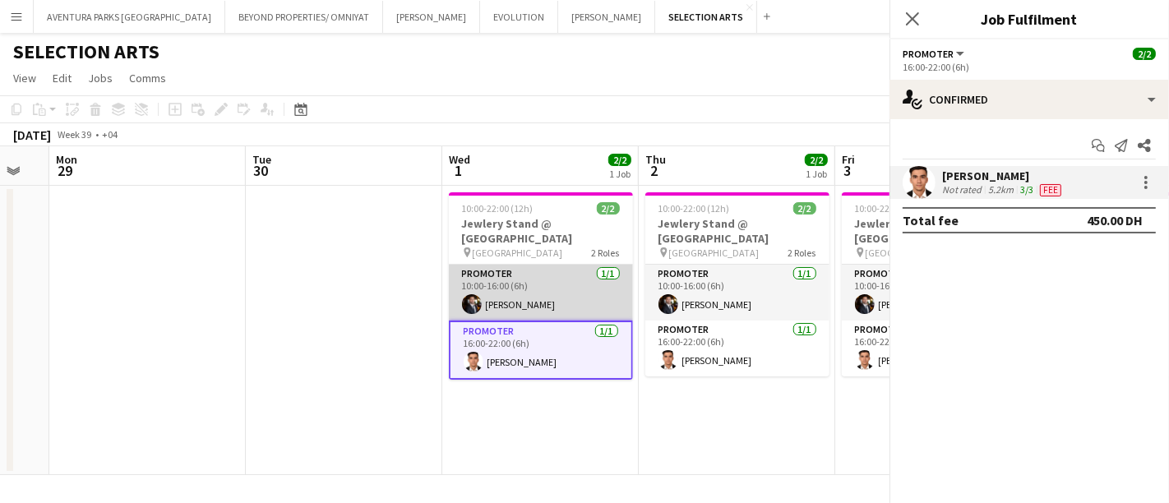
scroll to position [0, 538]
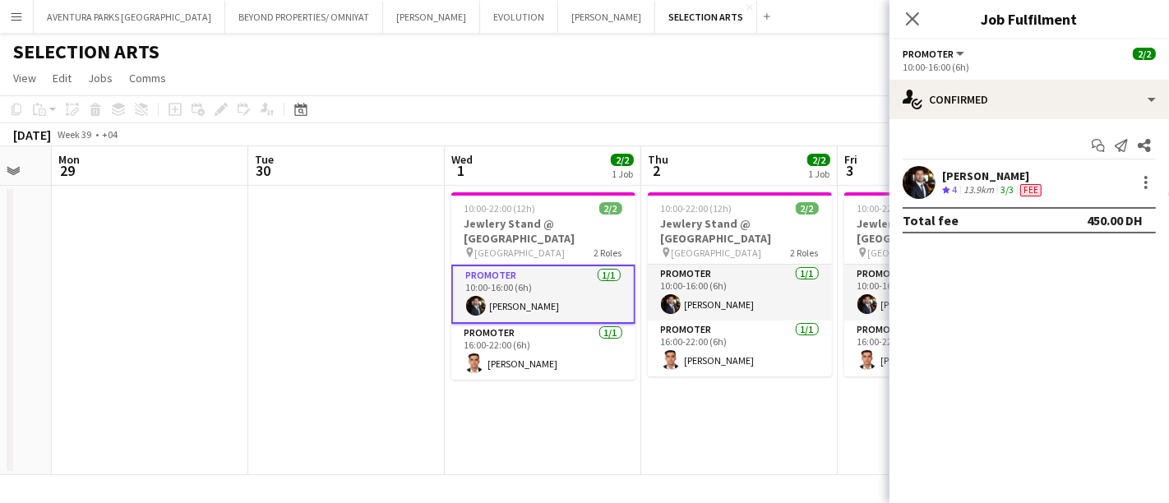
click at [998, 178] on div "[PERSON_NAME]" at bounding box center [993, 176] width 103 height 15
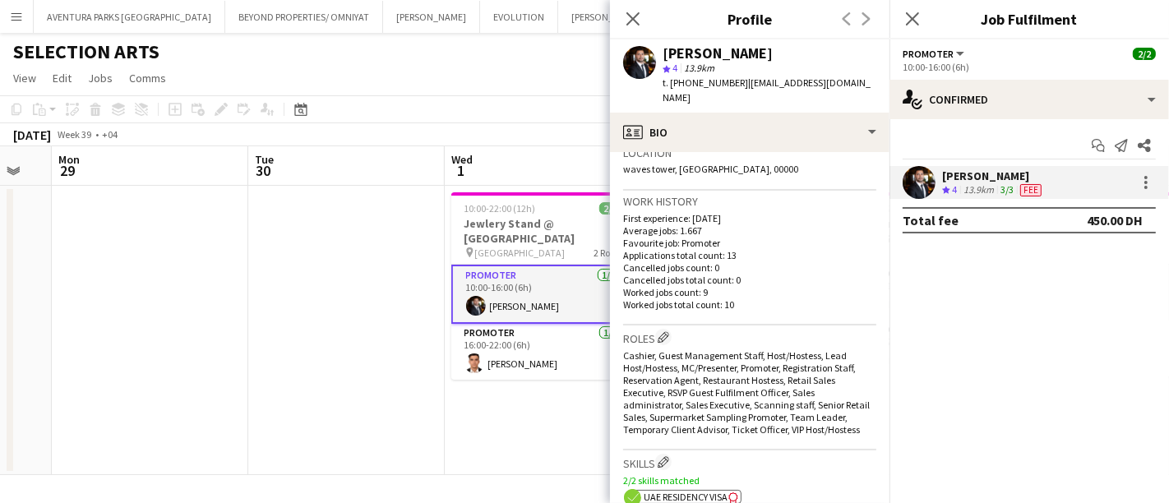
scroll to position [730, 0]
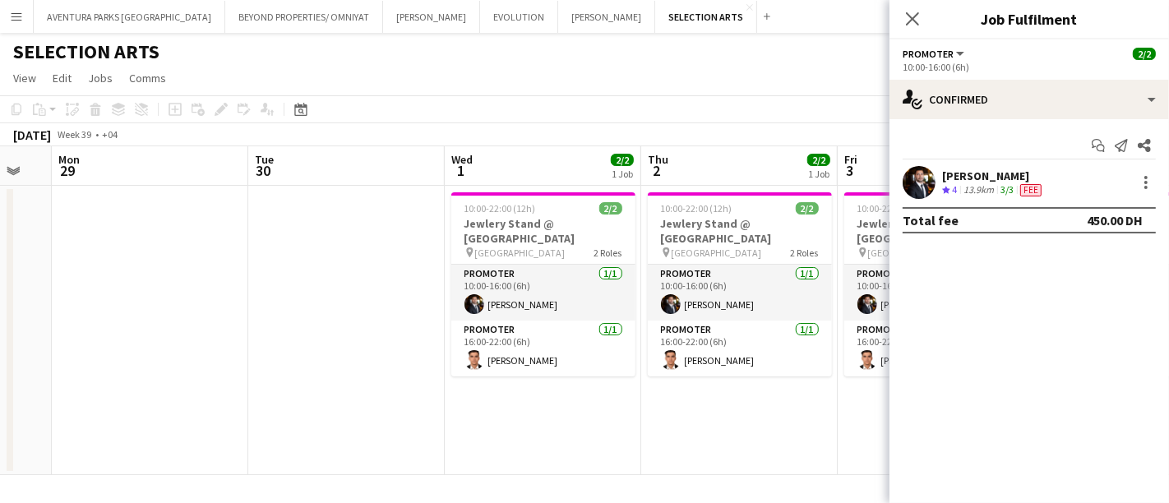
click at [21, 12] on app-icon "Menu" at bounding box center [16, 16] width 13 height 13
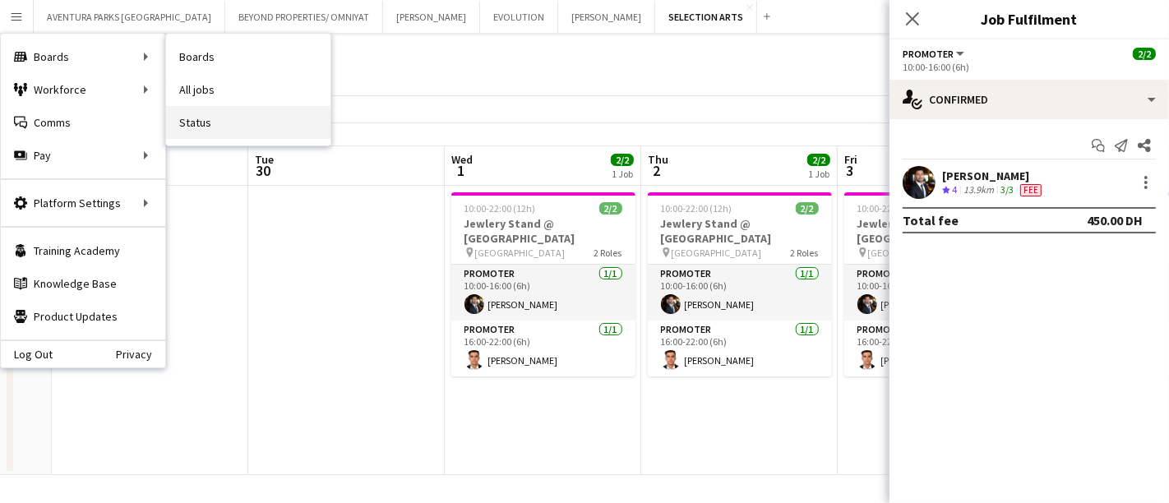
click at [220, 125] on link "Status" at bounding box center [248, 122] width 164 height 33
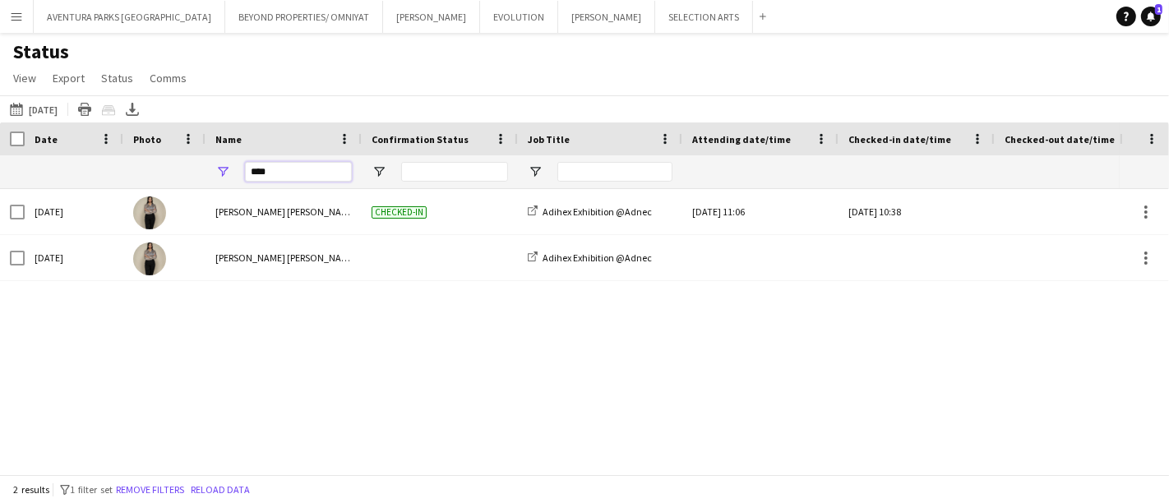
drag, startPoint x: 294, startPoint y: 163, endPoint x: 247, endPoint y: 164, distance: 46.9
click at [247, 164] on input "****" at bounding box center [298, 172] width 107 height 20
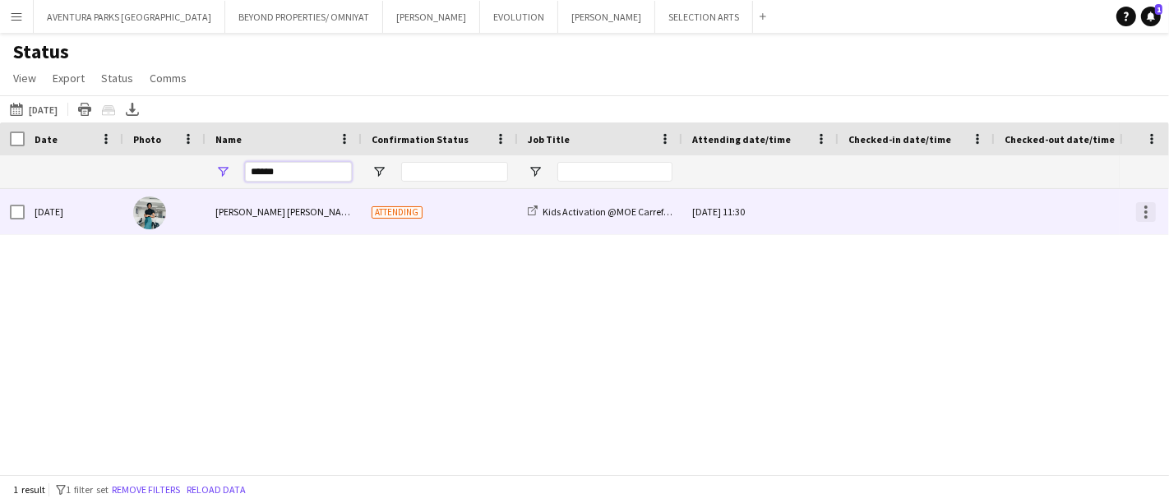
type input "******"
click at [1155, 209] on div at bounding box center [1146, 212] width 20 height 20
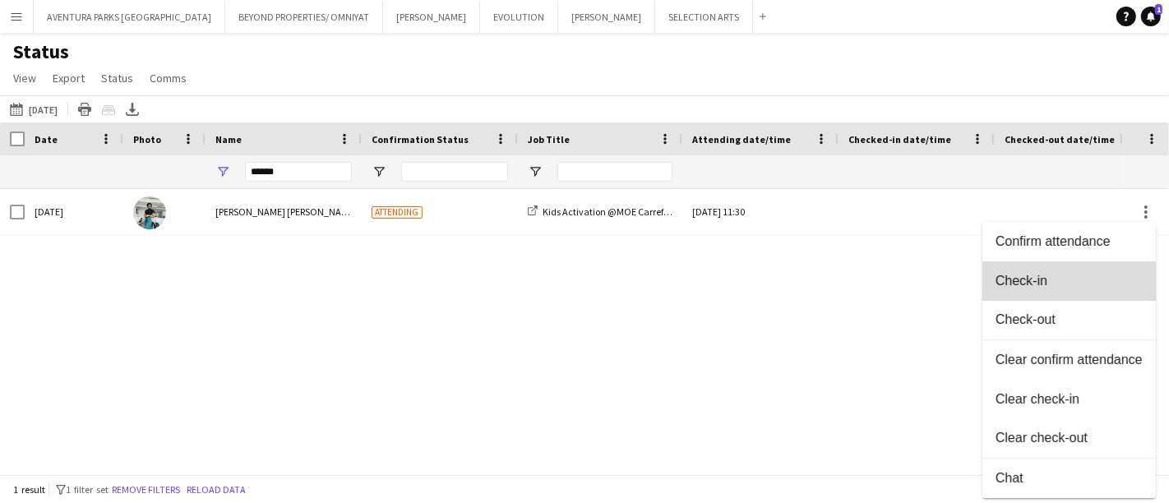
click at [1069, 284] on span "Check-in" at bounding box center [1069, 280] width 147 height 15
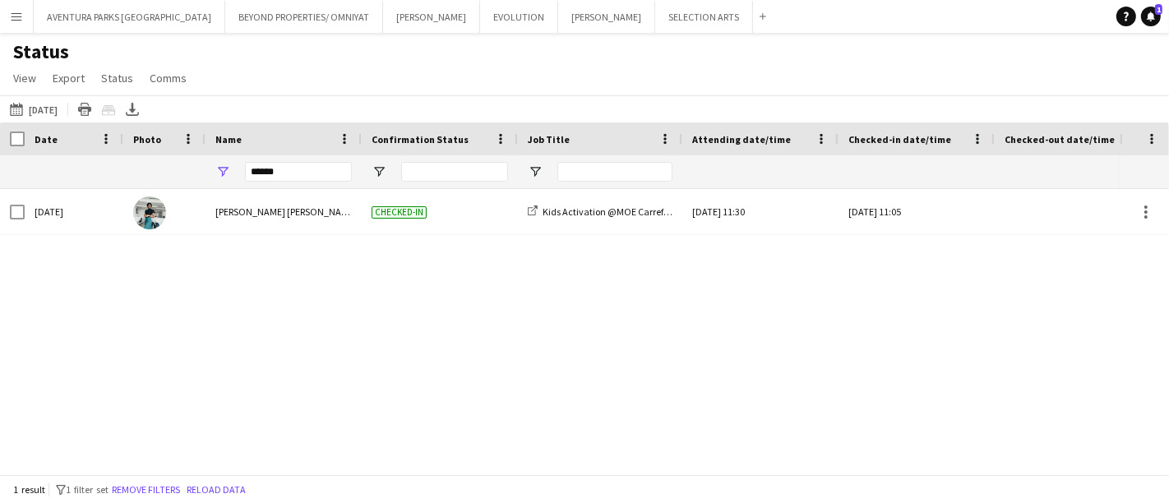
click at [1124, 118] on div "[DATE] to [DATE] [DATE] [DATE] This Week This Month [DATE] Last Week Last Month…" at bounding box center [584, 108] width 1169 height 27
drag, startPoint x: 306, startPoint y: 161, endPoint x: 239, endPoint y: 179, distance: 69.0
click at [239, 179] on div "******" at bounding box center [284, 171] width 156 height 33
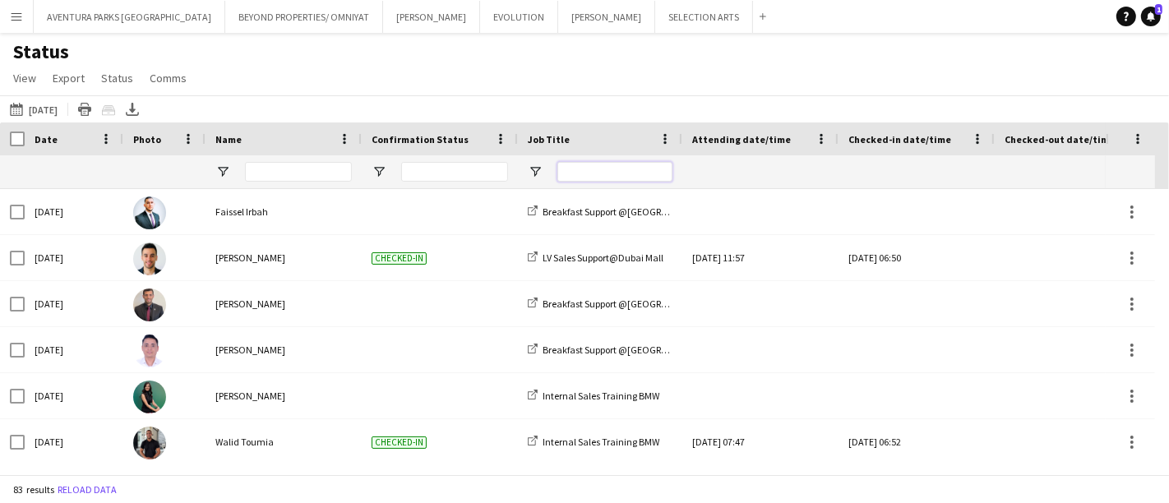
click at [642, 174] on input "Job Title Filter Input" at bounding box center [614, 172] width 115 height 20
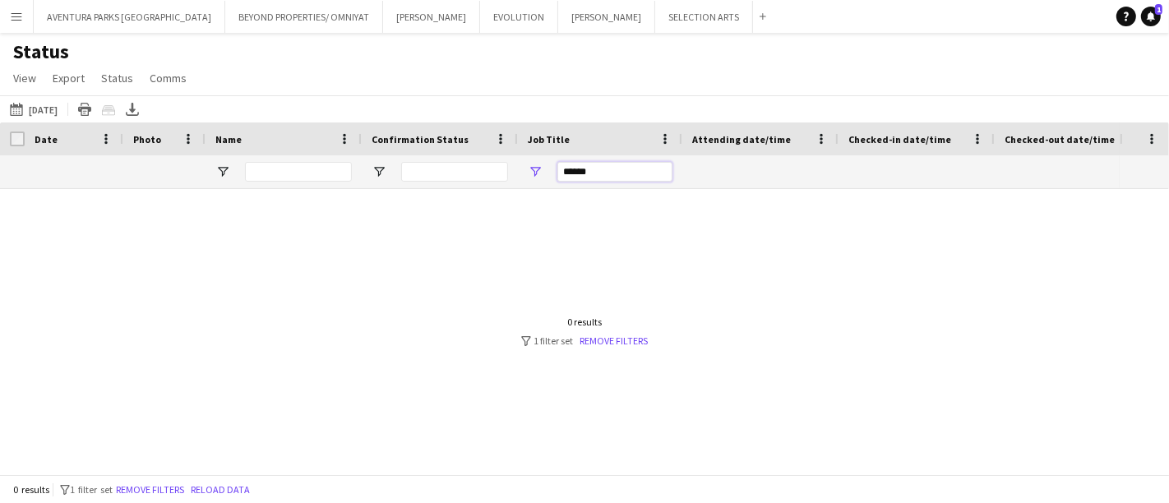
type input "******"
click at [168, 492] on button "Remove filters" at bounding box center [150, 490] width 75 height 18
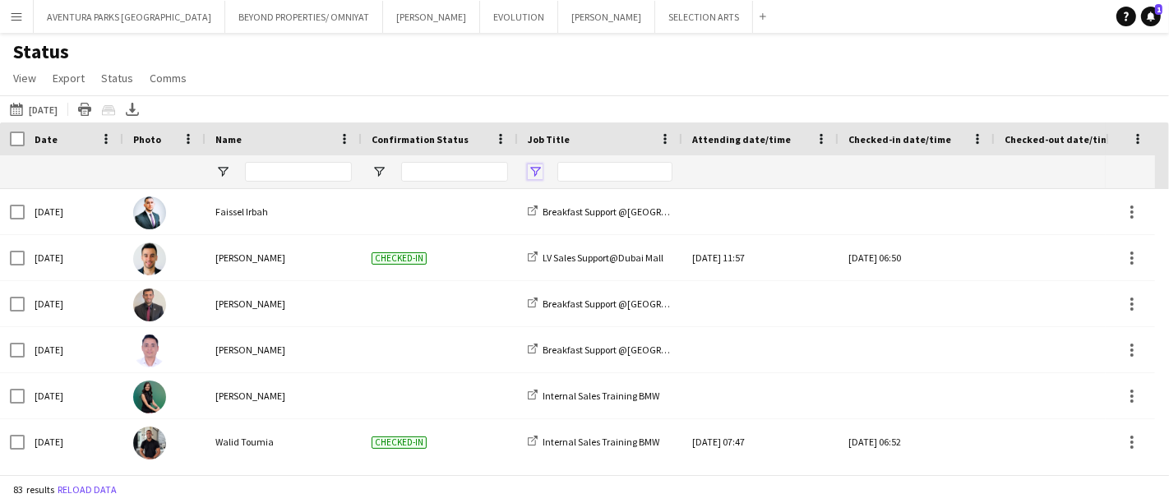
click at [535, 169] on span "Open Filter Menu" at bounding box center [535, 171] width 15 height 15
click at [596, 178] on input "Job Title Filter Input" at bounding box center [614, 172] width 115 height 20
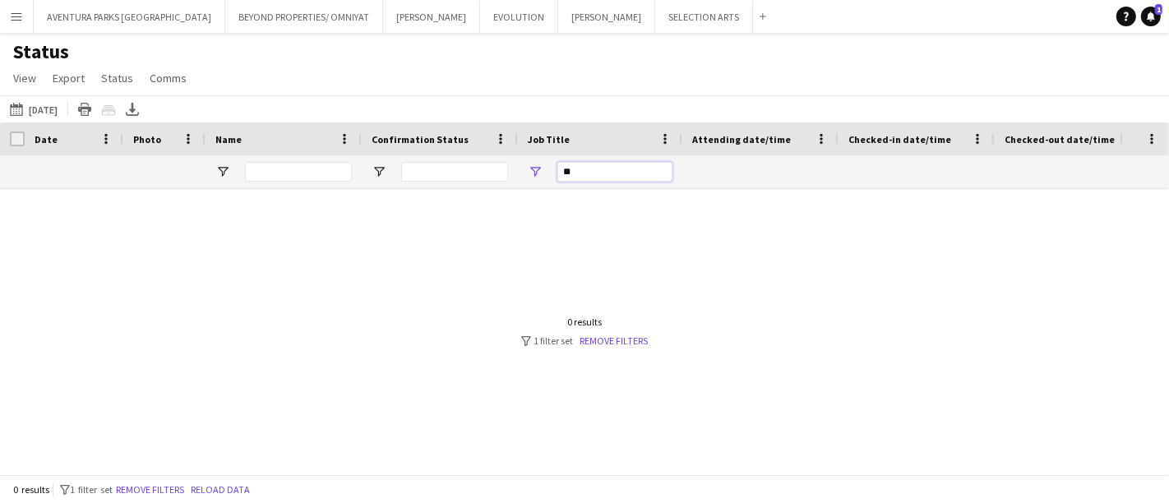
type input "*"
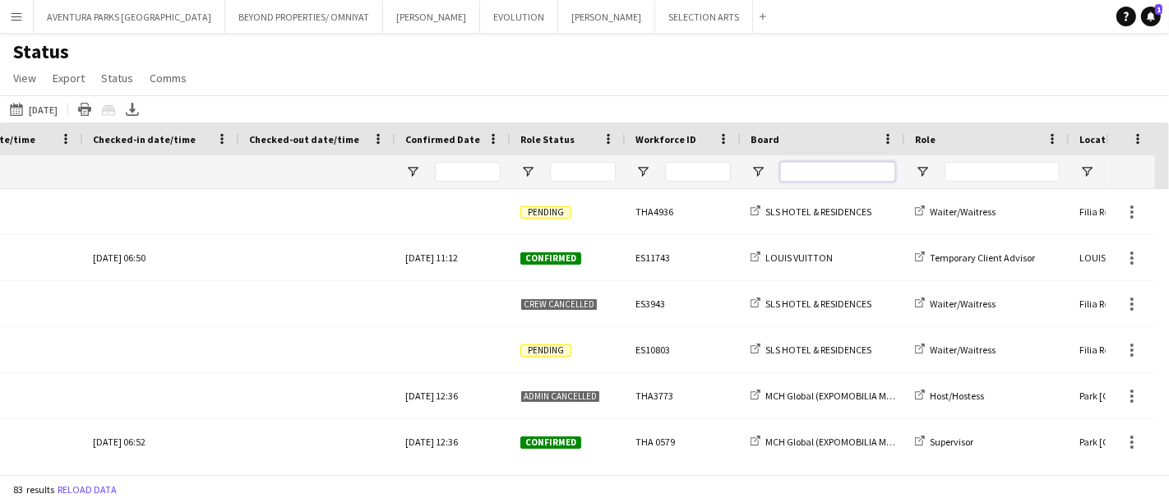
click at [820, 179] on input "Board Filter Input" at bounding box center [837, 172] width 115 height 20
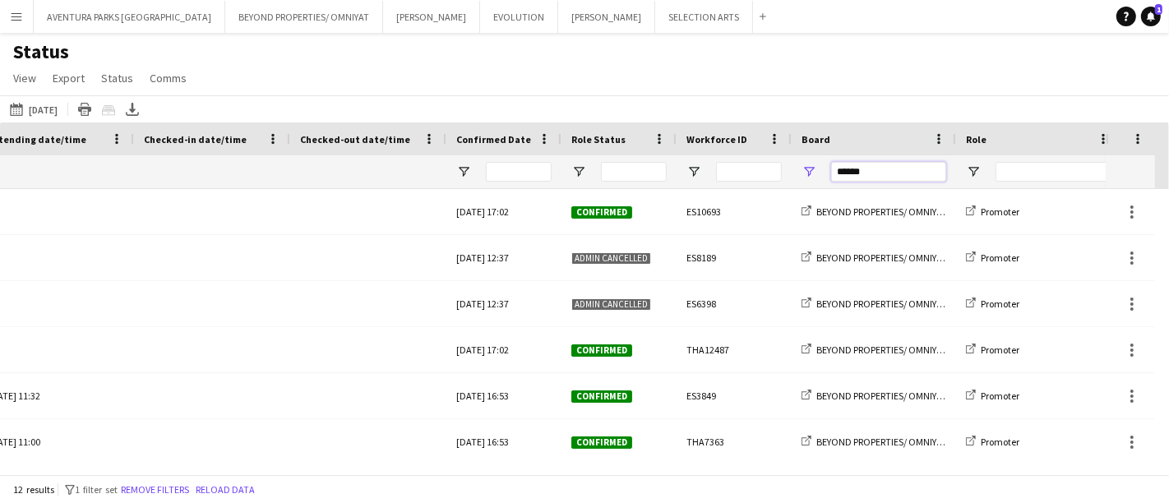
type input "******"
click at [809, 170] on span "Open Filter Menu" at bounding box center [809, 171] width 15 height 15
click at [588, 177] on div at bounding box center [619, 171] width 115 height 33
click at [573, 164] on span "Open Filter Menu" at bounding box center [578, 171] width 15 height 15
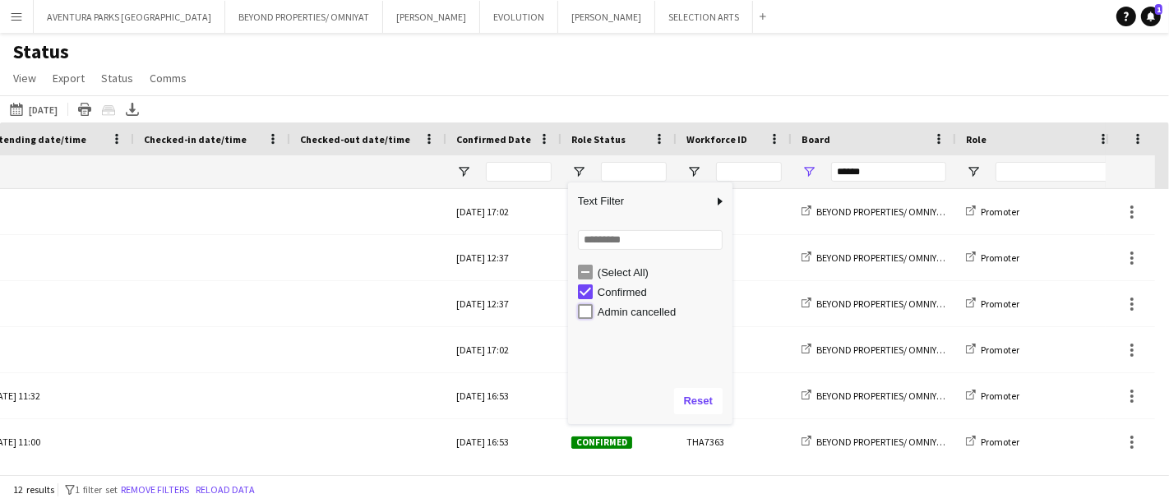
type input "**********"
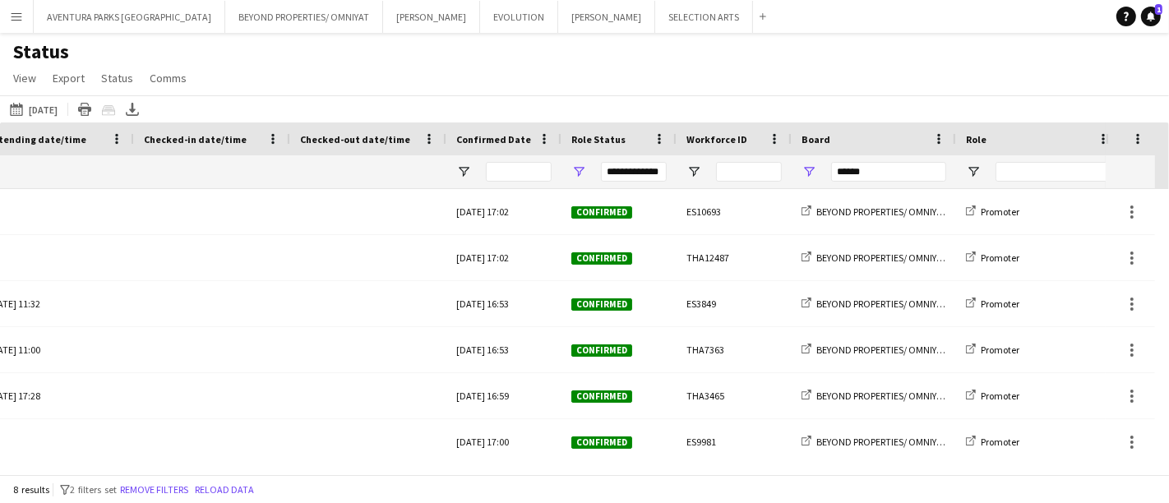
click at [532, 115] on div "[DATE] to [DATE] [DATE] [DATE] This Week This Month [DATE] Last Week Last Month…" at bounding box center [584, 108] width 1169 height 27
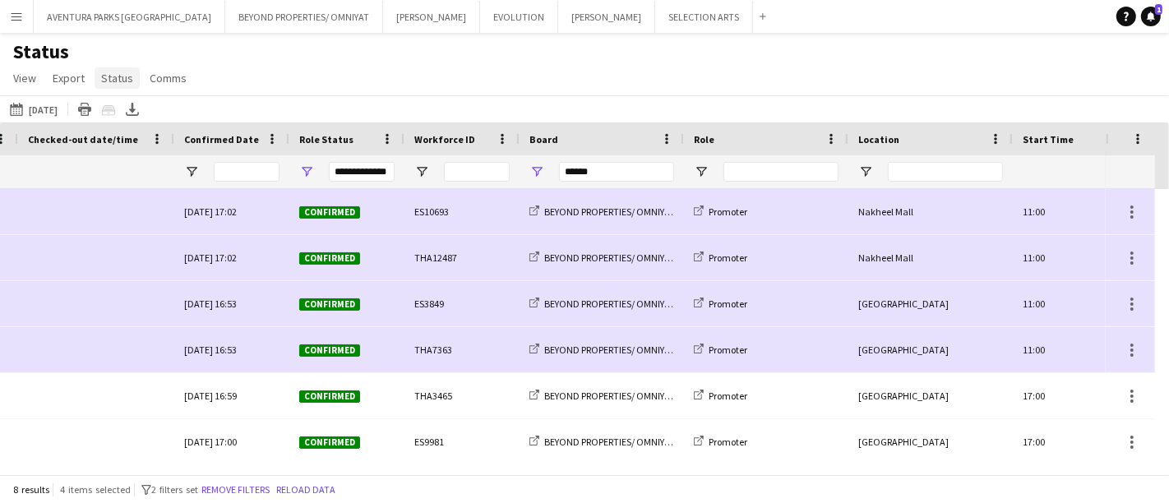
click at [113, 74] on span "Status" at bounding box center [117, 78] width 32 height 15
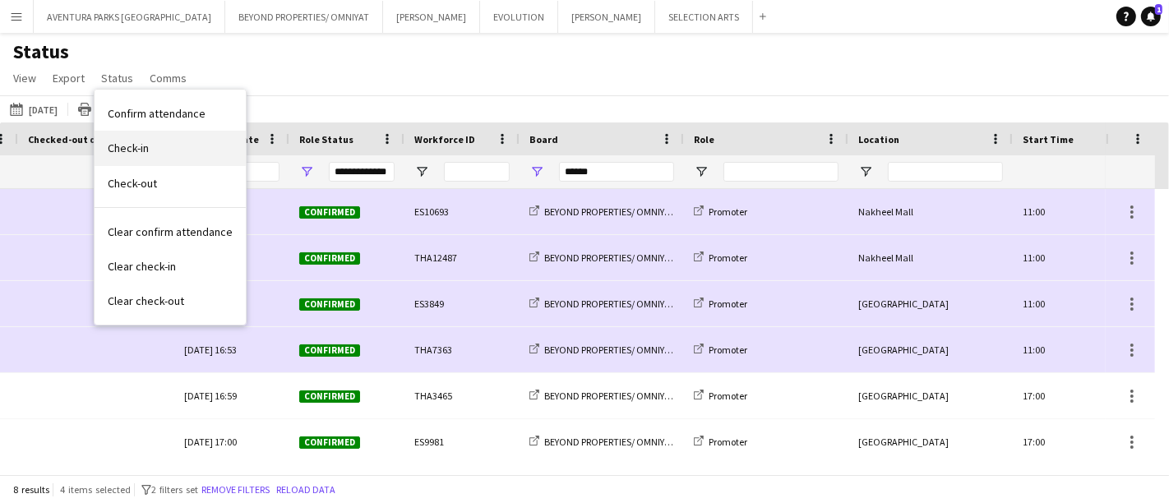
click at [129, 139] on link "Check-in" at bounding box center [170, 148] width 151 height 35
